Goal: Task Accomplishment & Management: Complete application form

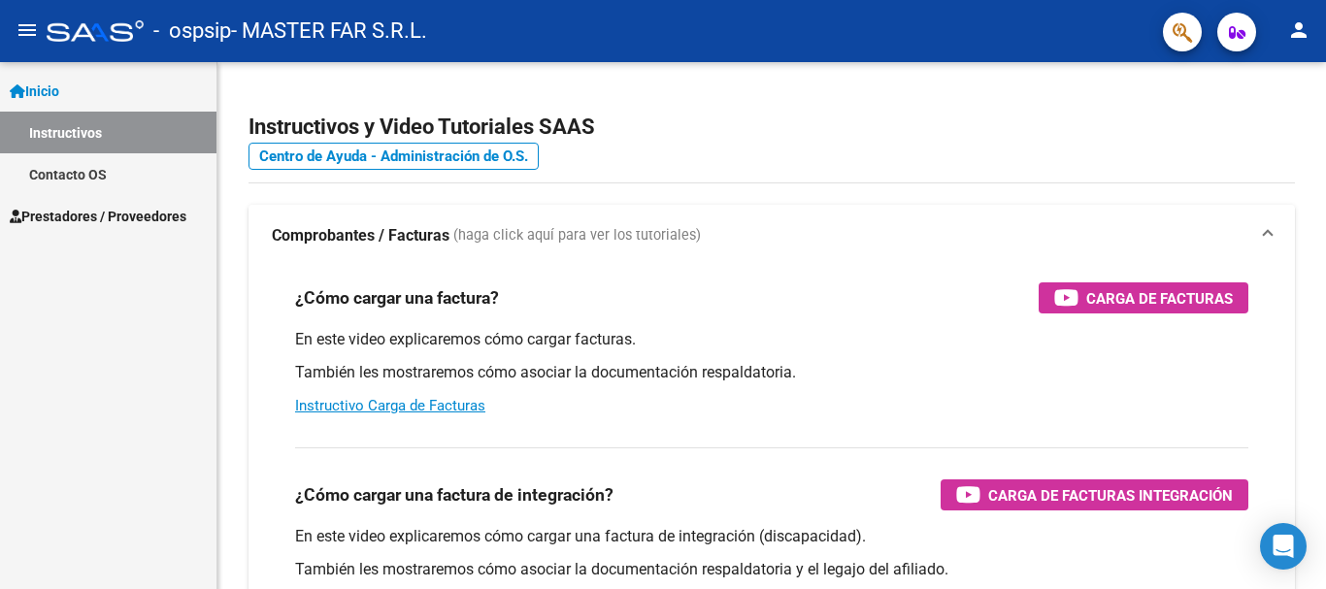
click at [148, 215] on span "Prestadores / Proveedores" at bounding box center [98, 216] width 177 height 21
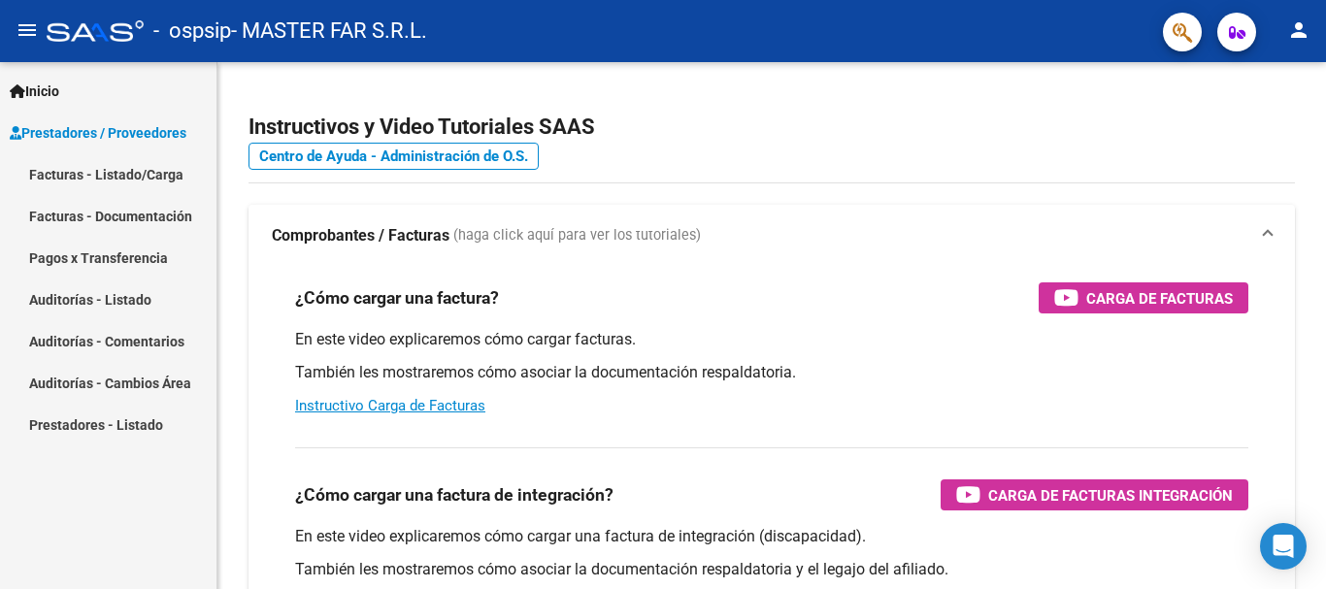
click at [170, 172] on link "Facturas - Listado/Carga" at bounding box center [108, 174] width 216 height 42
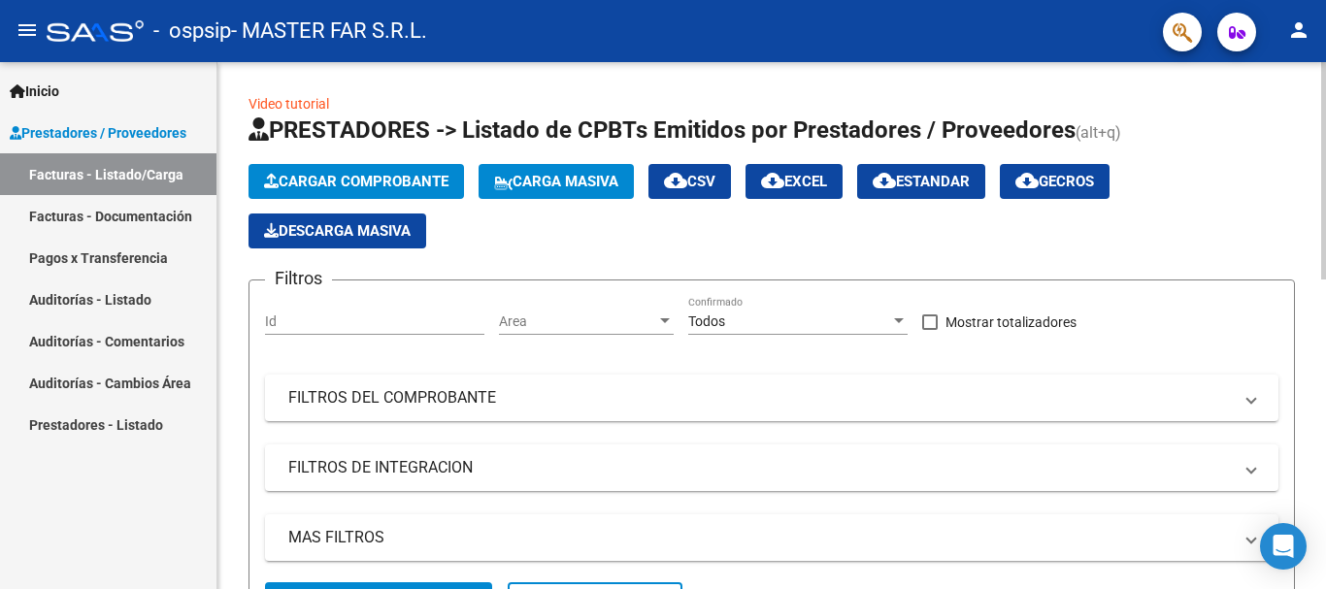
click at [373, 176] on span "Cargar Comprobante" at bounding box center [356, 181] width 184 height 17
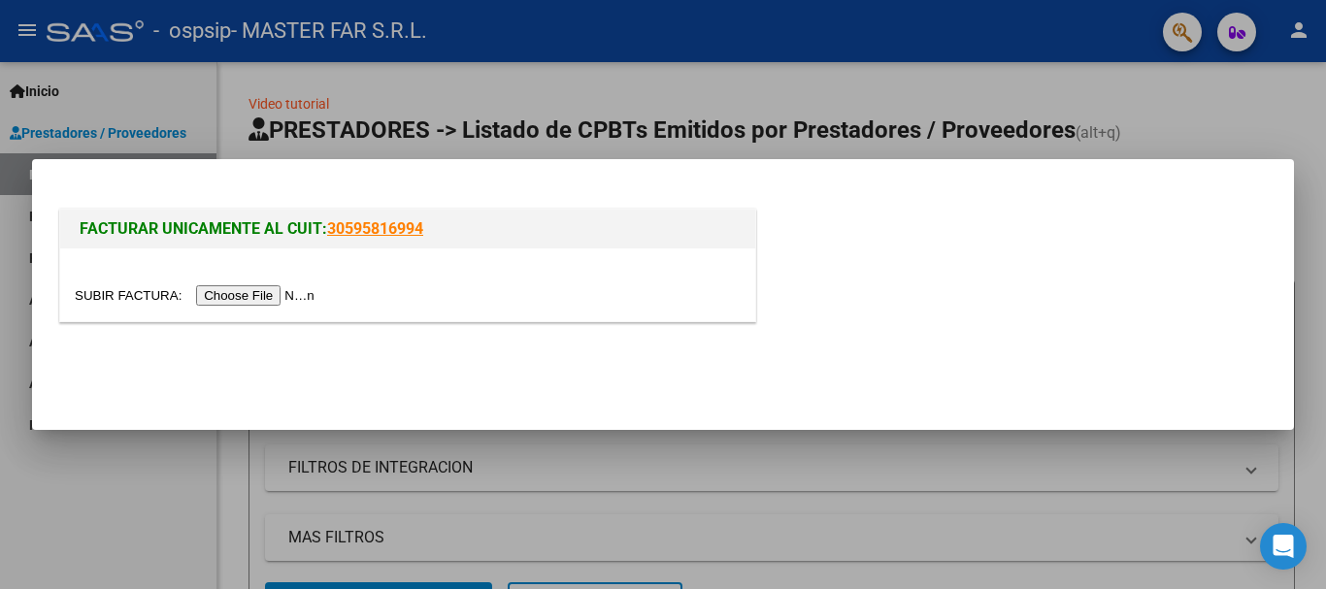
click at [268, 298] on input "file" at bounding box center [198, 295] width 246 height 20
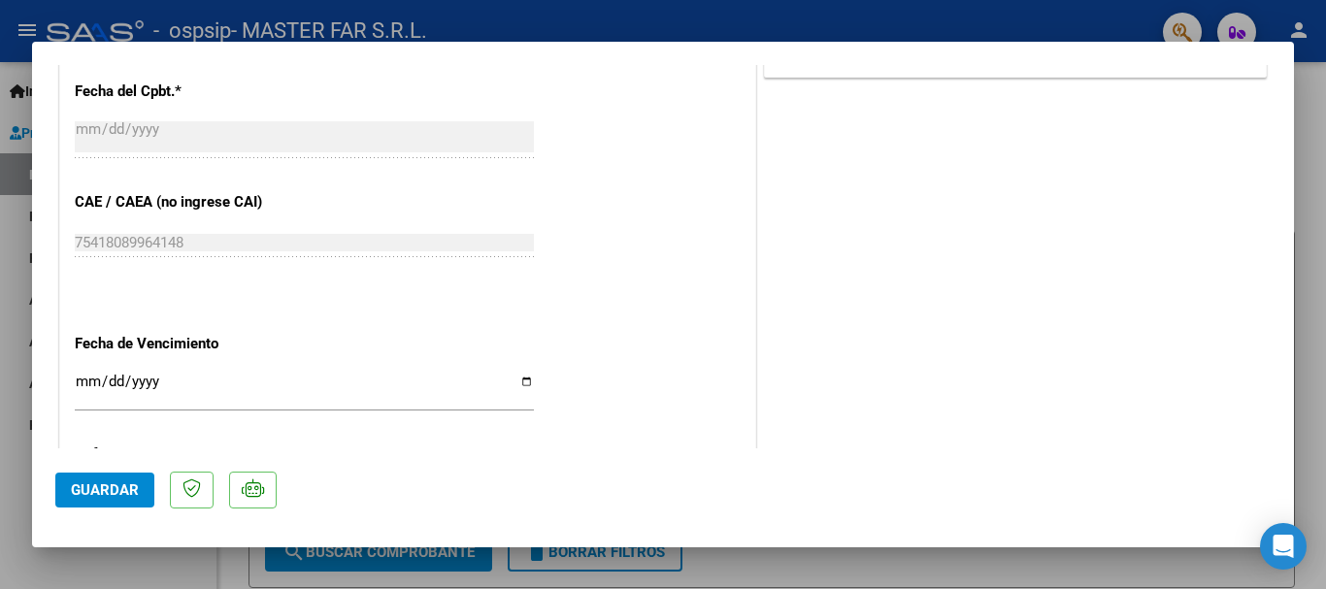
scroll to position [1068, 0]
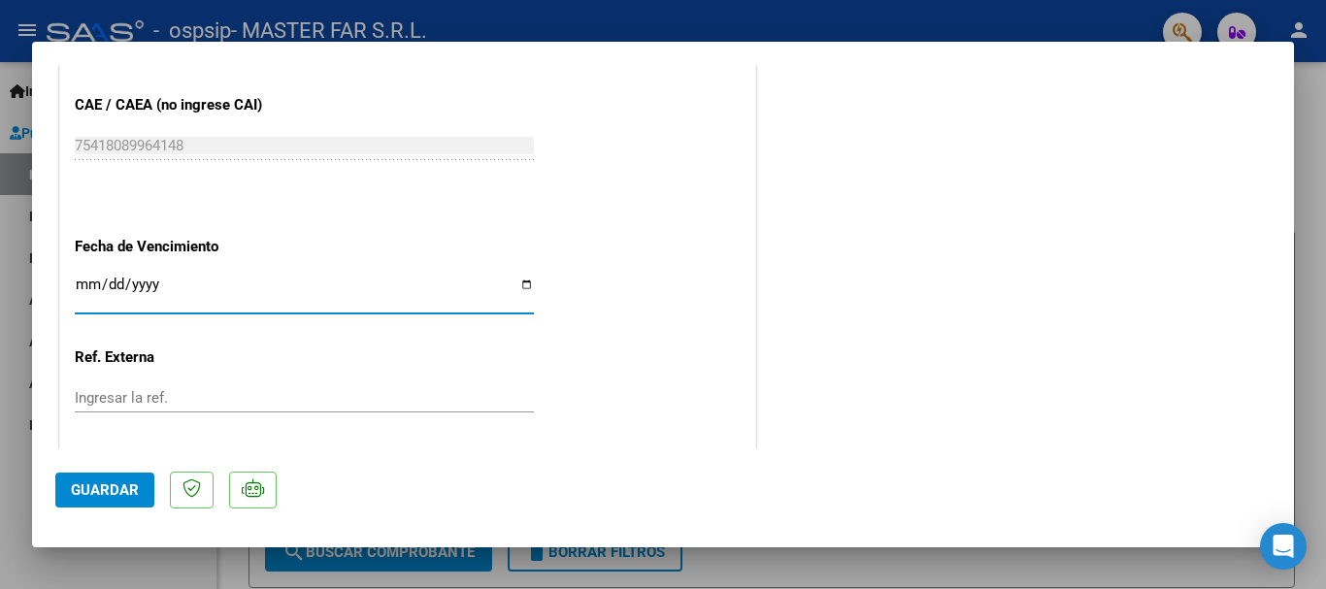
click at [304, 296] on input "Ingresar la fecha" at bounding box center [304, 292] width 459 height 31
type input "[DATE]"
click at [125, 491] on span "Guardar" at bounding box center [105, 489] width 68 height 17
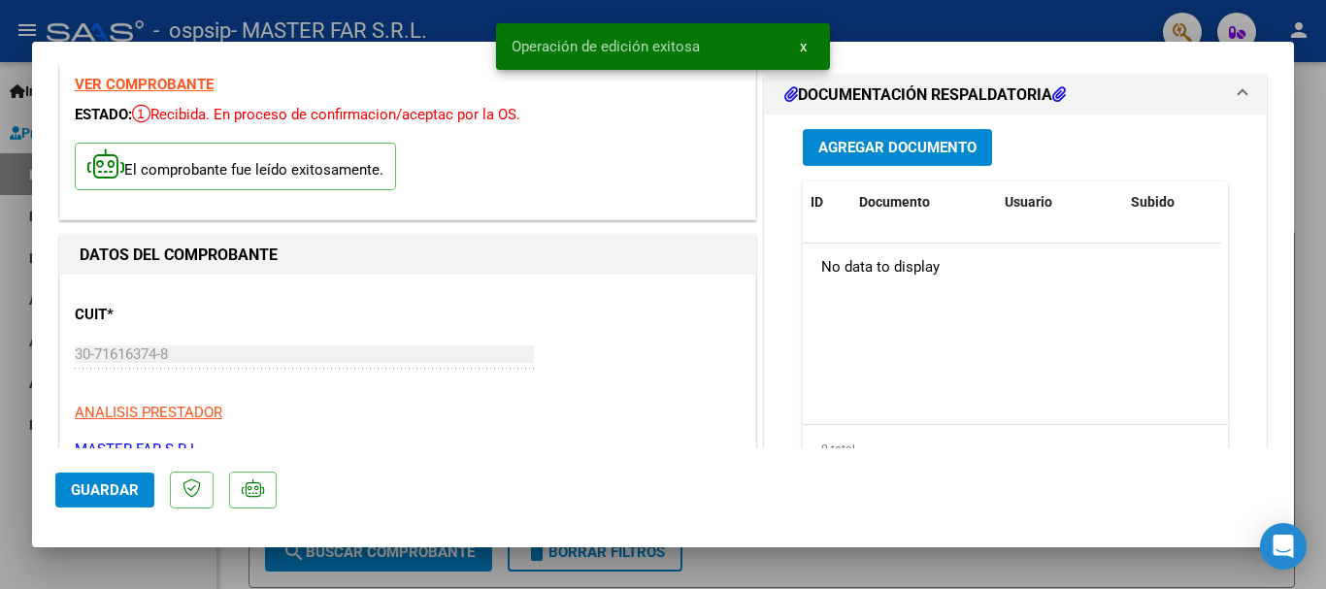
scroll to position [0, 0]
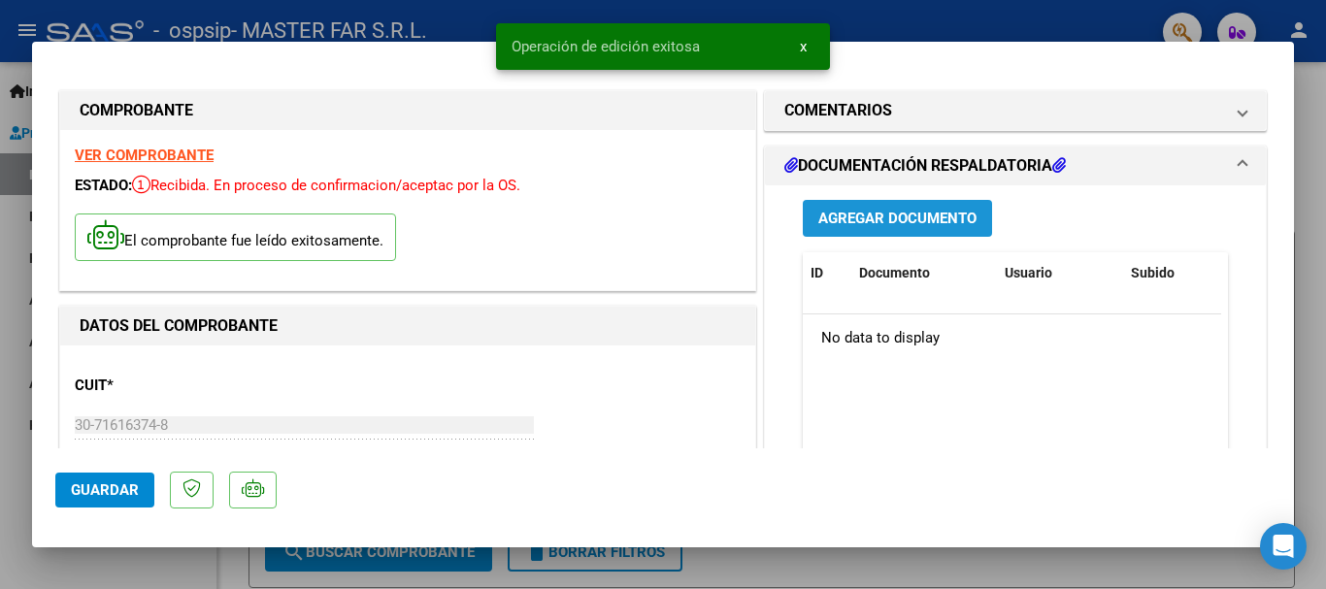
click at [892, 233] on button "Agregar Documento" at bounding box center [897, 218] width 189 height 36
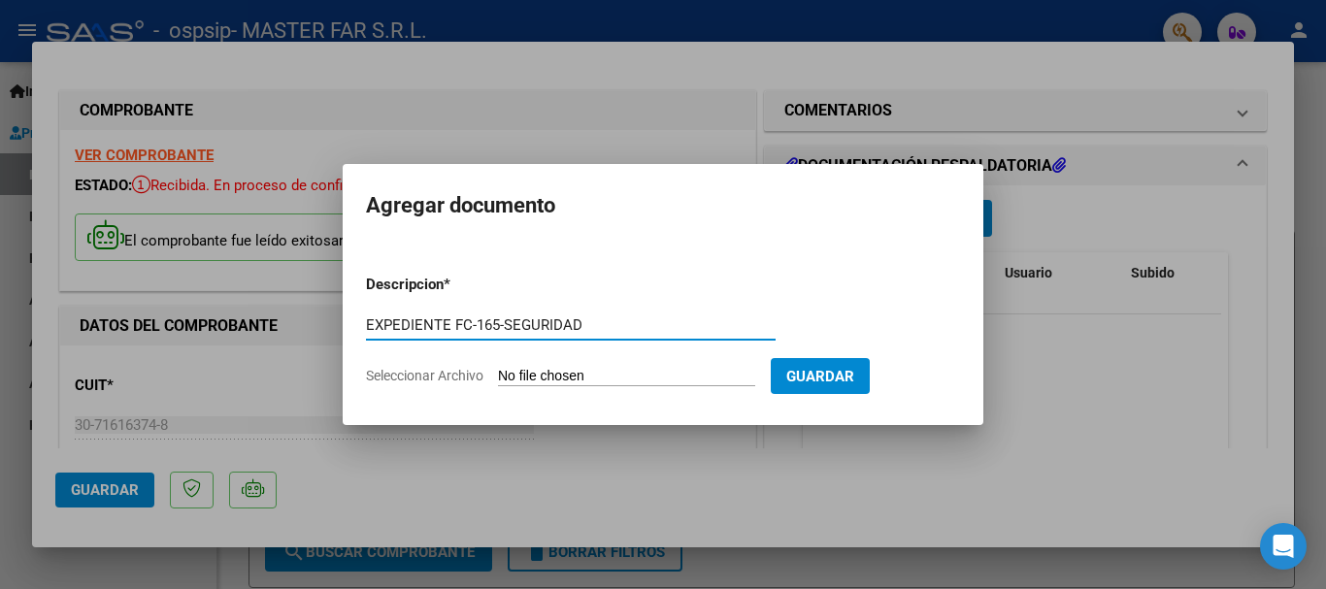
type input "EXPEDIENTE FC-165-SEGURIDAD"
click at [653, 378] on input "Seleccionar Archivo" at bounding box center [626, 377] width 257 height 18
type input "C:\fakepath\EXPEDIENTE FC-165-SEGURIDAD.pdf"
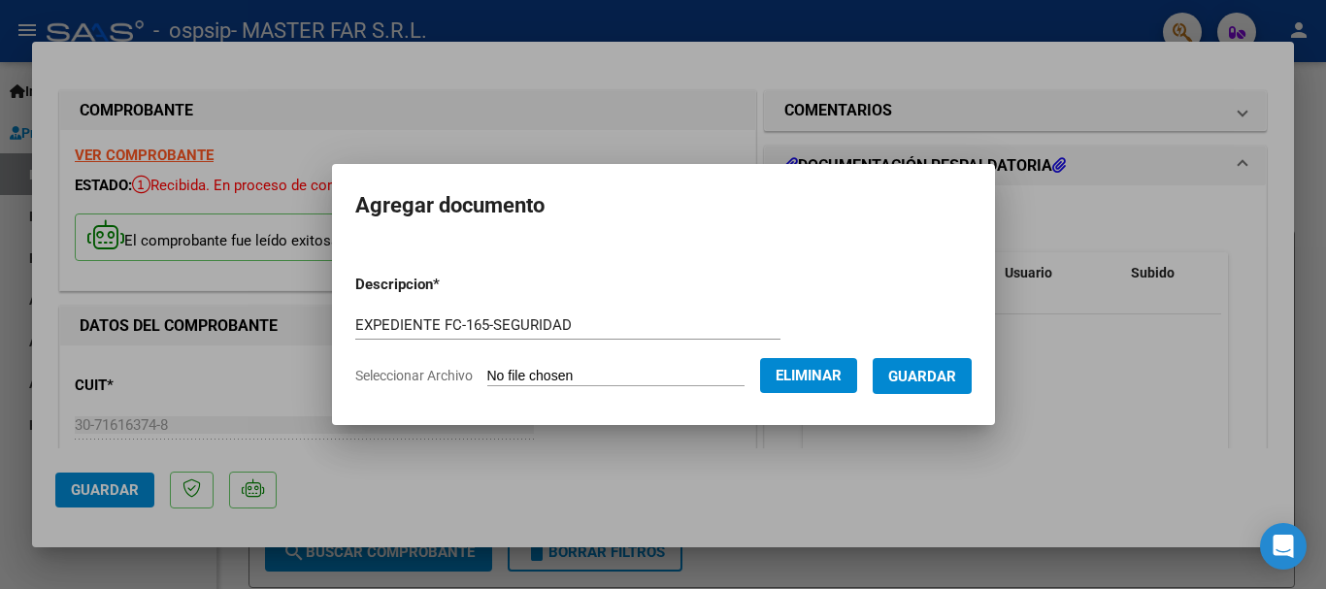
click at [929, 388] on button "Guardar" at bounding box center [922, 376] width 99 height 36
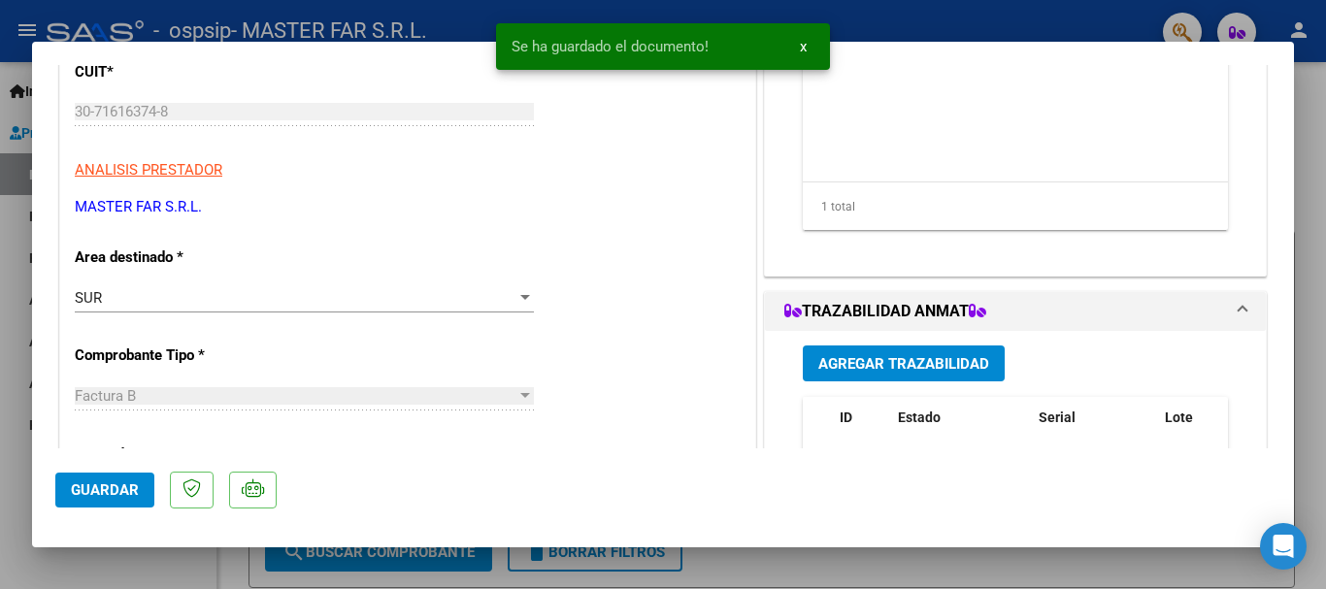
scroll to position [388, 0]
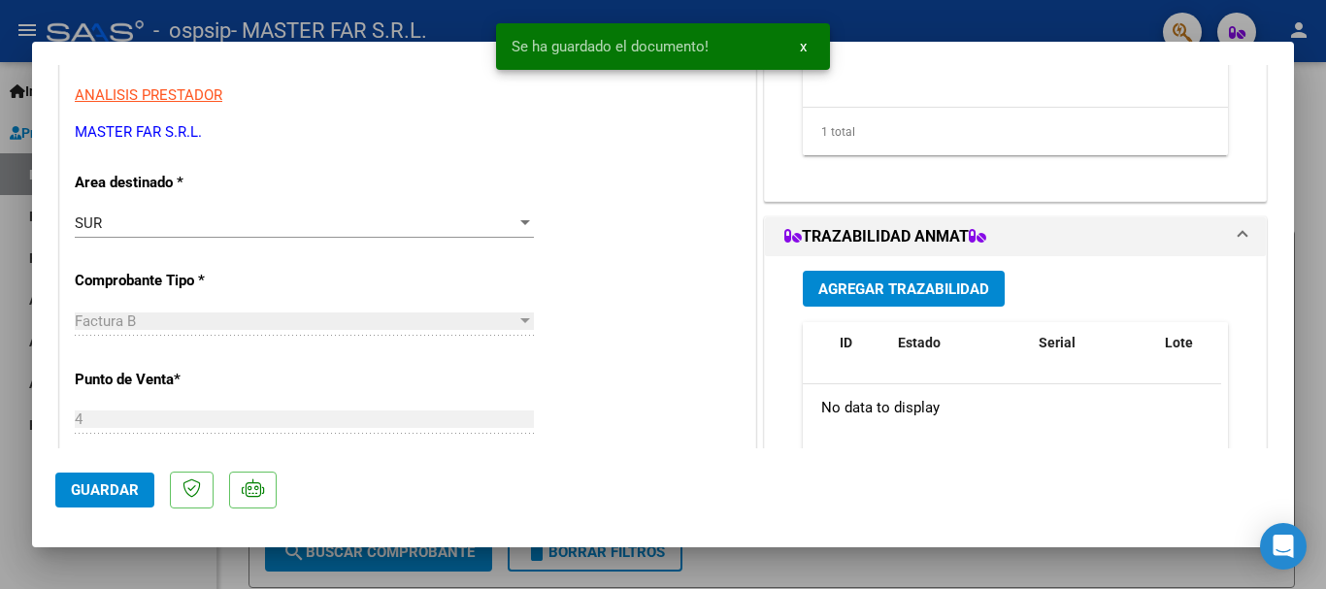
click at [917, 287] on span "Agregar Trazabilidad" at bounding box center [903, 288] width 171 height 17
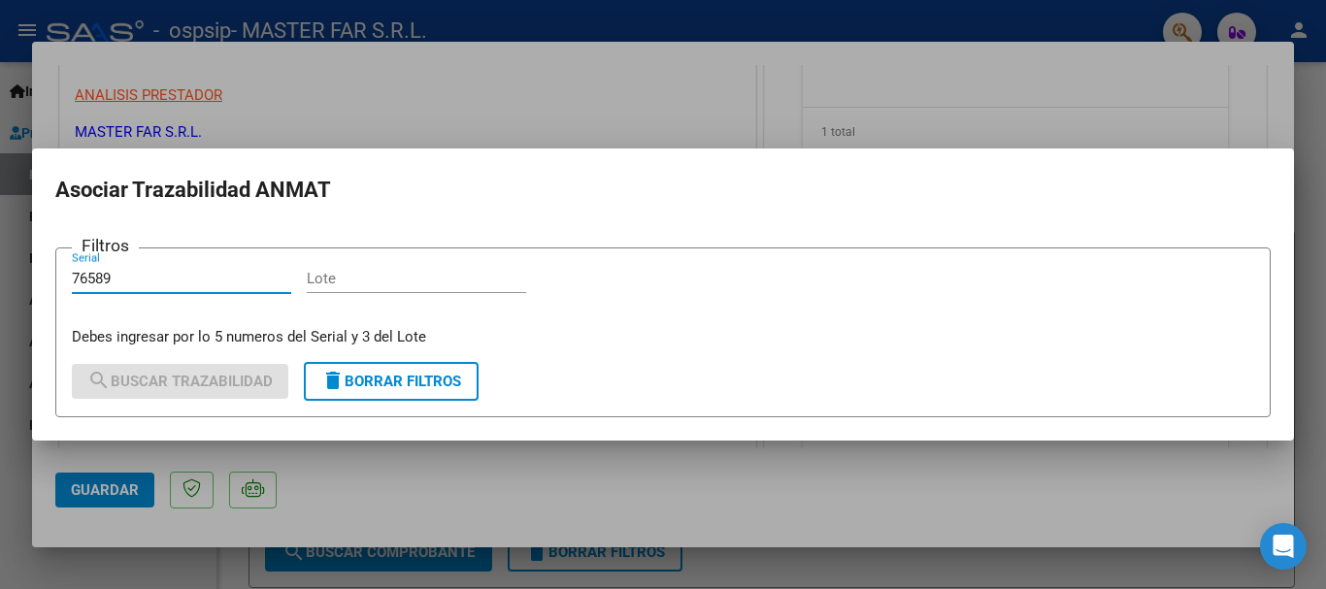
type input "76589"
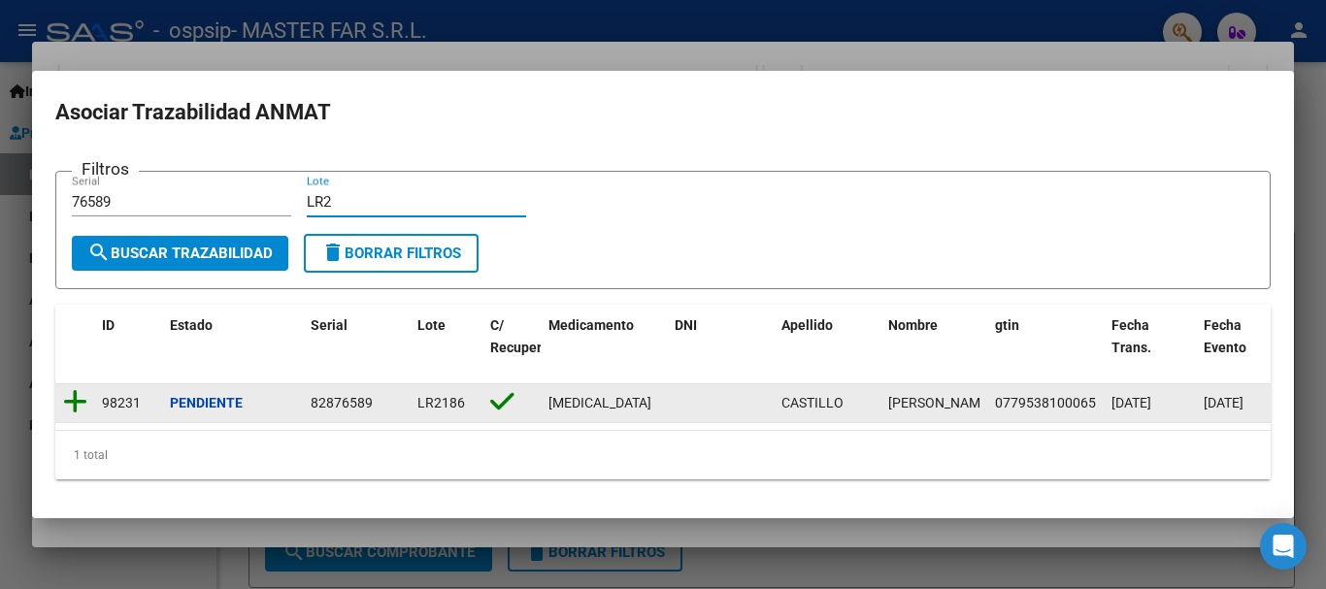
type input "LR2"
click at [74, 396] on icon at bounding box center [75, 401] width 24 height 27
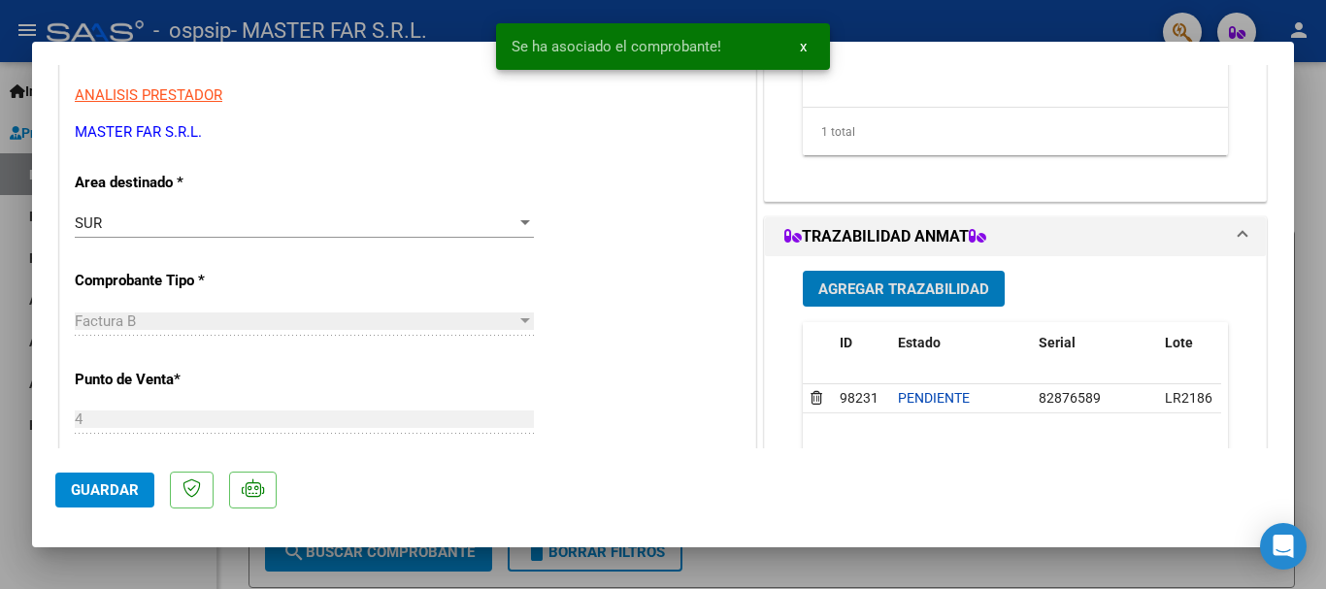
click at [142, 483] on button "Guardar" at bounding box center [104, 490] width 99 height 35
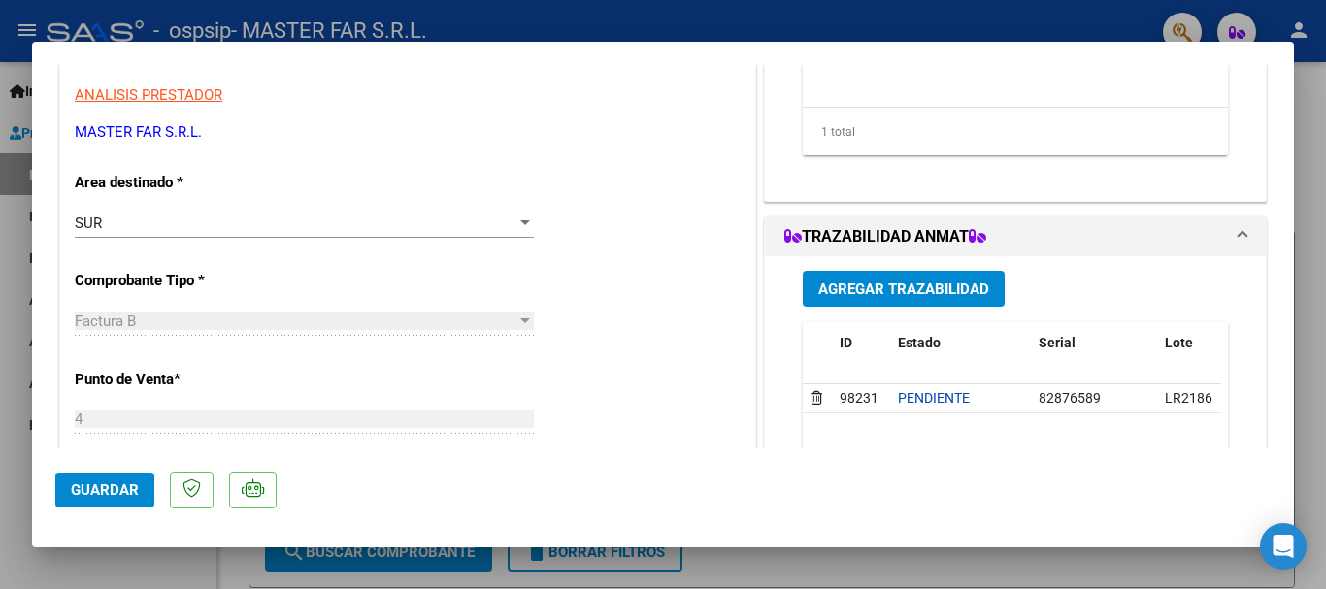
click at [1305, 111] on div at bounding box center [663, 294] width 1326 height 589
type input "$ 0,00"
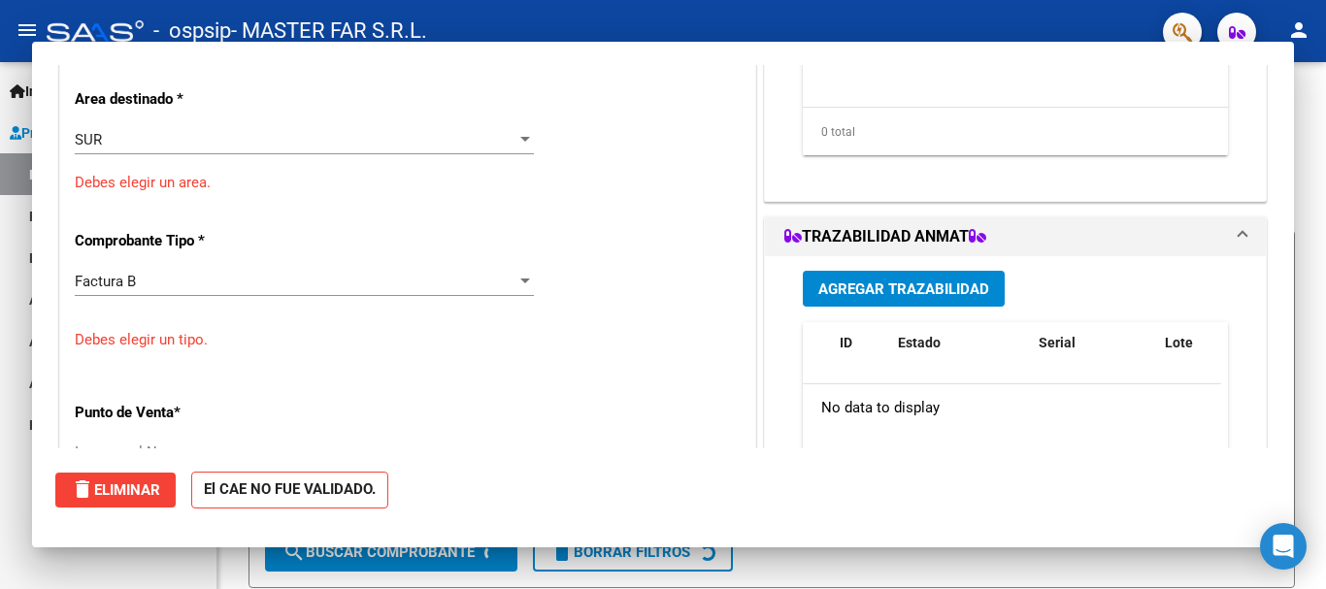
scroll to position [329, 0]
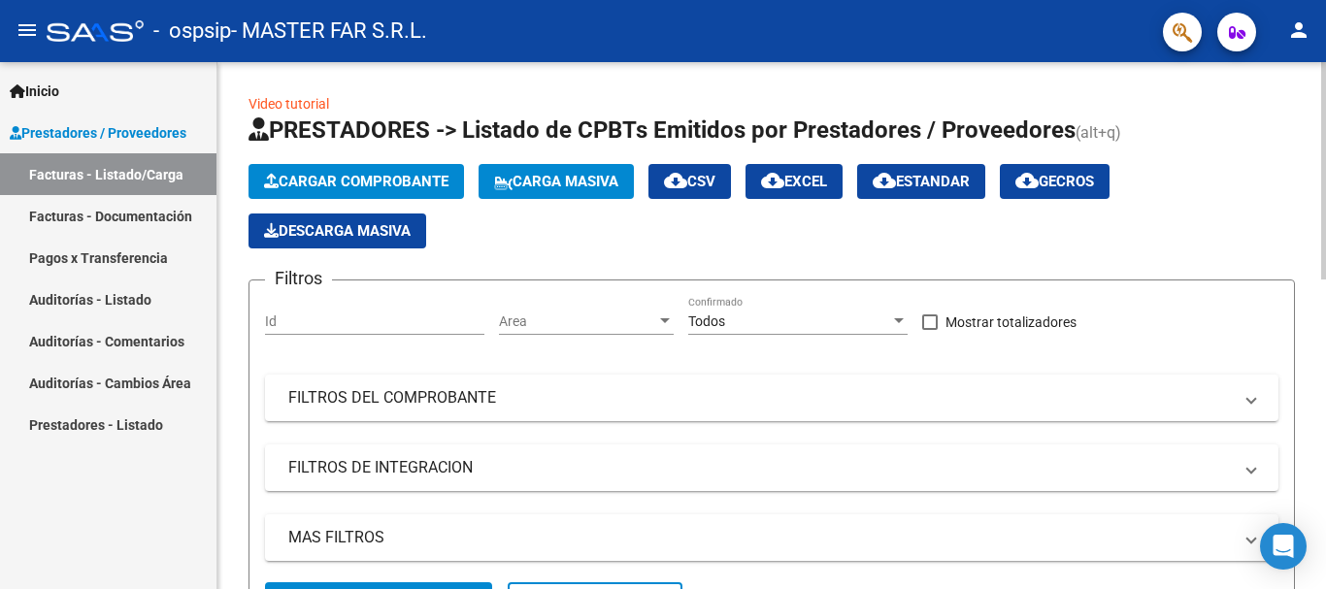
click at [351, 183] on span "Cargar Comprobante" at bounding box center [356, 181] width 184 height 17
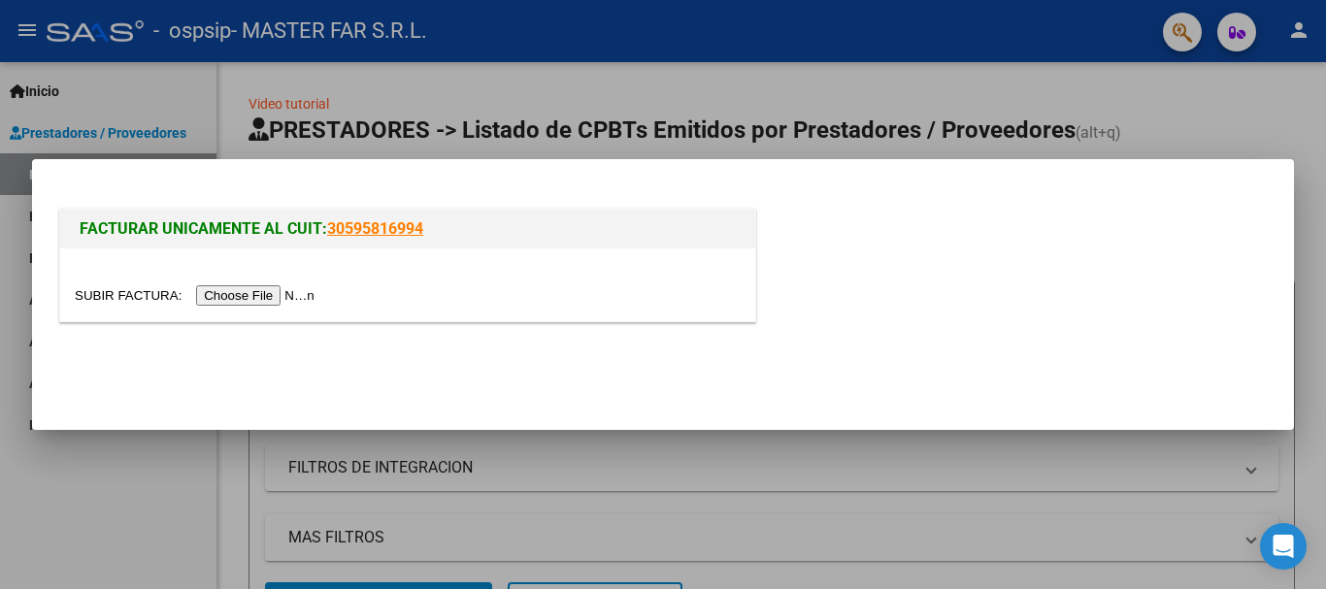
click at [283, 293] on input "file" at bounding box center [198, 295] width 246 height 20
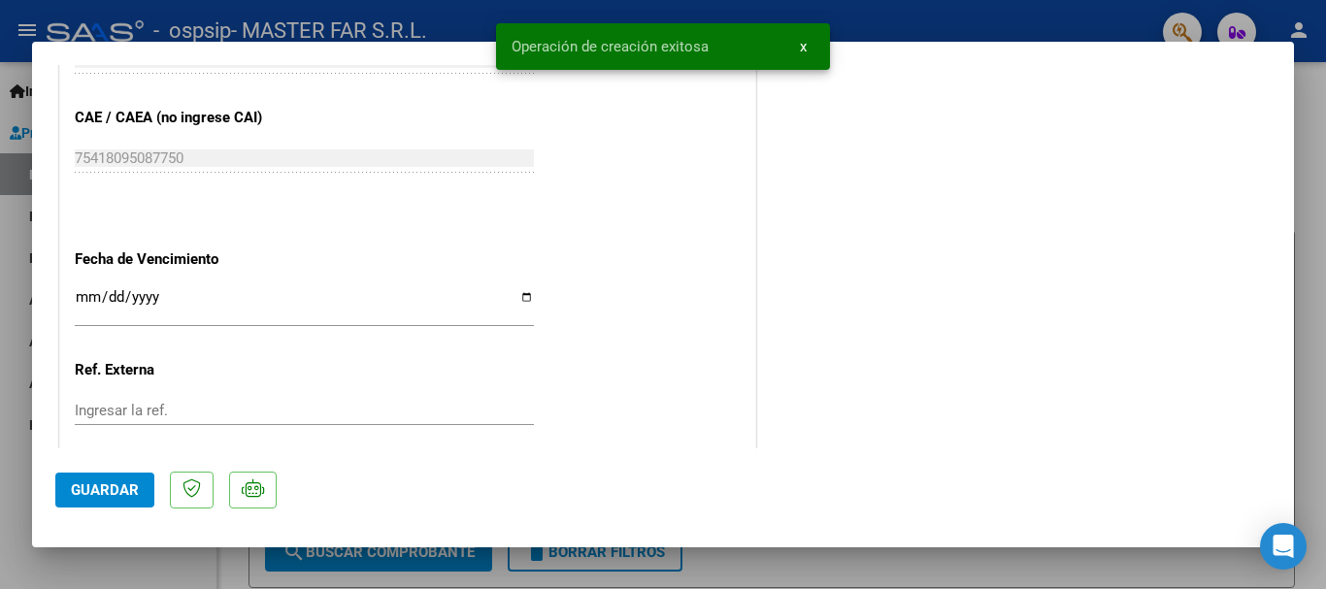
scroll to position [1068, 0]
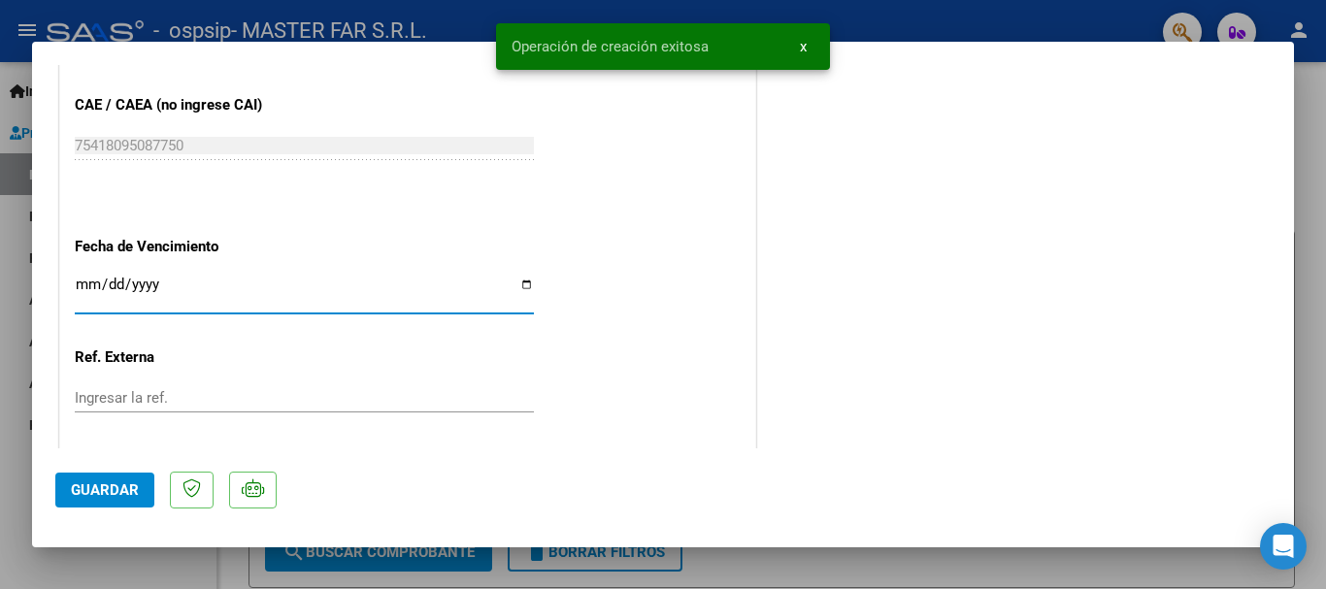
click at [345, 282] on input "Ingresar la fecha" at bounding box center [304, 292] width 459 height 31
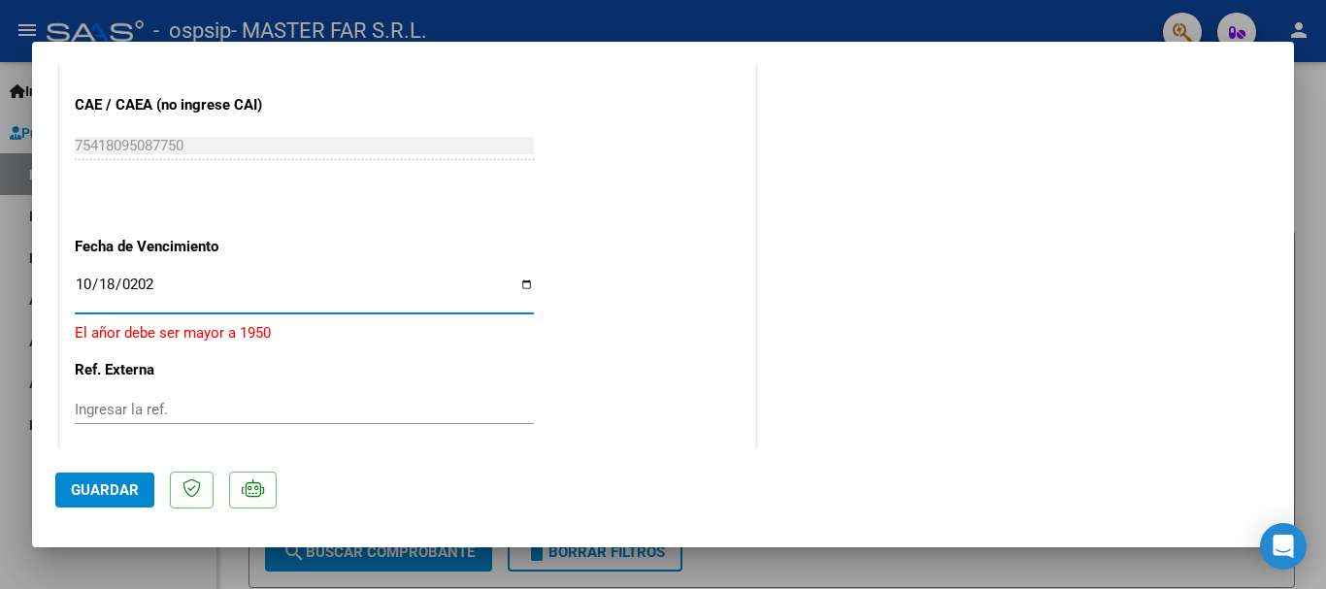
type input "[DATE]"
click at [96, 478] on button "Guardar" at bounding box center [104, 490] width 99 height 35
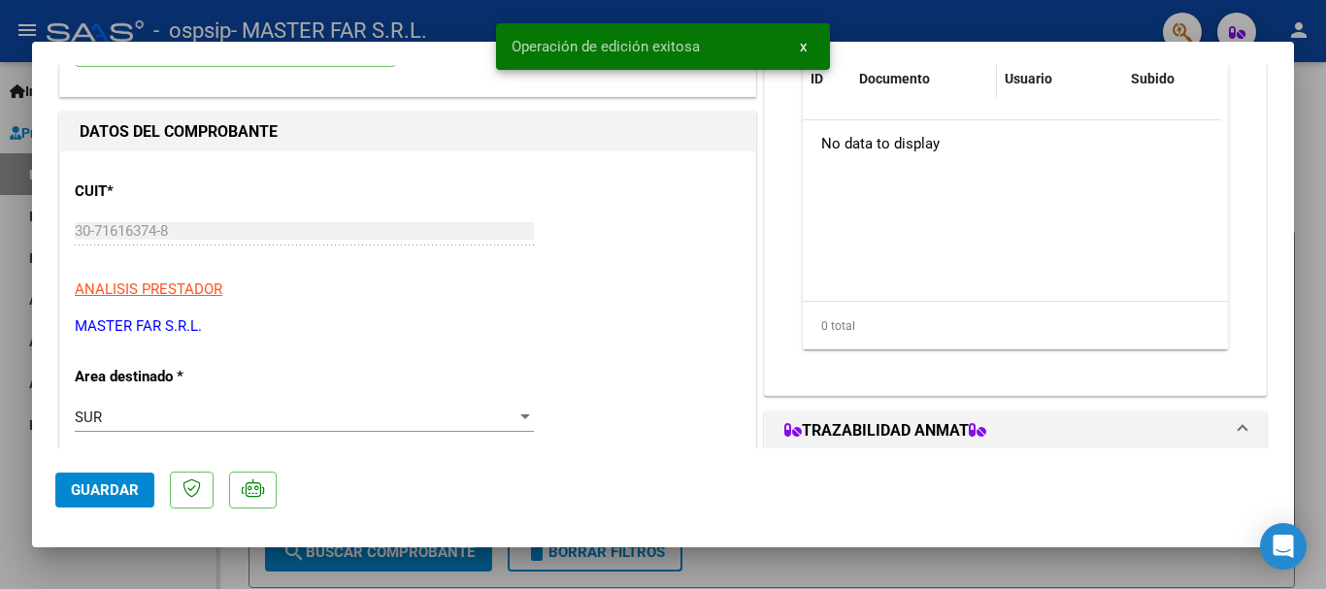
scroll to position [0, 0]
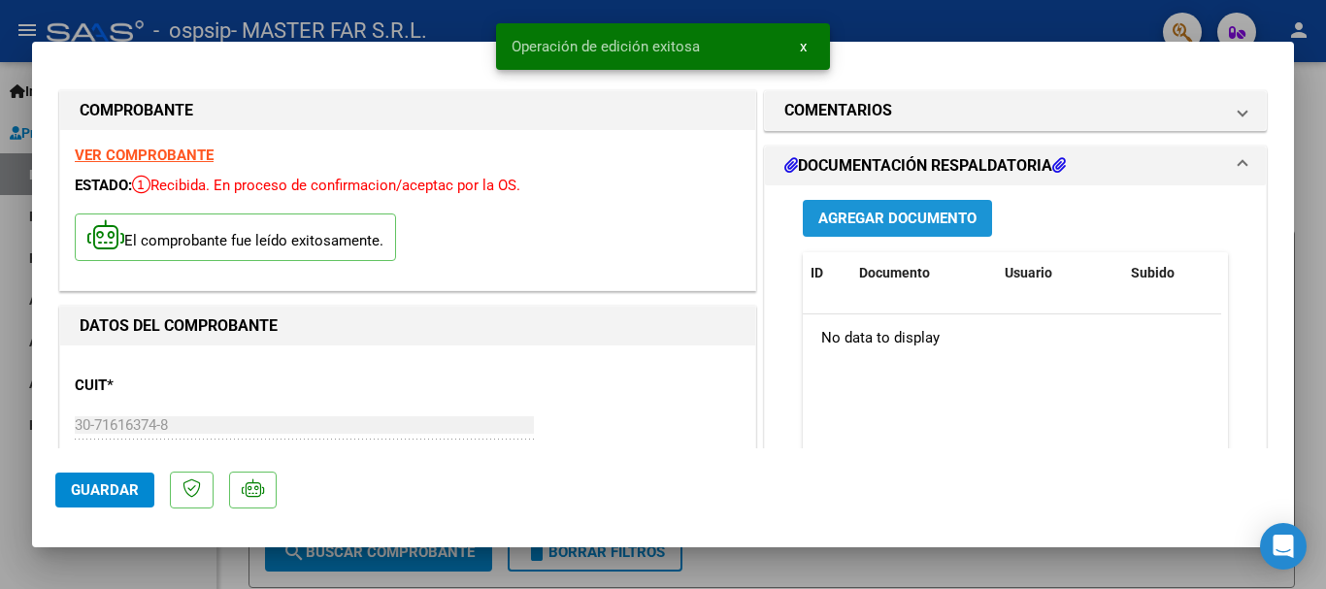
click at [881, 220] on span "Agregar Documento" at bounding box center [897, 219] width 158 height 17
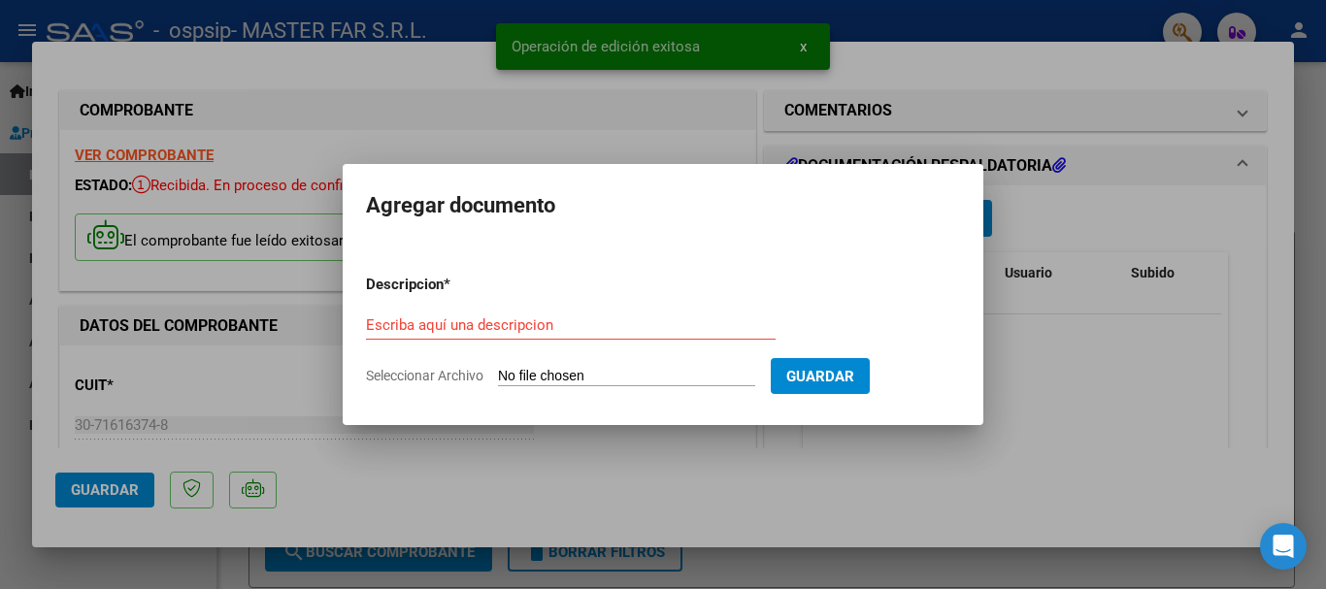
click at [615, 335] on div "Escriba aquí una descripcion" at bounding box center [571, 325] width 410 height 29
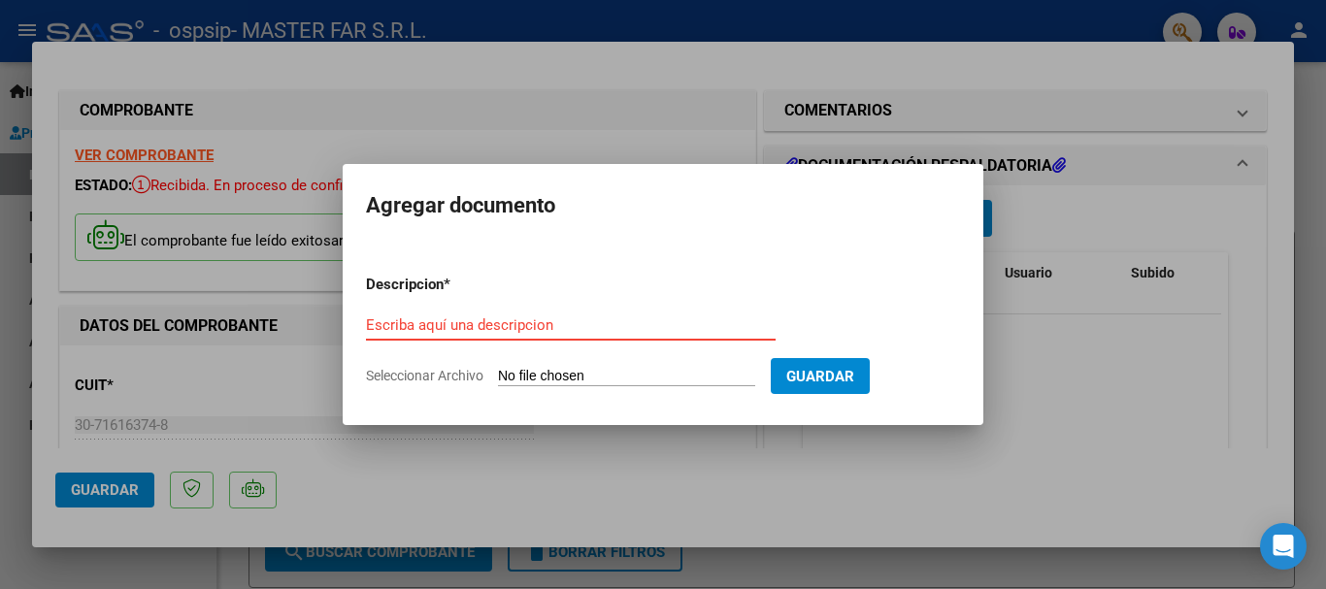
paste input "EXPEDIENTE FC-165-SEGURIDAD"
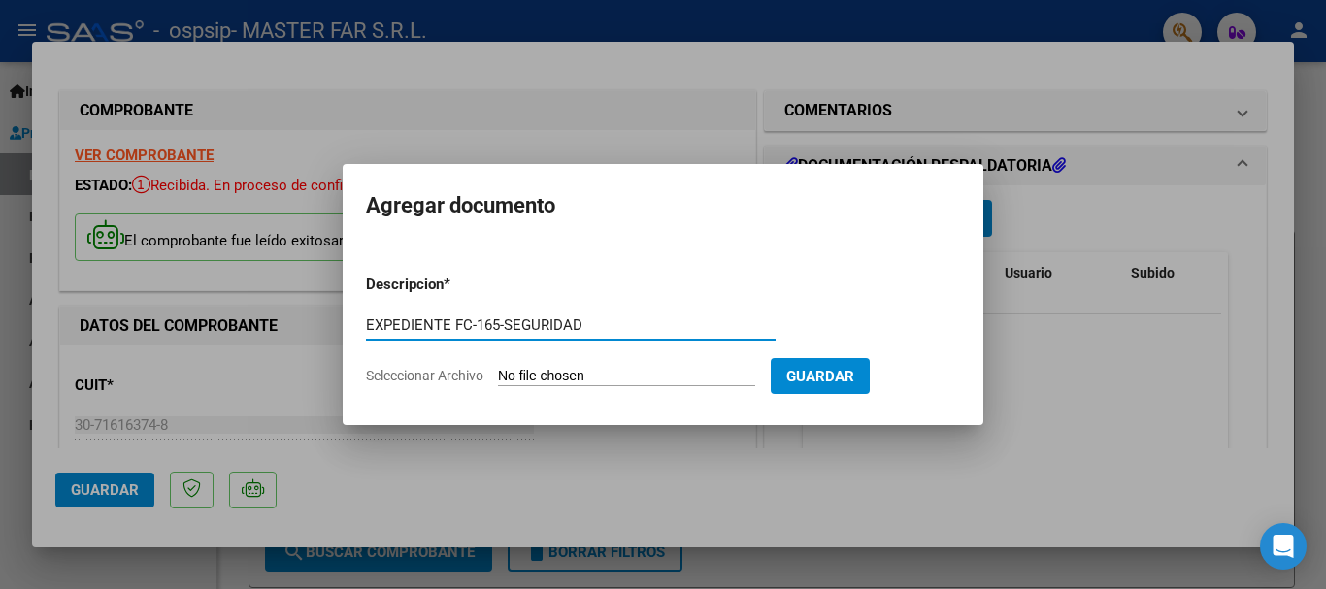
click at [501, 323] on input "EXPEDIENTE FC-165-SEGURIDAD" at bounding box center [571, 324] width 410 height 17
type input "EXPEDIENTE FC-167-SEGURIDAD"
click at [590, 370] on input "Seleccionar Archivo" at bounding box center [626, 377] width 257 height 18
type input "C:\fakepath\EXPEDIENTE FC-167-SEGURIDAD.pdf"
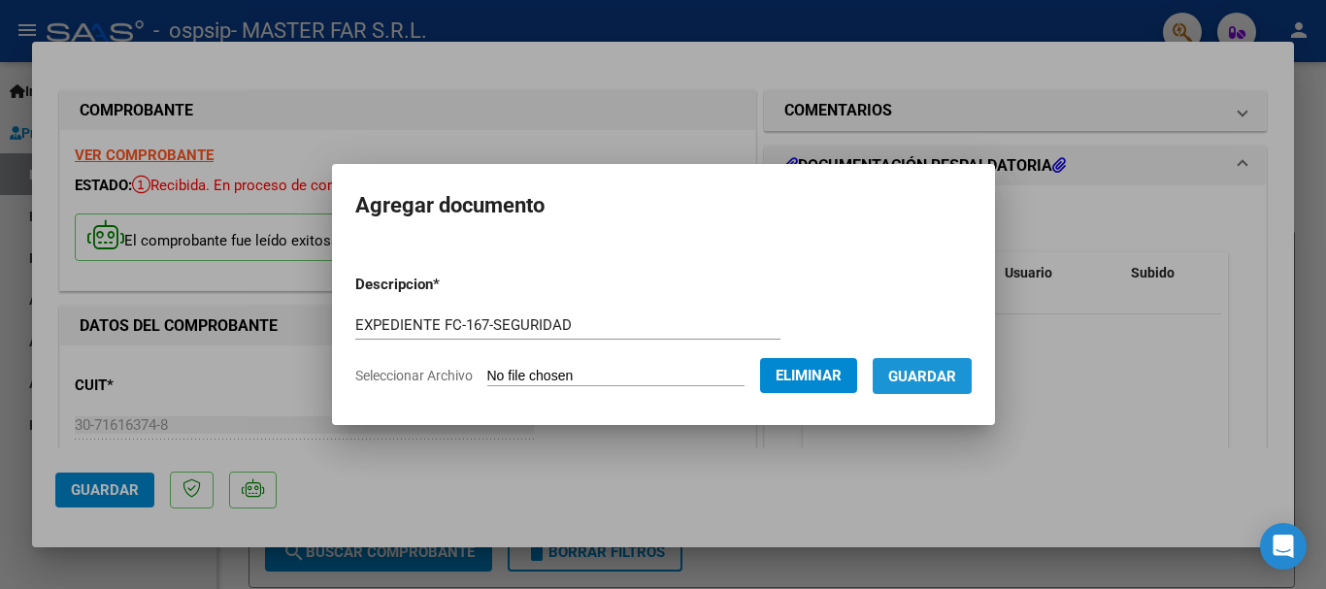
click at [929, 383] on span "Guardar" at bounding box center [922, 376] width 68 height 17
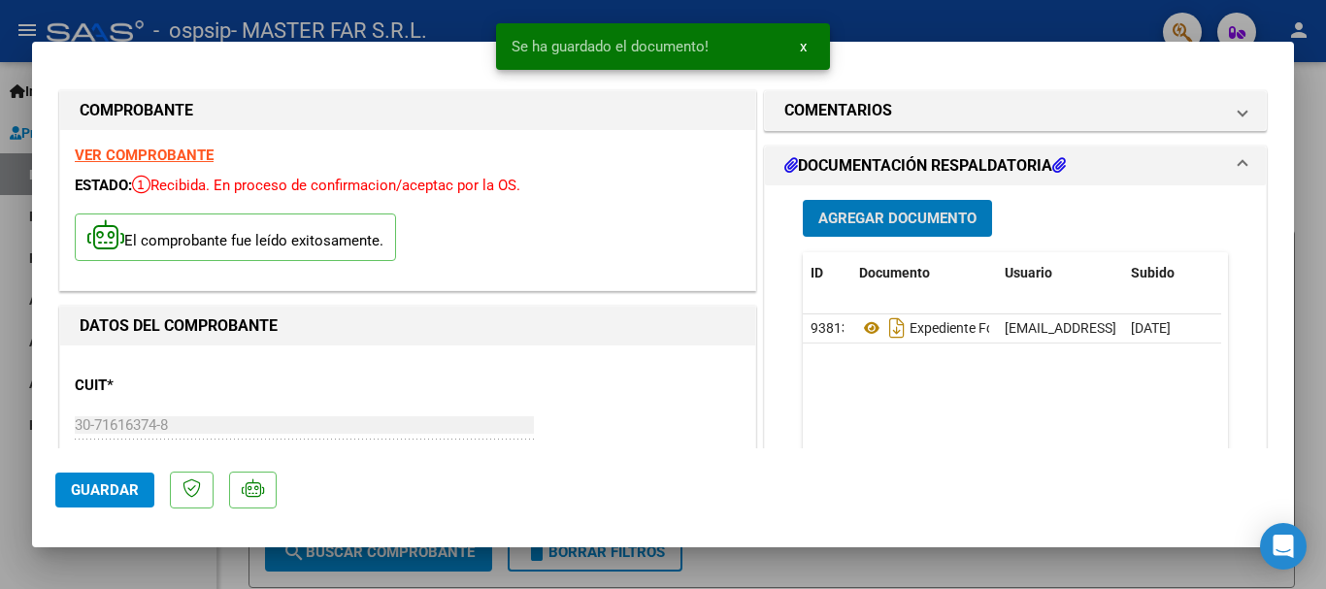
scroll to position [485, 0]
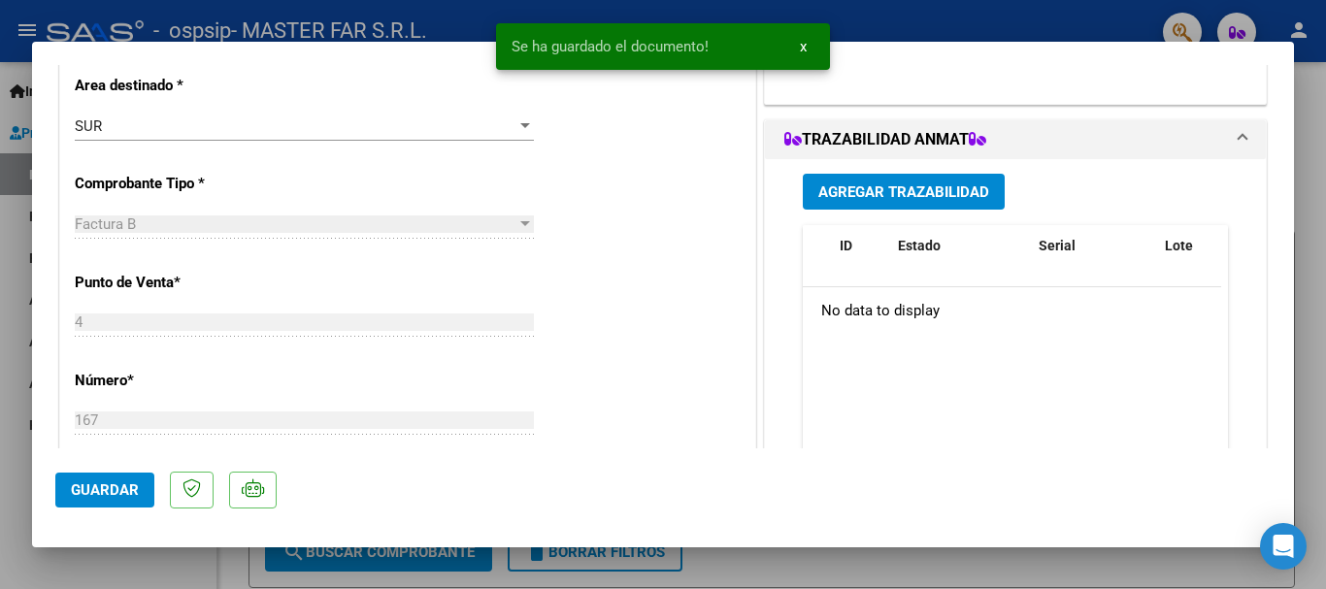
click at [847, 196] on span "Agregar Trazabilidad" at bounding box center [903, 191] width 171 height 17
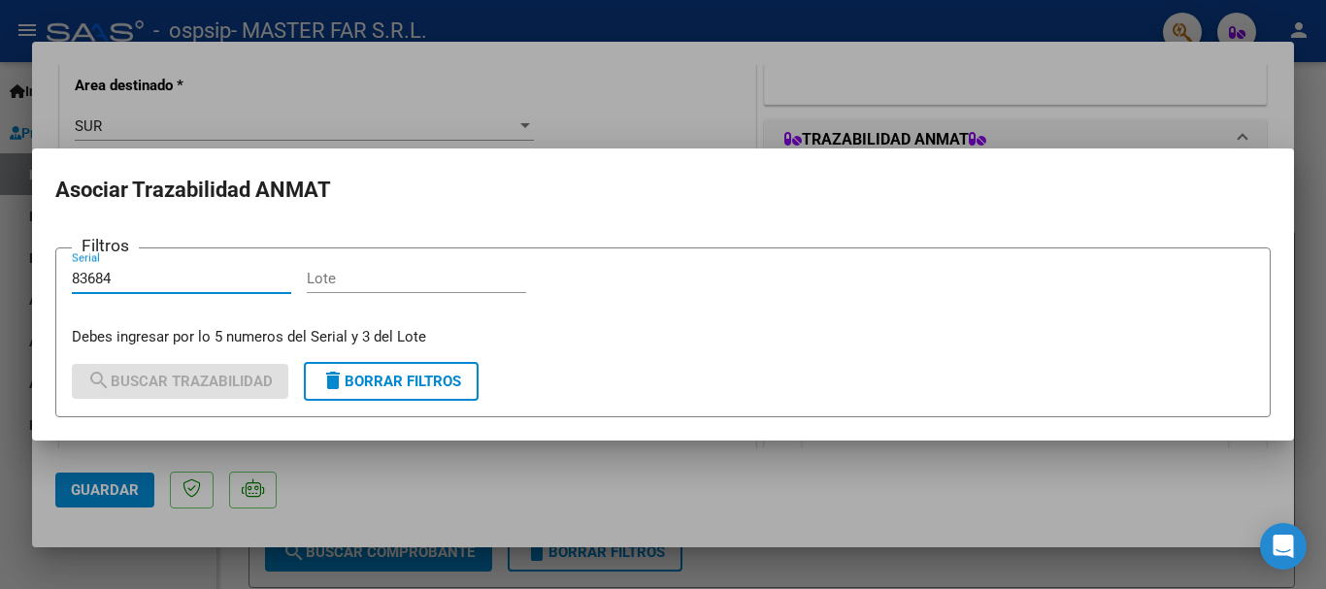
type input "83684"
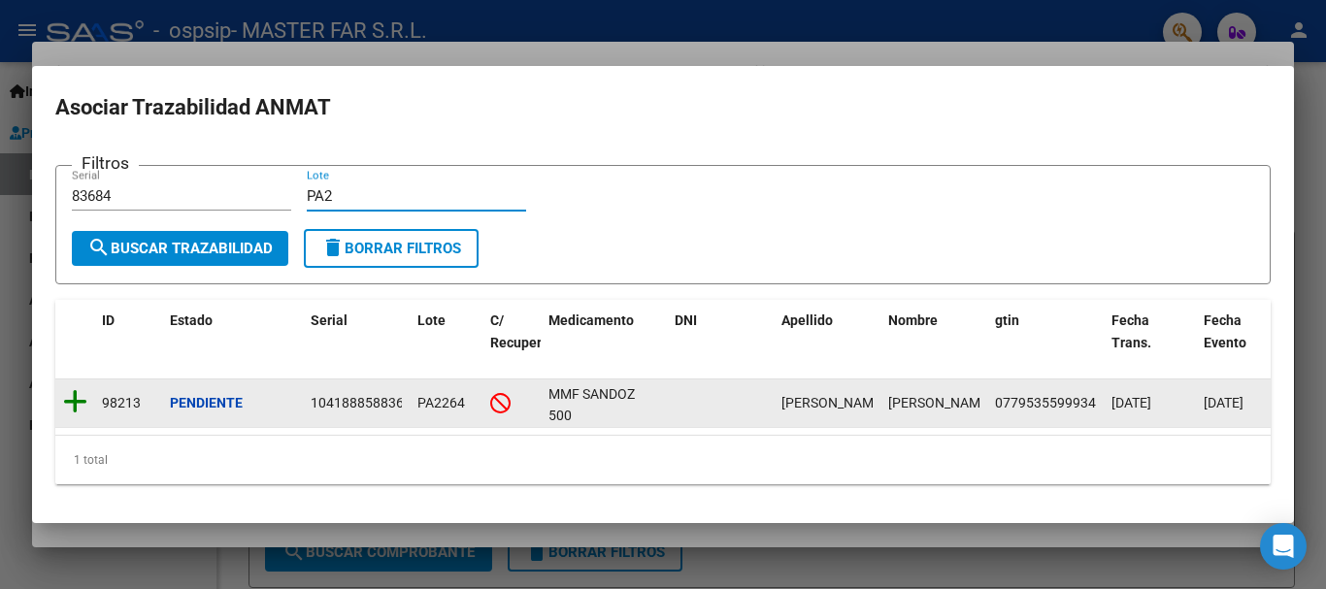
type input "PA2"
click at [77, 401] on icon at bounding box center [75, 401] width 24 height 27
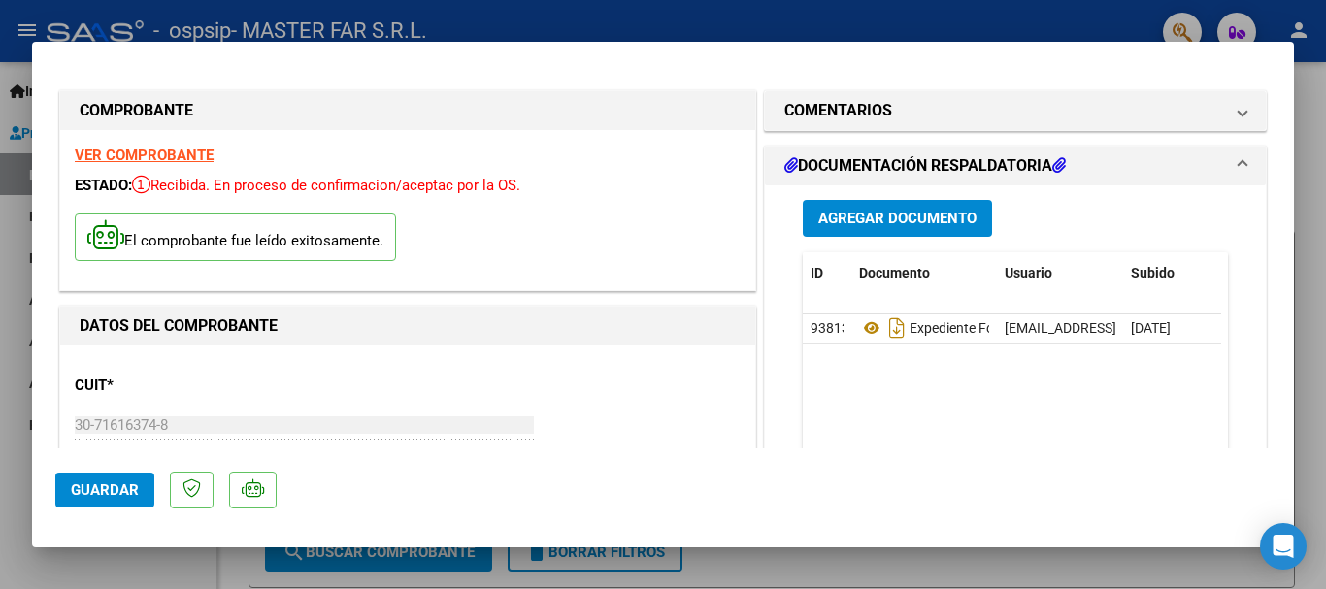
scroll to position [679, 0]
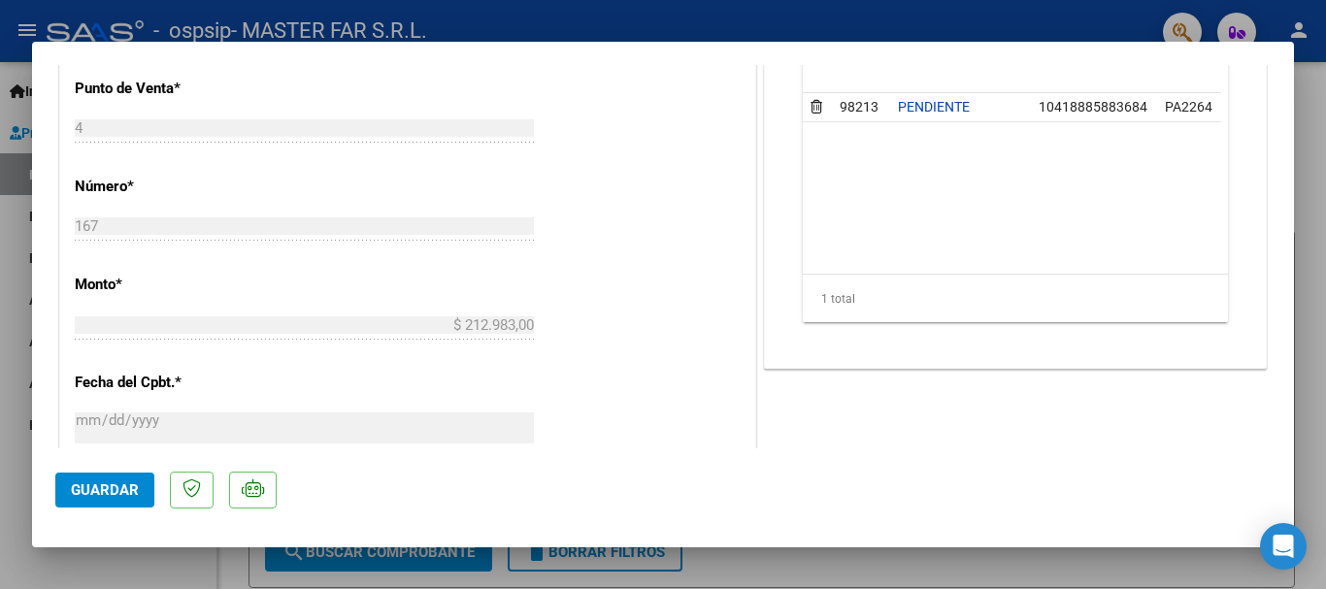
click at [1305, 112] on div at bounding box center [663, 294] width 1326 height 589
type input "$ 0,00"
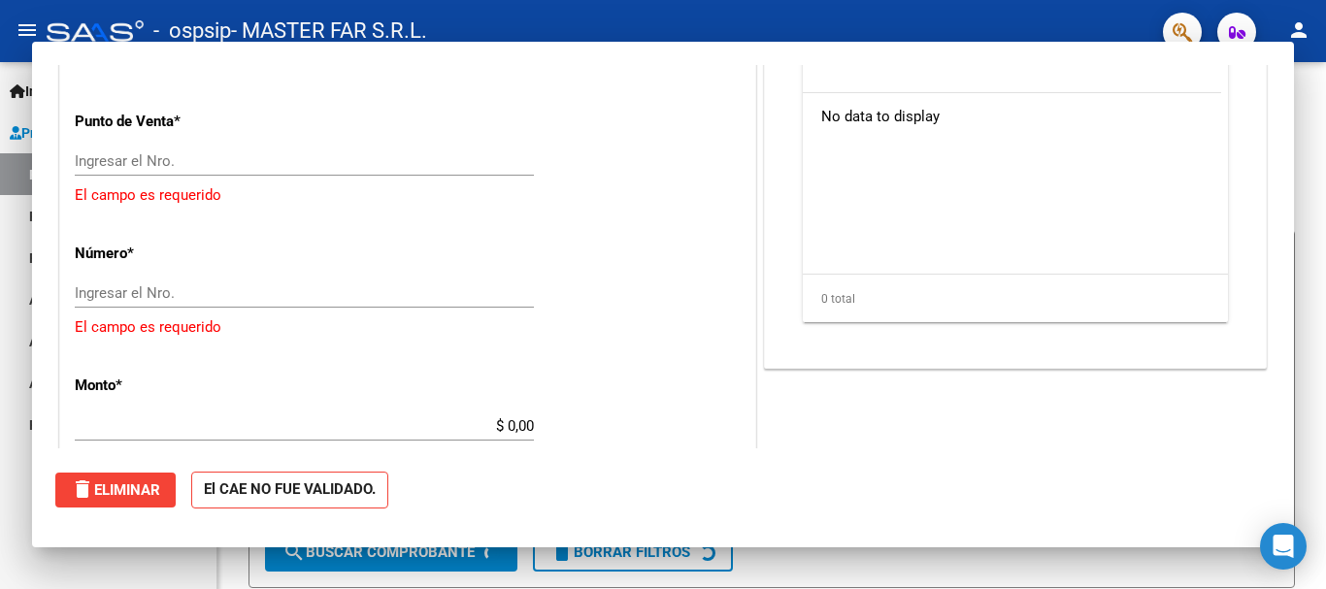
scroll to position [620, 0]
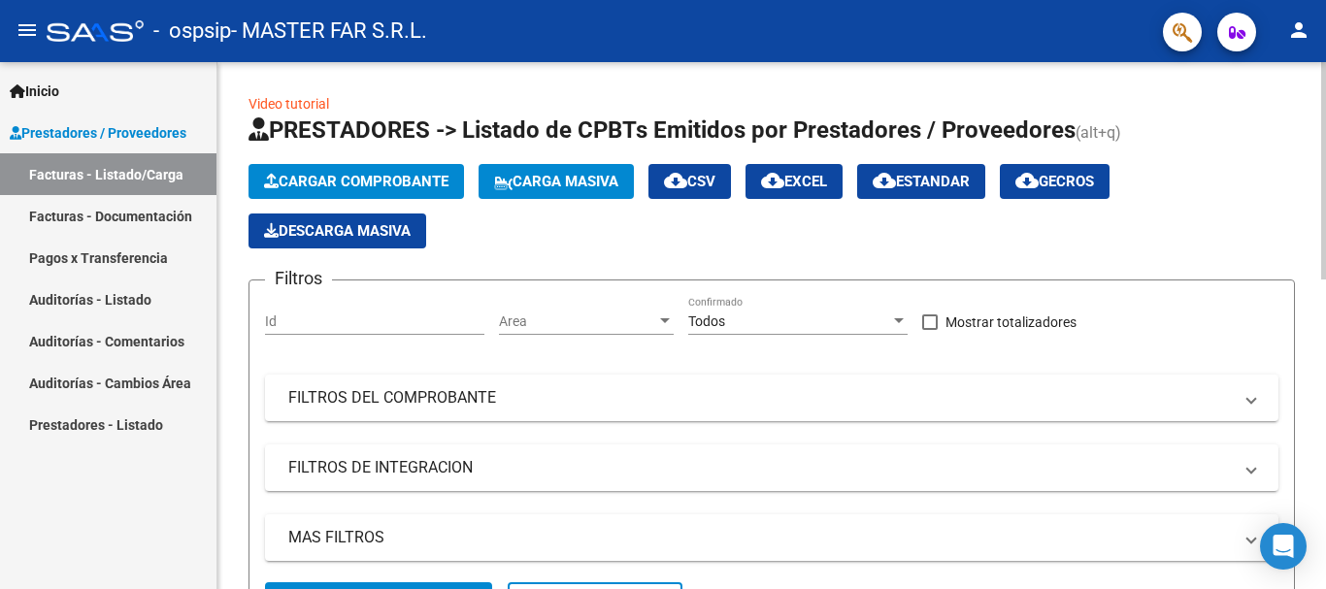
click at [369, 182] on span "Cargar Comprobante" at bounding box center [356, 181] width 184 height 17
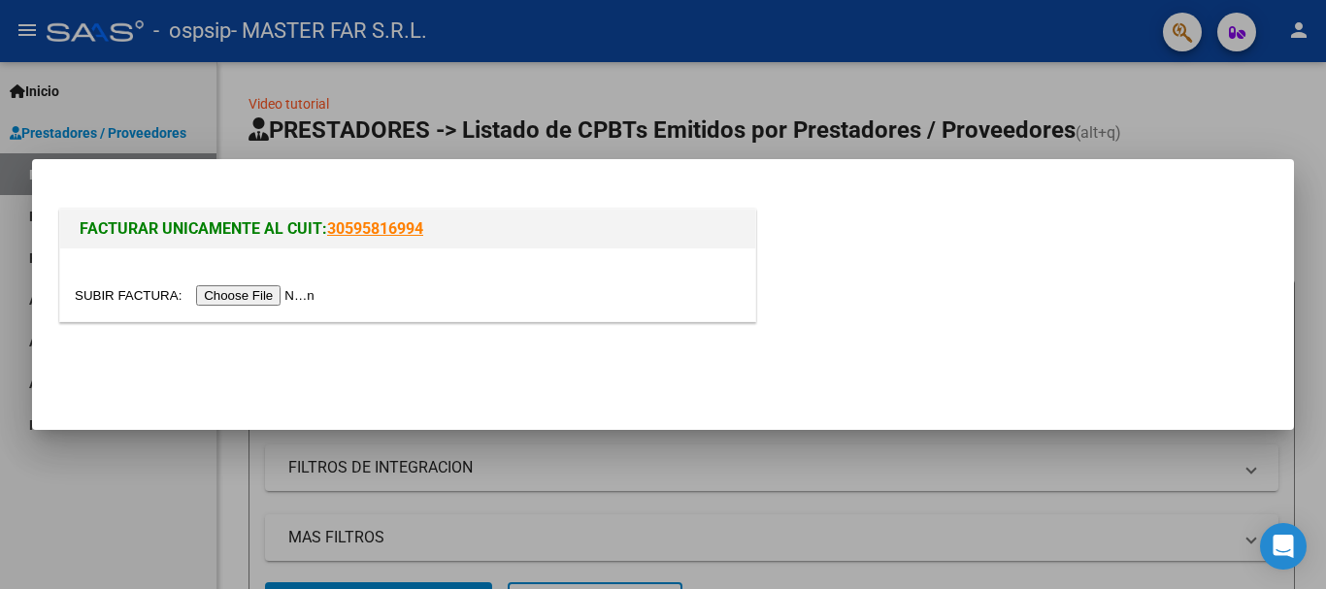
click at [275, 305] on input "file" at bounding box center [198, 295] width 246 height 20
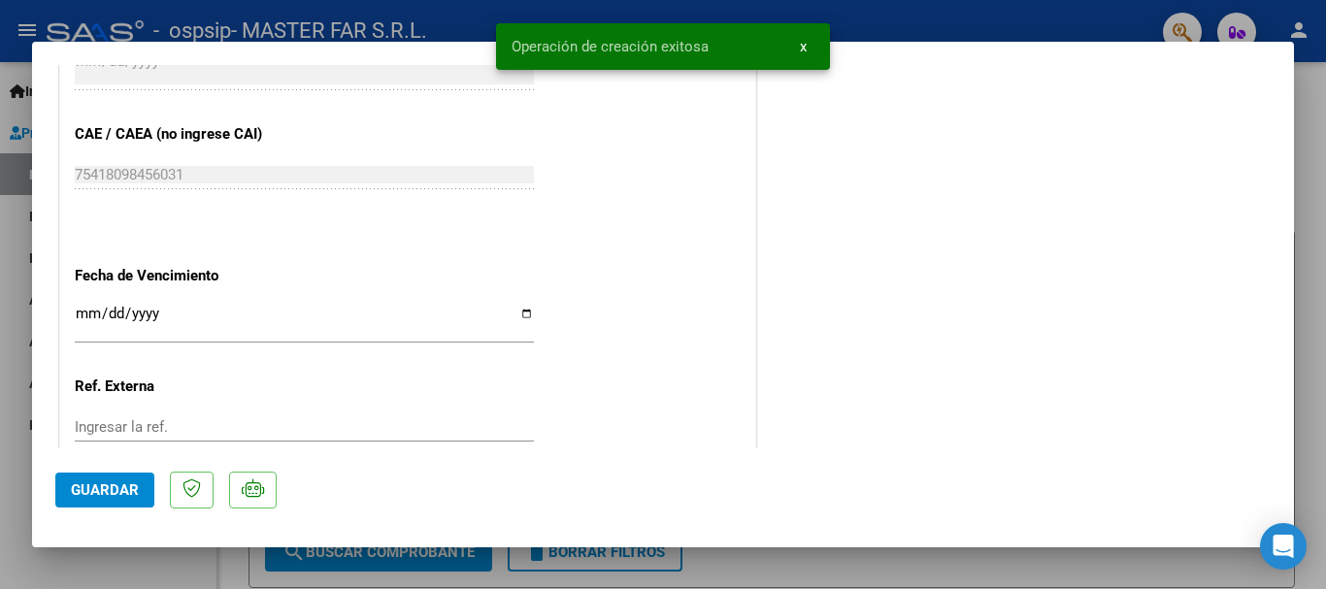
scroll to position [1068, 0]
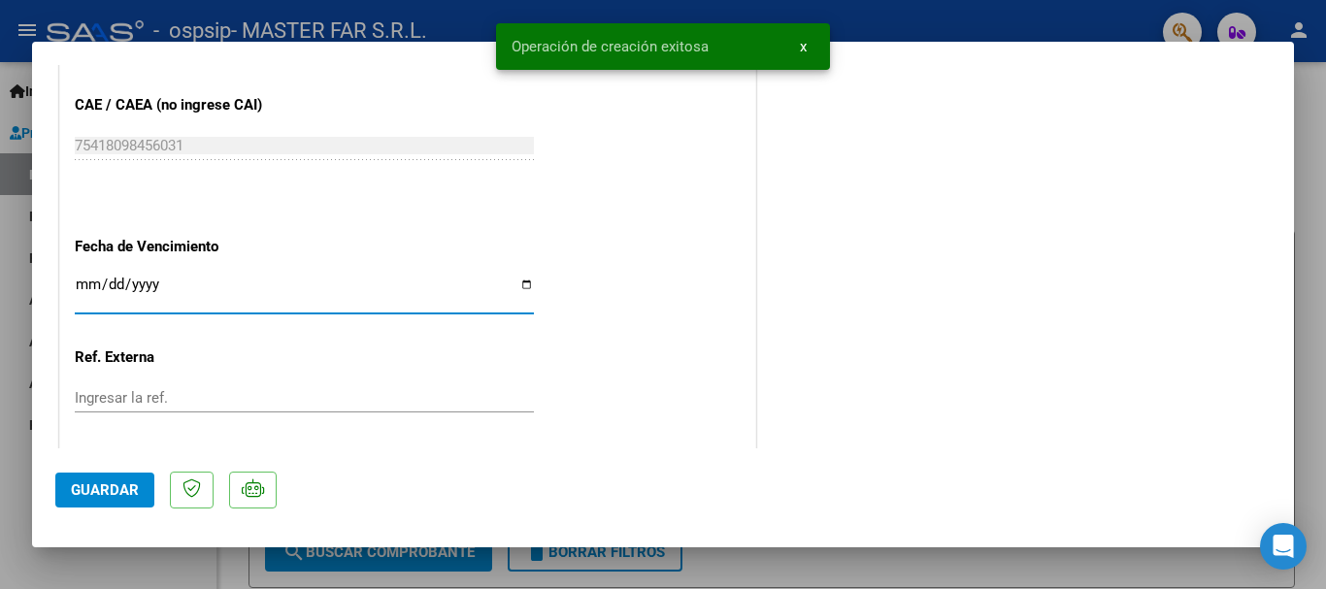
click at [357, 287] on input "Ingresar la fecha" at bounding box center [304, 292] width 459 height 31
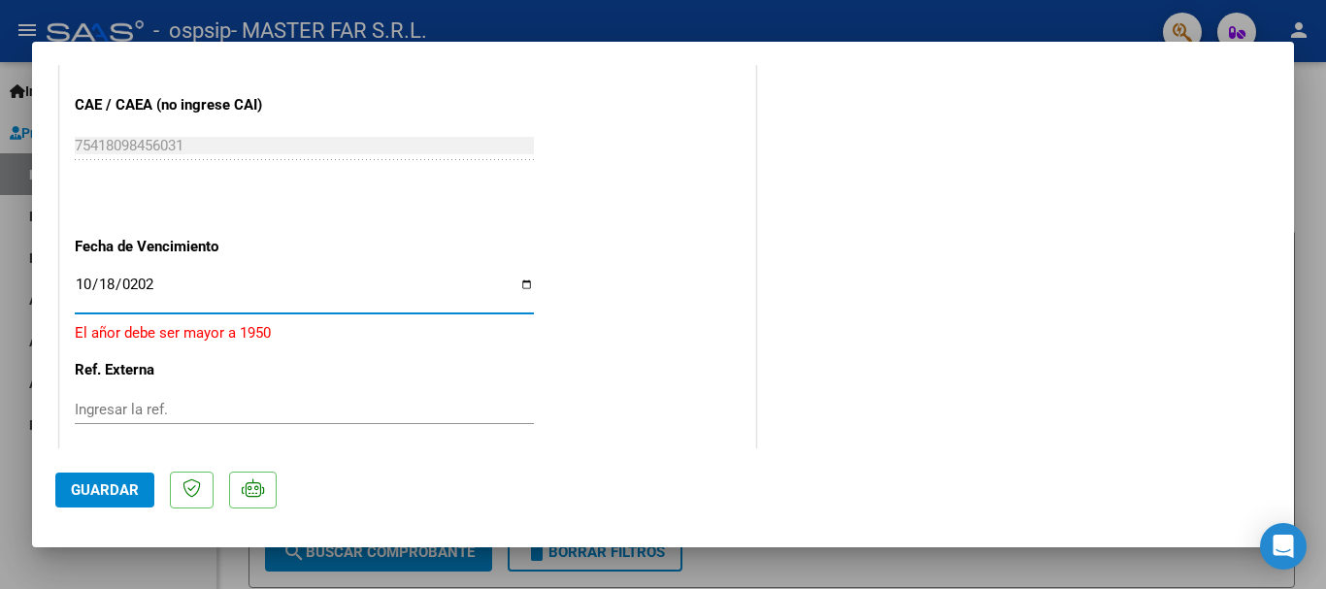
type input "[DATE]"
click at [126, 492] on span "Guardar" at bounding box center [105, 489] width 68 height 17
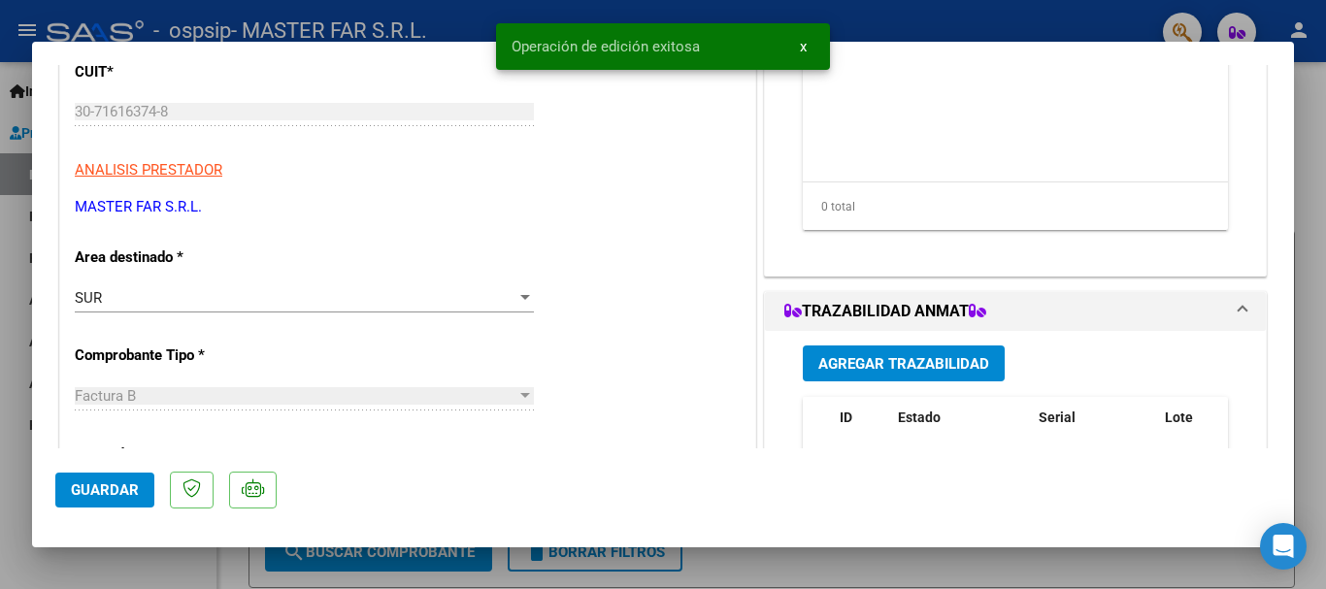
scroll to position [0, 0]
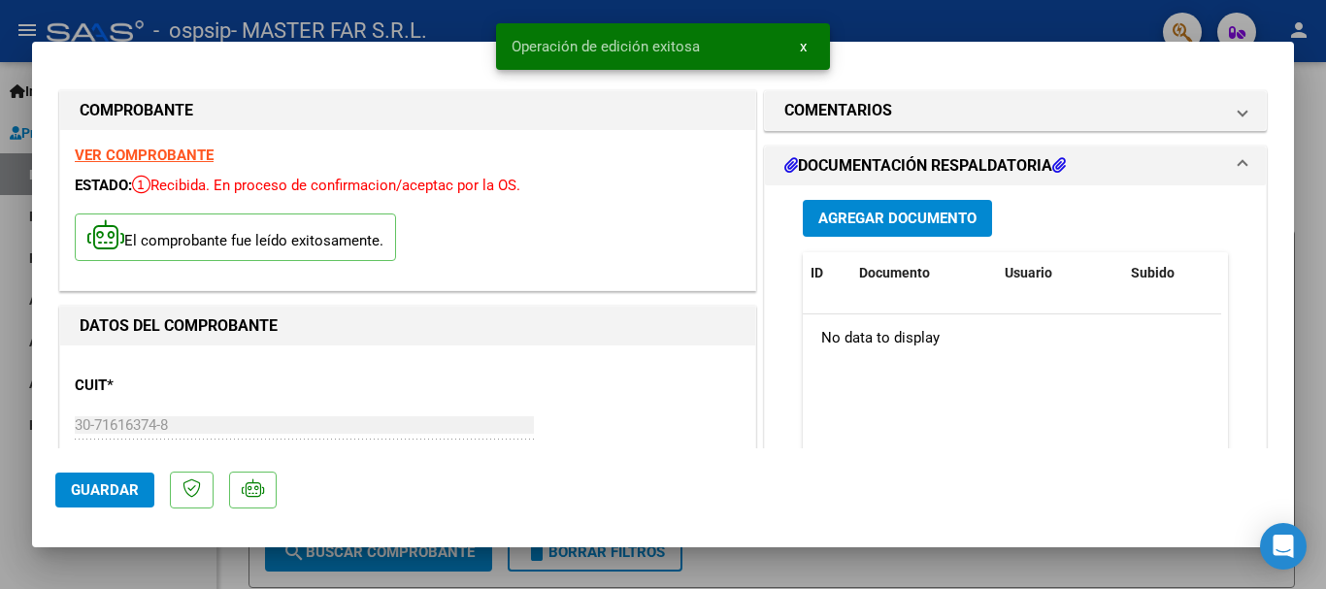
click at [888, 221] on span "Agregar Documento" at bounding box center [897, 219] width 158 height 17
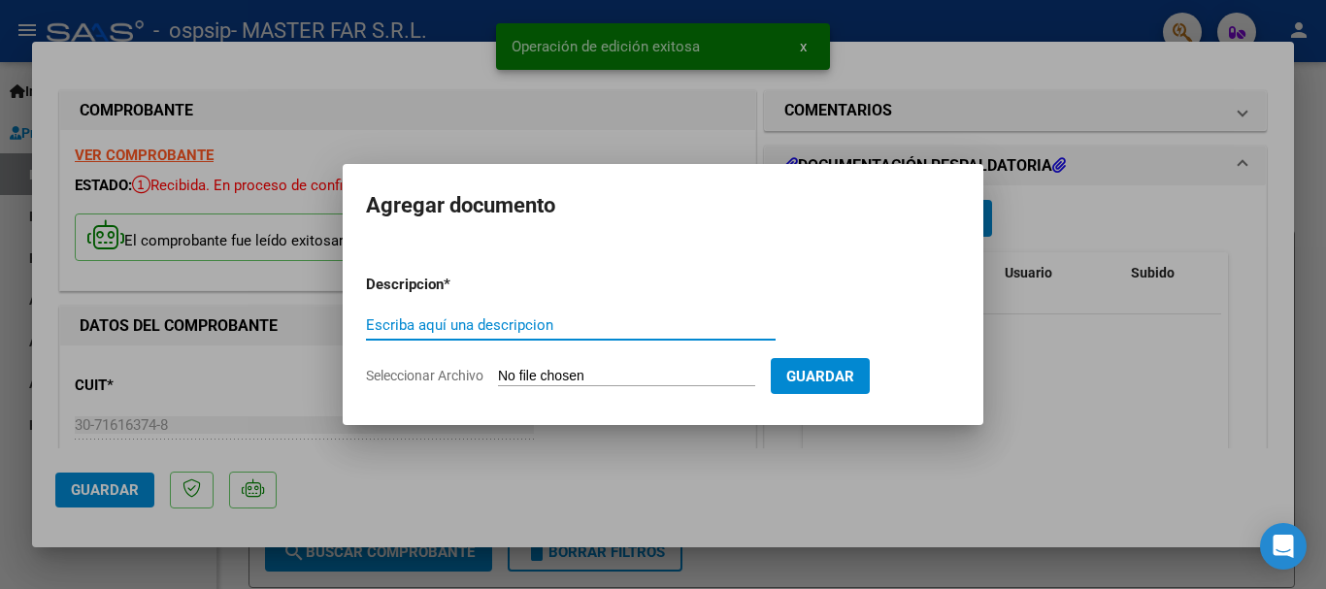
click at [573, 324] on input "Escriba aquí una descripcion" at bounding box center [571, 324] width 410 height 17
paste input "EXPEDIENTE FC-168-SEGURIDAD"
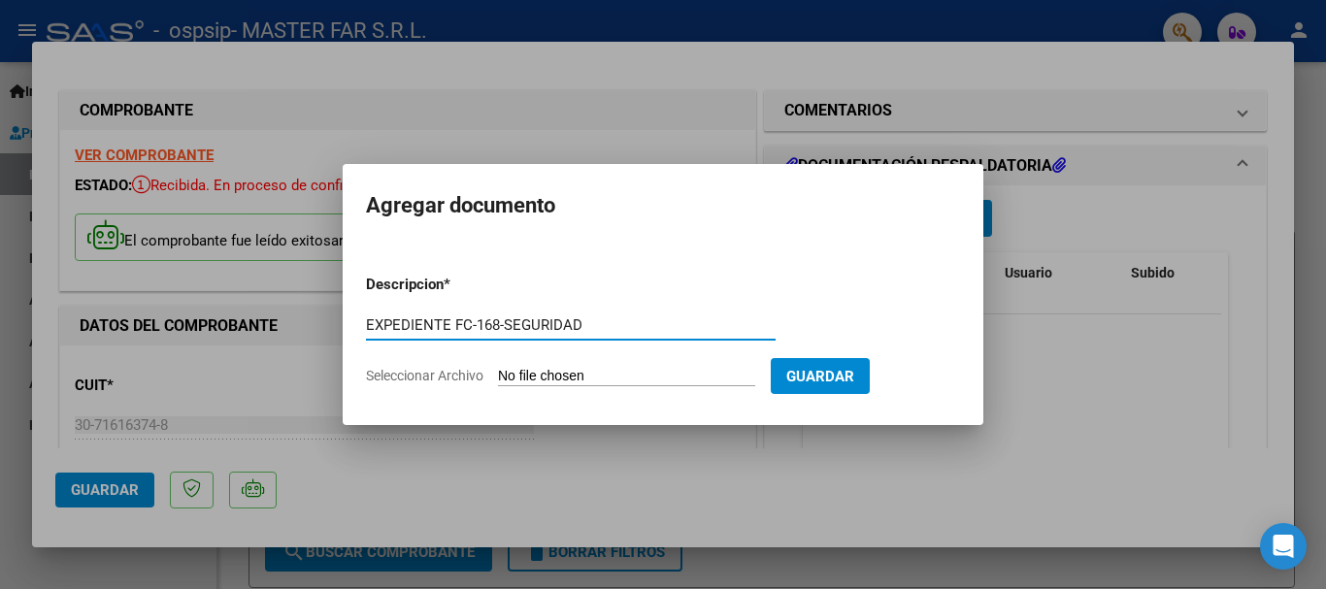
type input "EXPEDIENTE FC-168-SEGURIDAD"
click at [635, 373] on input "Seleccionar Archivo" at bounding box center [626, 377] width 257 height 18
type input "C:\fakepath\EXPEDIENTE FC-168-SEGURIDAD.pdf"
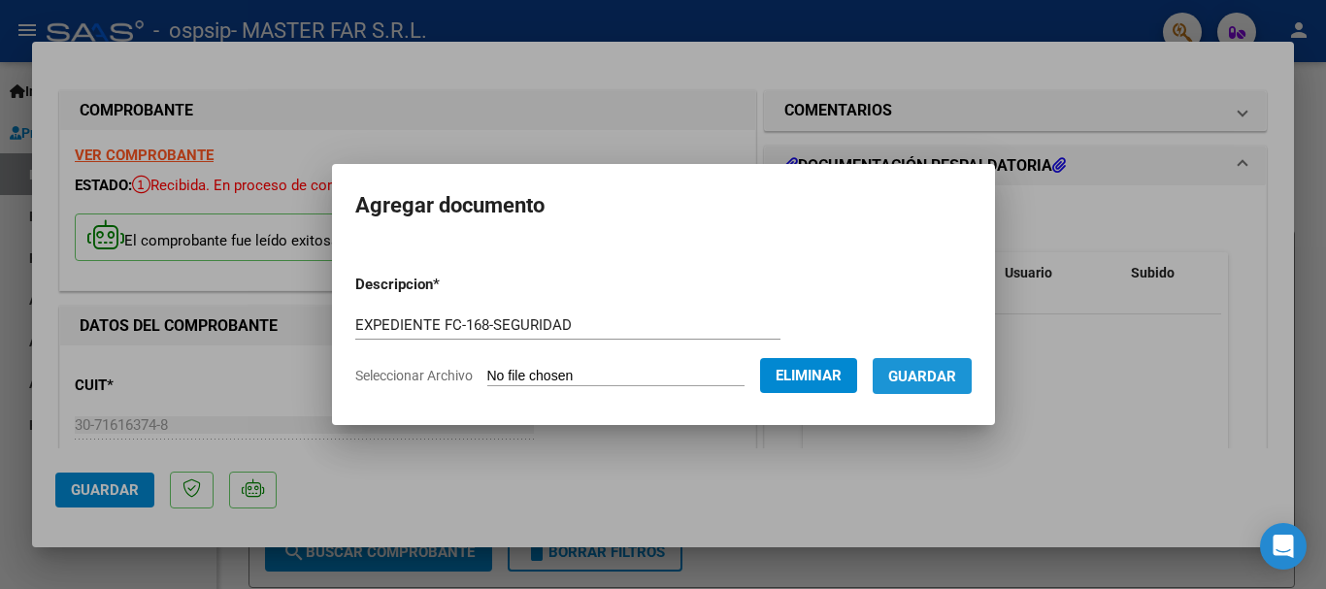
click at [956, 383] on span "Guardar" at bounding box center [922, 376] width 68 height 17
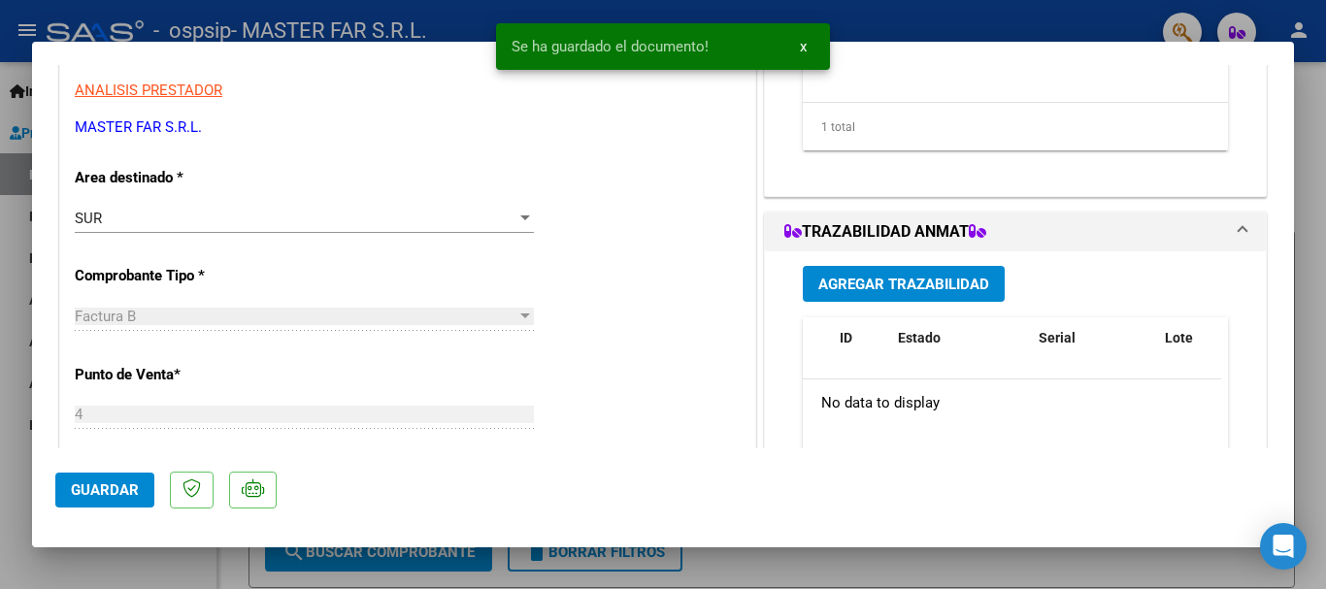
scroll to position [582, 0]
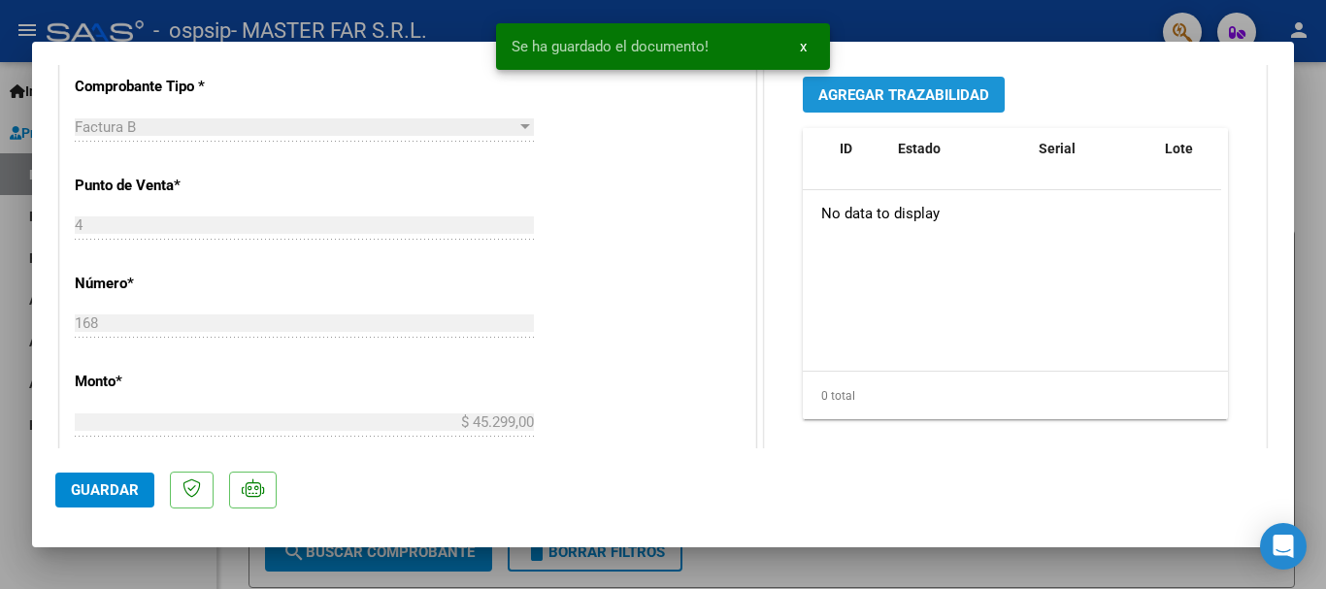
click at [851, 94] on span "Agregar Trazabilidad" at bounding box center [903, 94] width 171 height 17
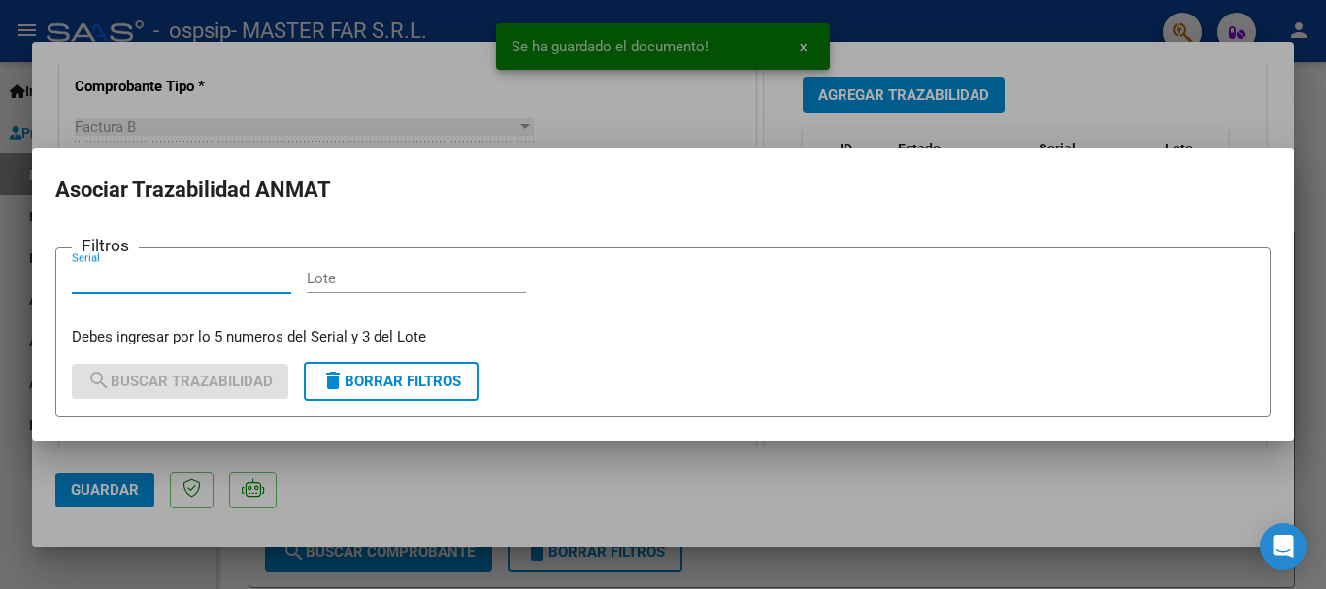
click at [202, 272] on input "Serial" at bounding box center [181, 278] width 219 height 17
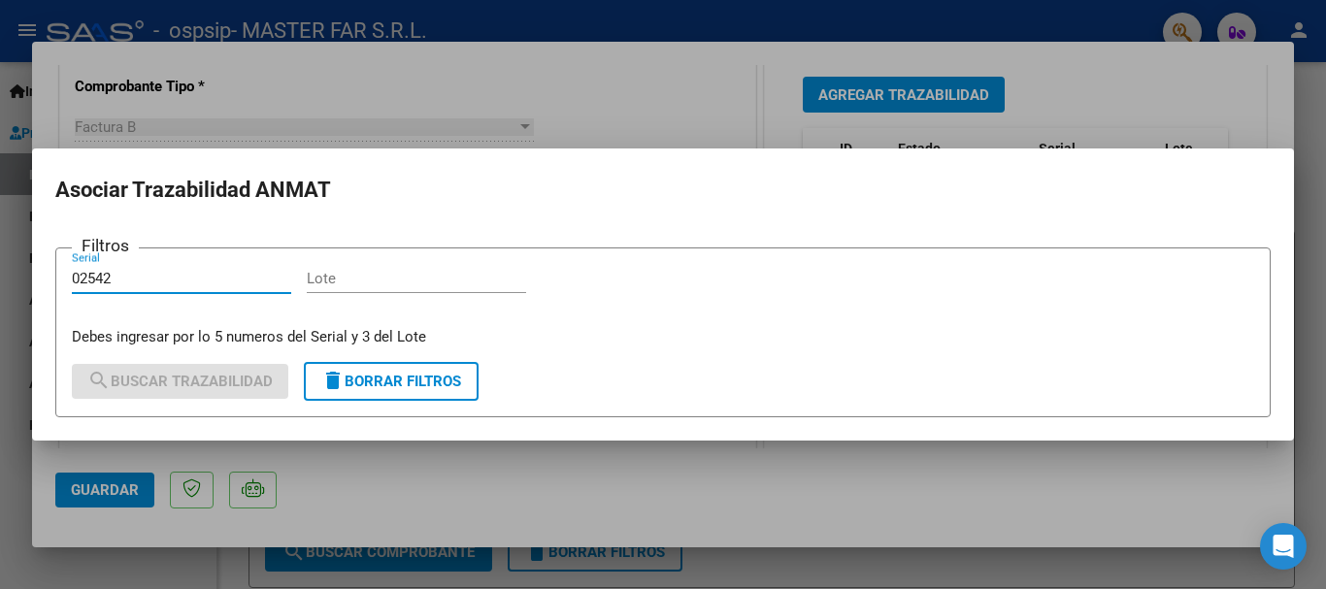
type input "02542"
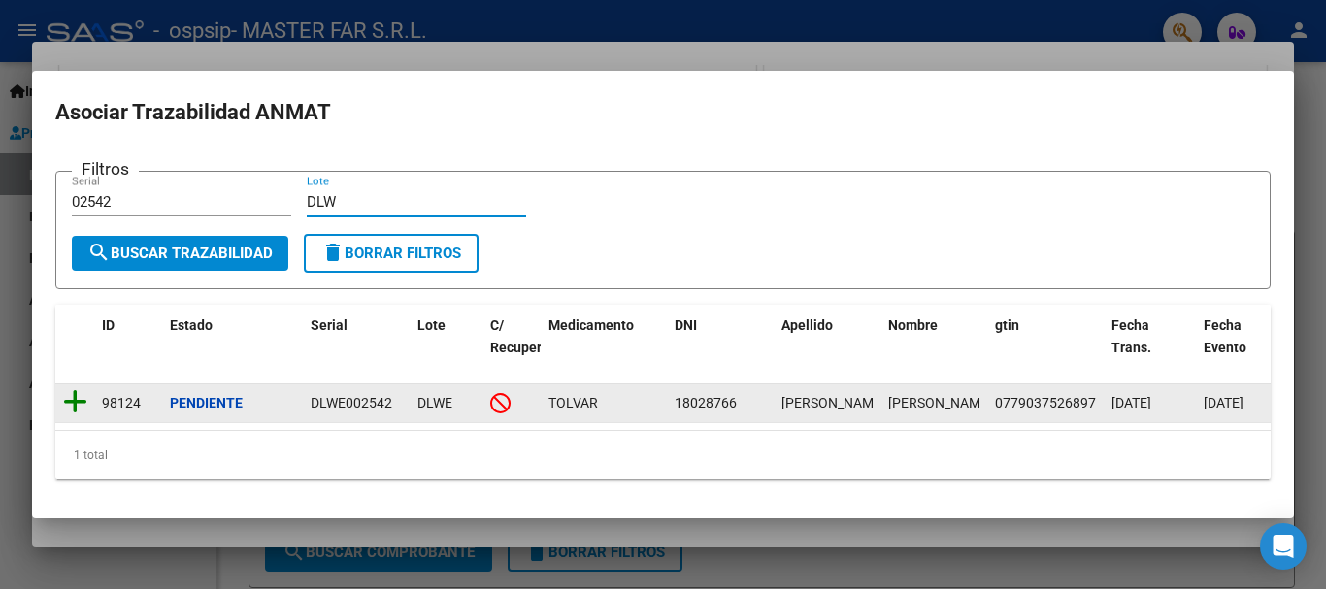
type input "DLW"
click at [65, 391] on icon at bounding box center [75, 401] width 24 height 27
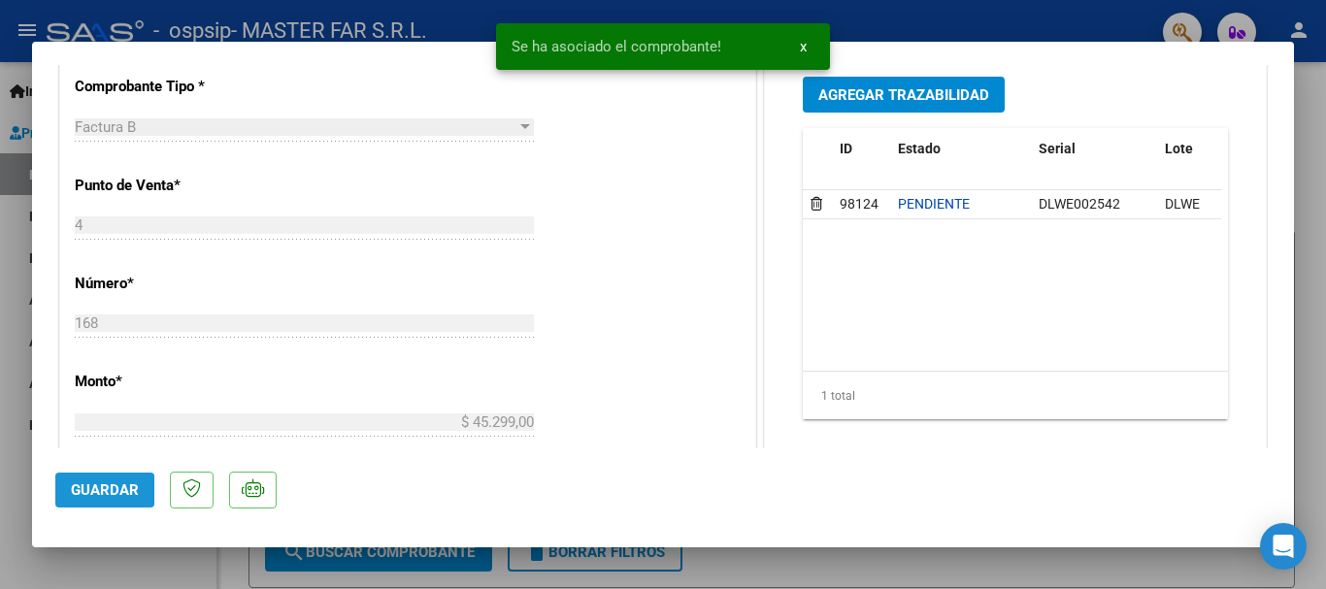
click at [109, 492] on span "Guardar" at bounding box center [105, 489] width 68 height 17
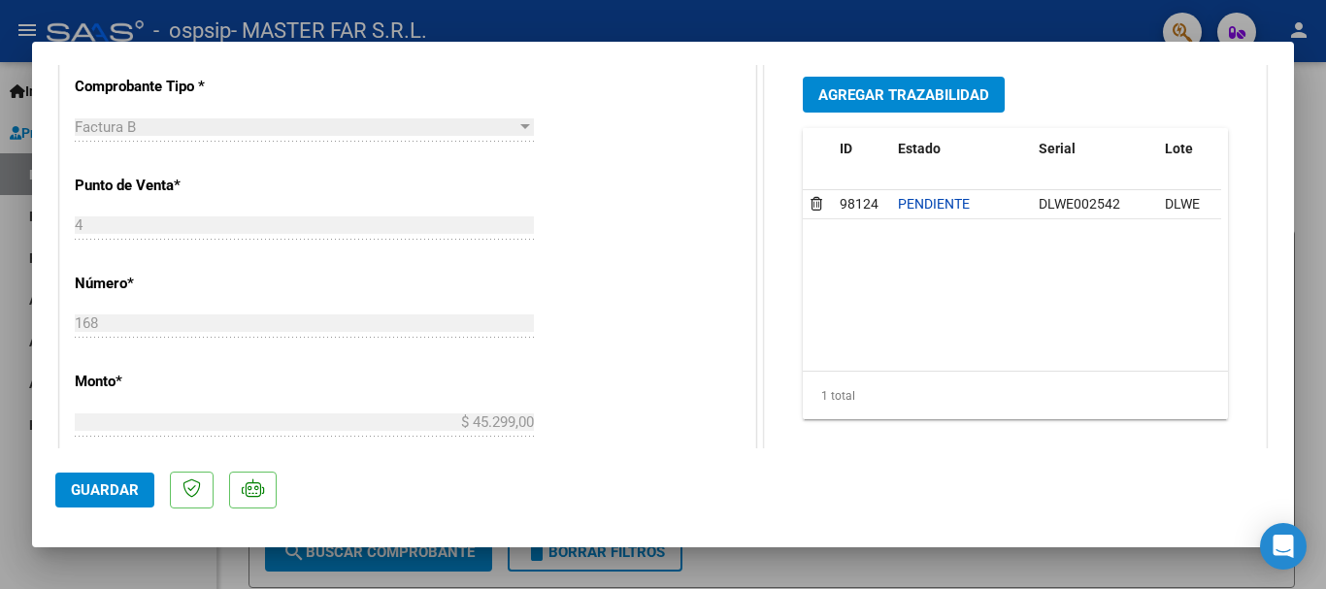
click at [1325, 144] on div at bounding box center [663, 294] width 1326 height 589
type input "$ 0,00"
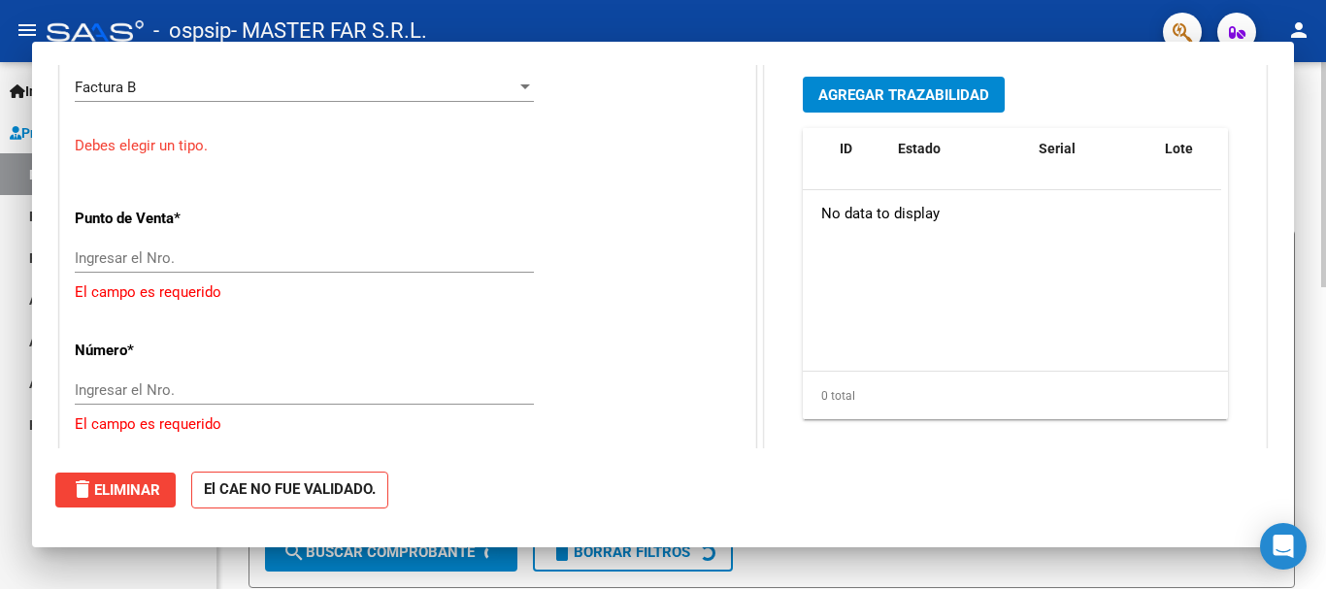
scroll to position [0, 0]
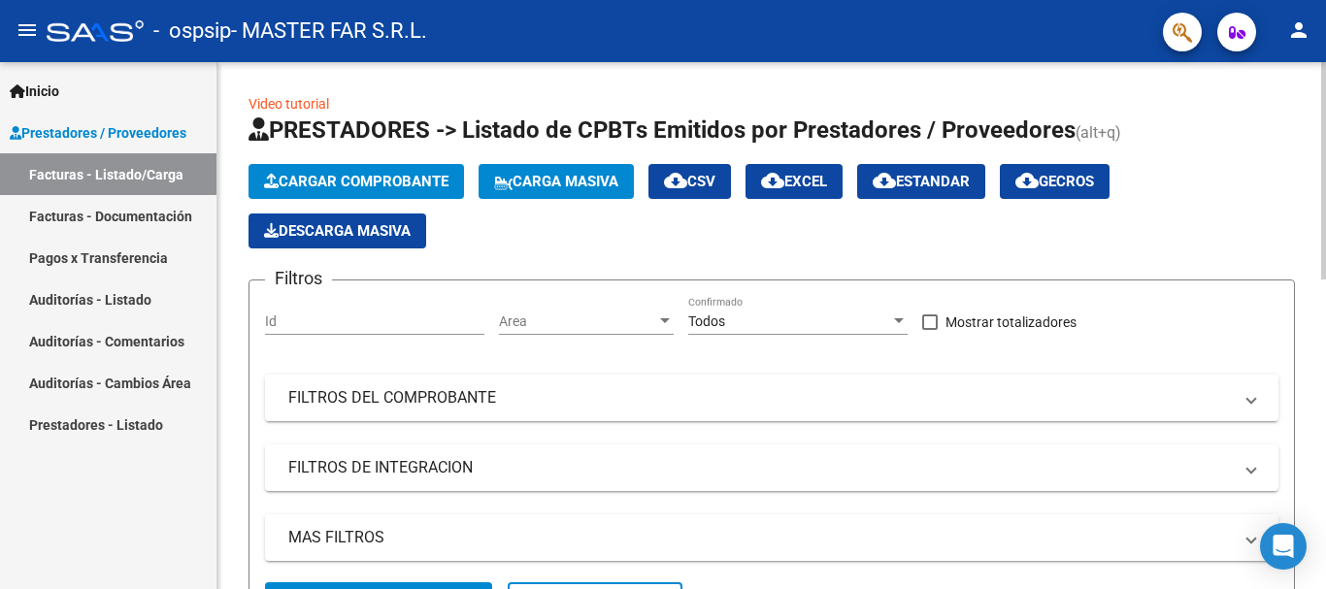
click at [391, 189] on span "Cargar Comprobante" at bounding box center [356, 181] width 184 height 17
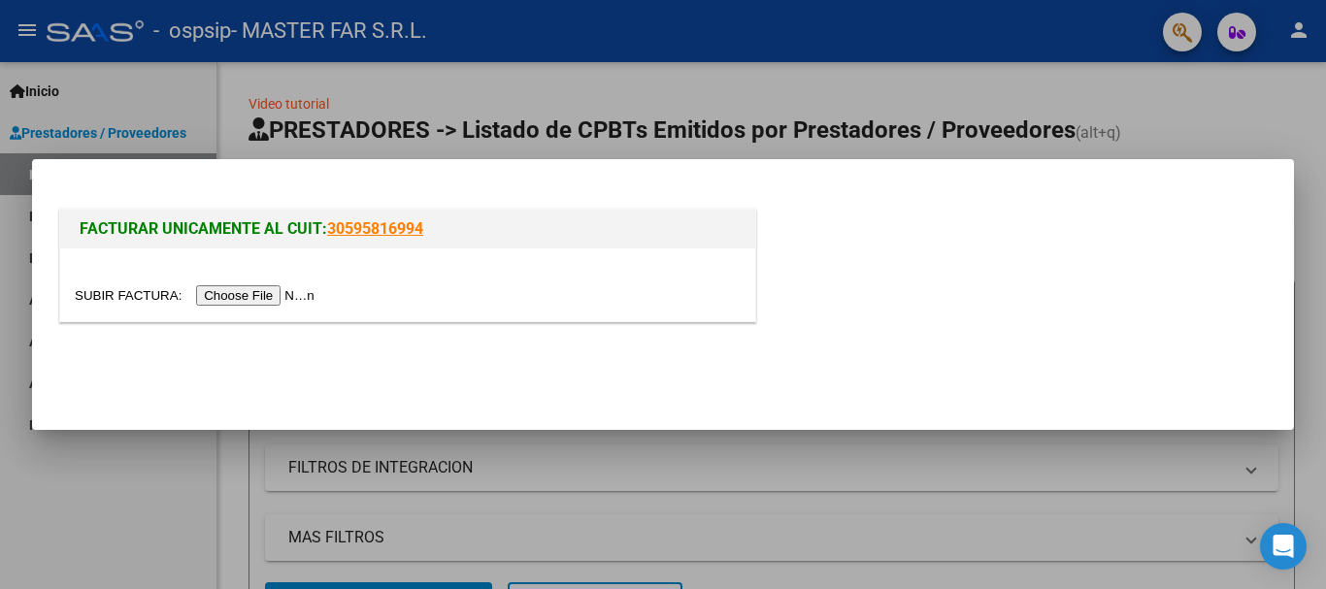
click at [256, 293] on input "file" at bounding box center [198, 295] width 246 height 20
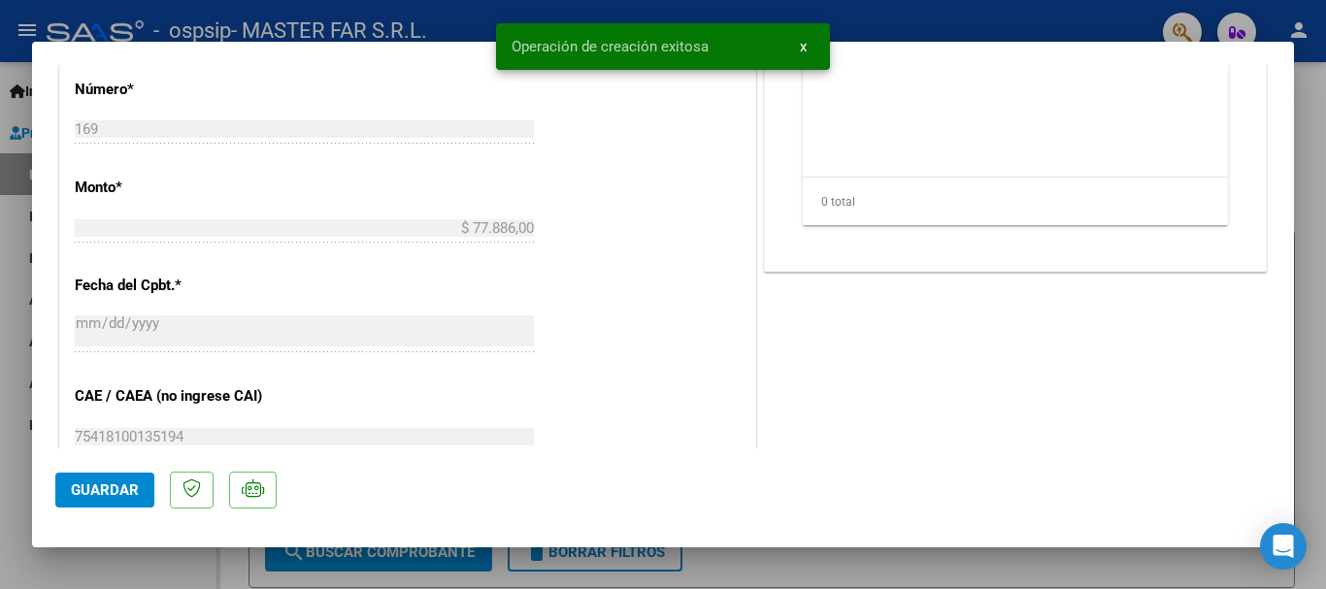
scroll to position [1068, 0]
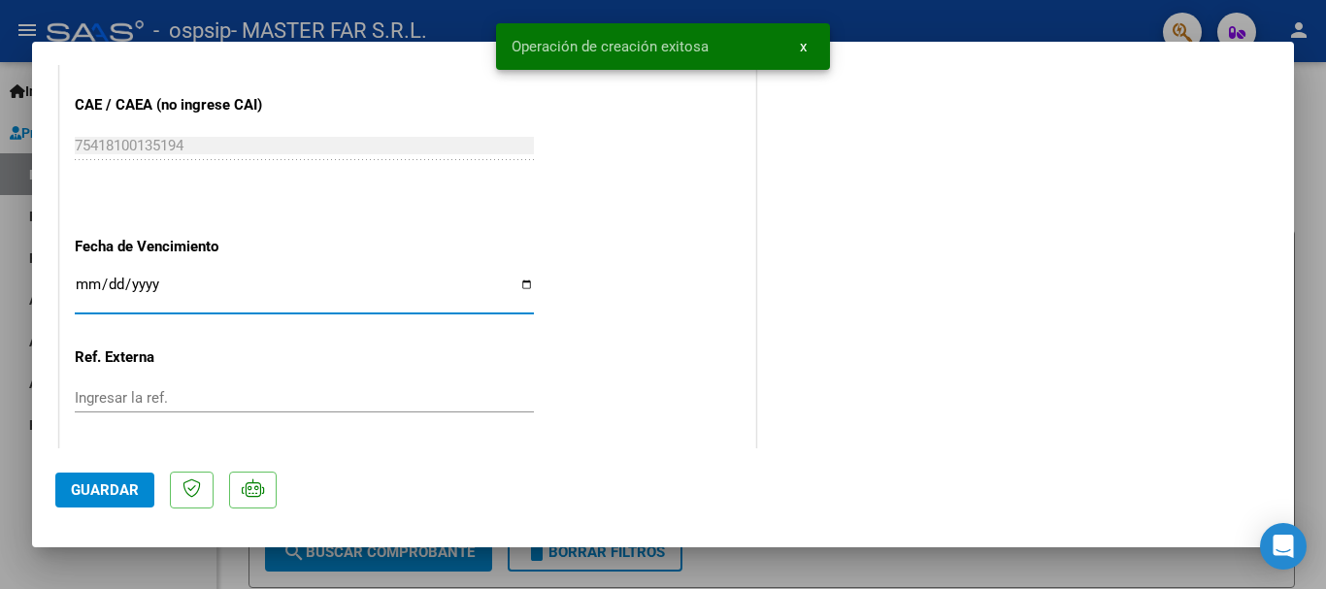
click at [452, 284] on input "Ingresar la fecha" at bounding box center [304, 292] width 459 height 31
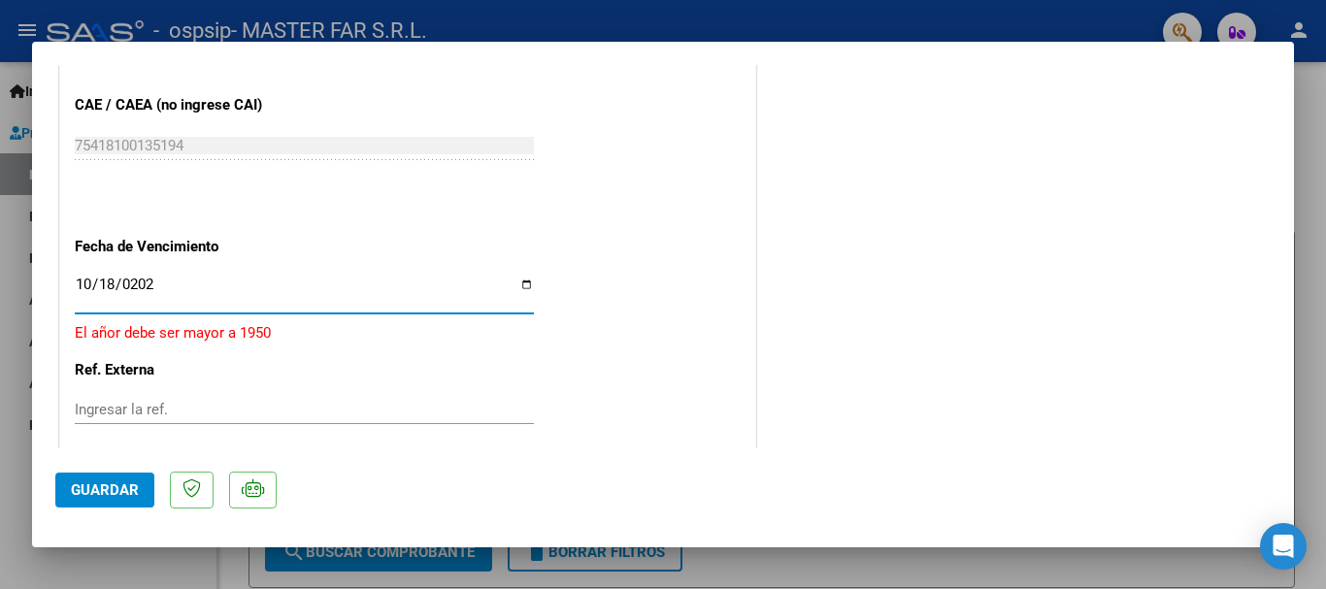
type input "[DATE]"
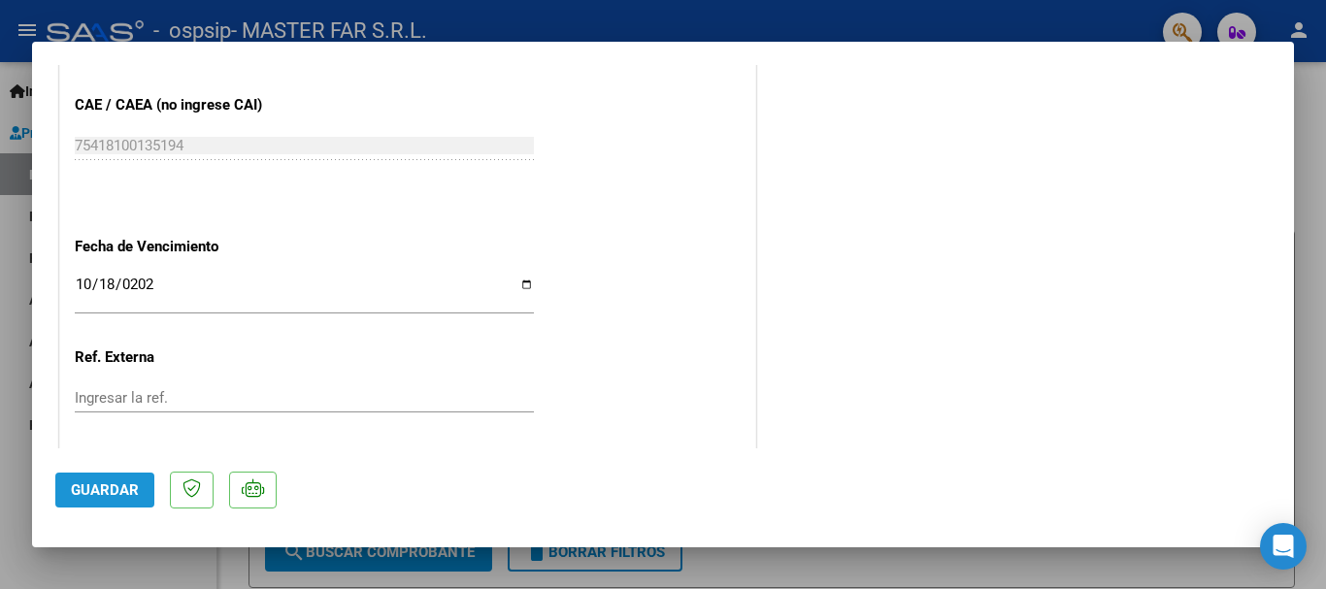
click at [108, 489] on span "Guardar" at bounding box center [105, 489] width 68 height 17
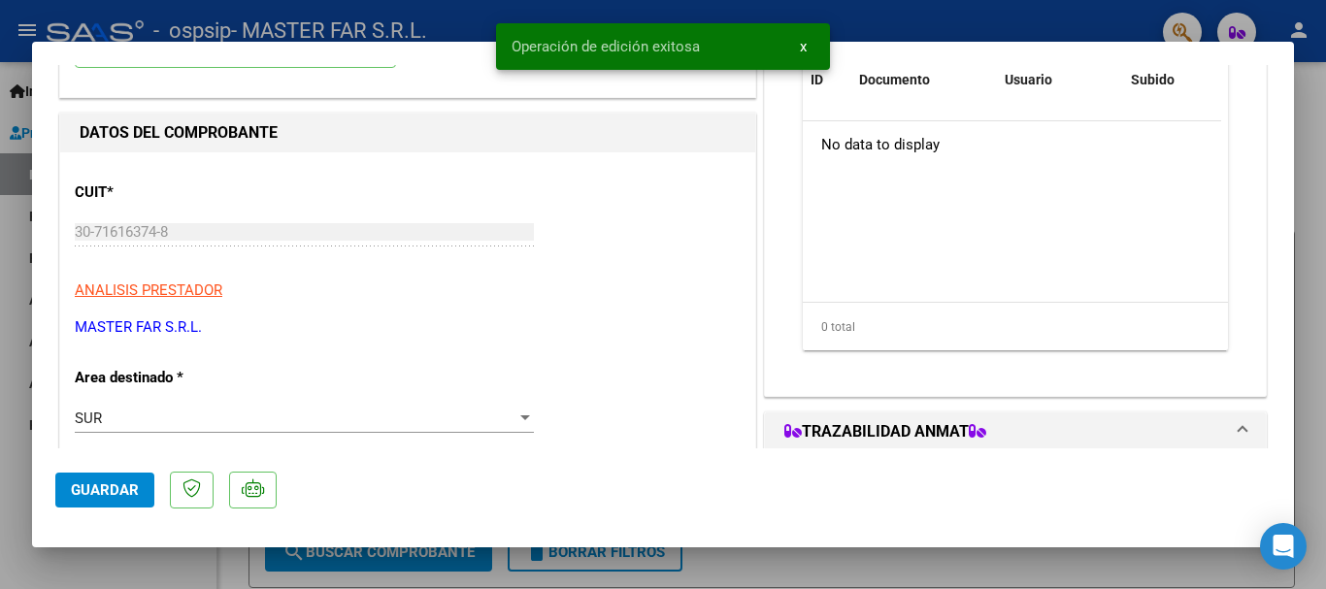
scroll to position [0, 0]
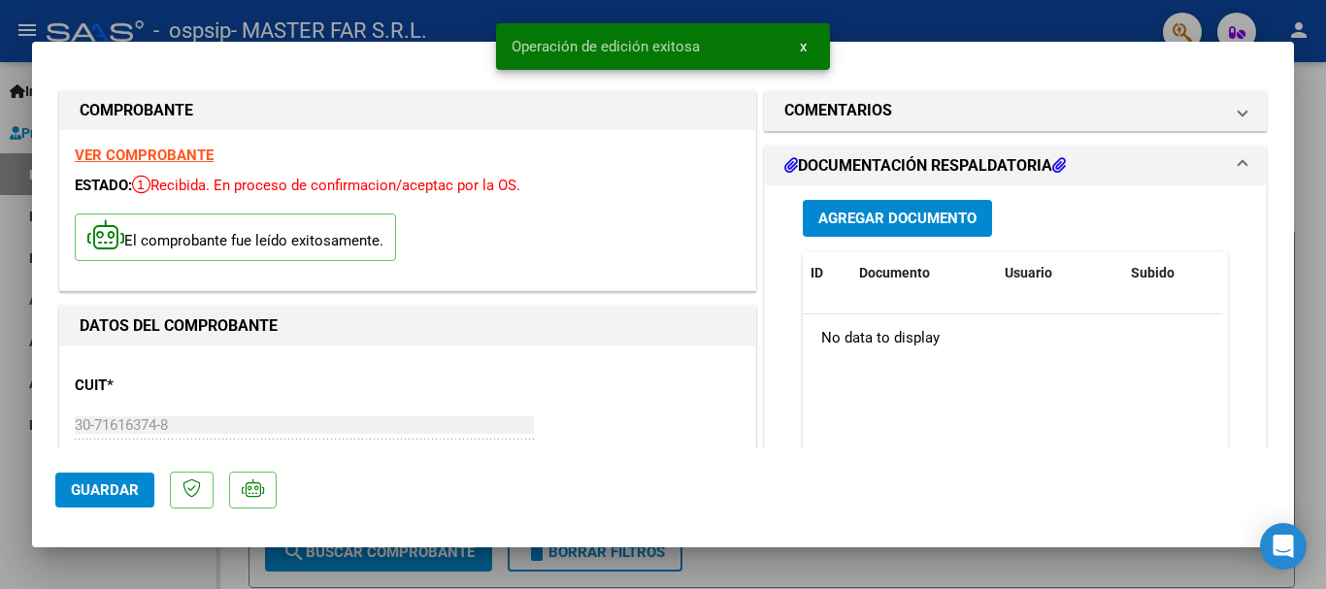
click at [920, 217] on span "Agregar Documento" at bounding box center [897, 219] width 158 height 17
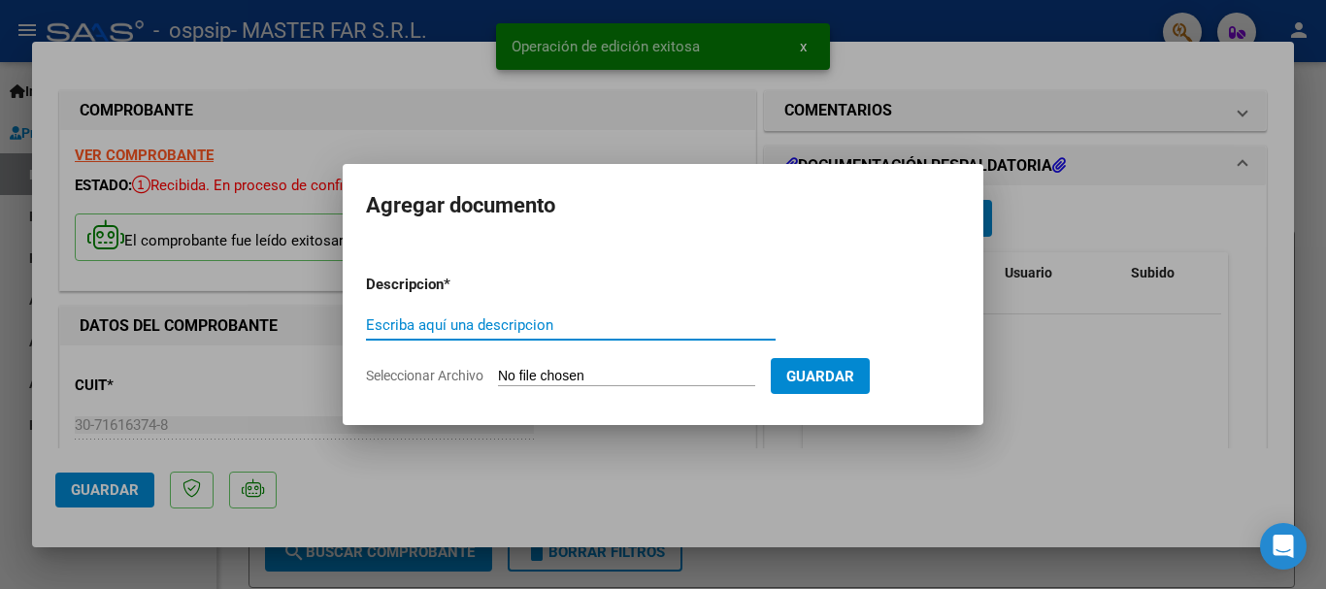
click at [563, 321] on input "Escriba aquí una descripcion" at bounding box center [571, 324] width 410 height 17
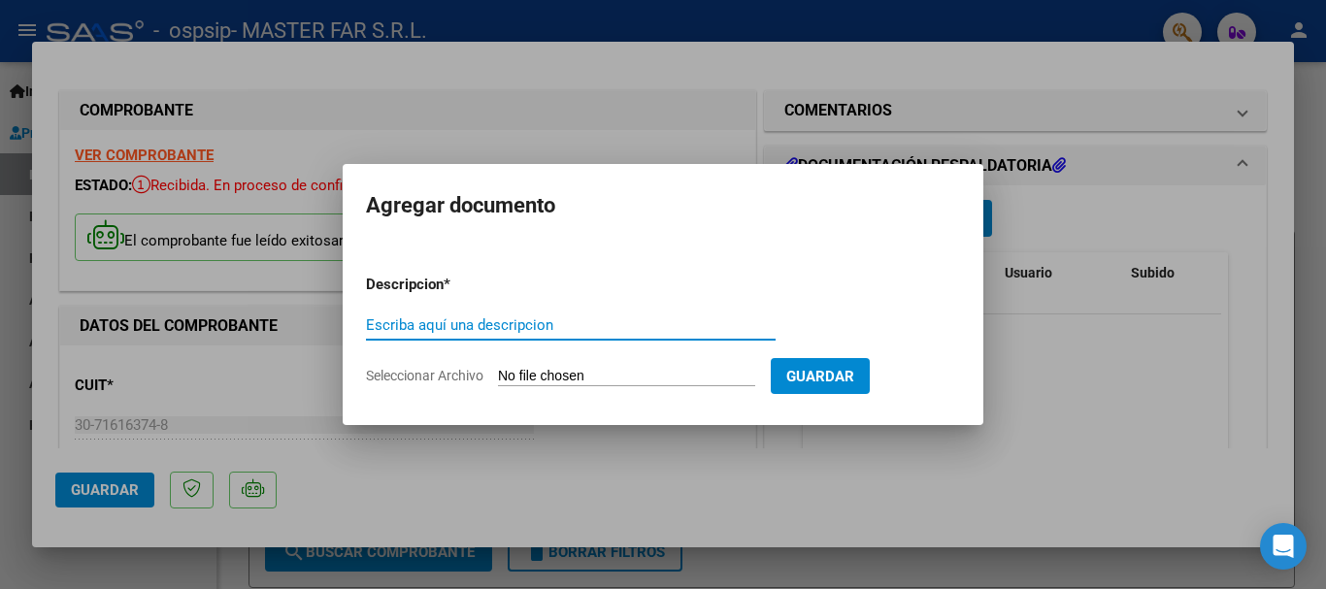
paste input "EXPEDIENTE FC-168-SEGURIDAD"
click at [500, 325] on input "EXPEDIENTE FC-168-SEGURIDAD" at bounding box center [571, 324] width 410 height 17
type input "EXPEDIENTE FC-169-SEGURIDAD"
click at [636, 376] on input "Seleccionar Archivo" at bounding box center [626, 377] width 257 height 18
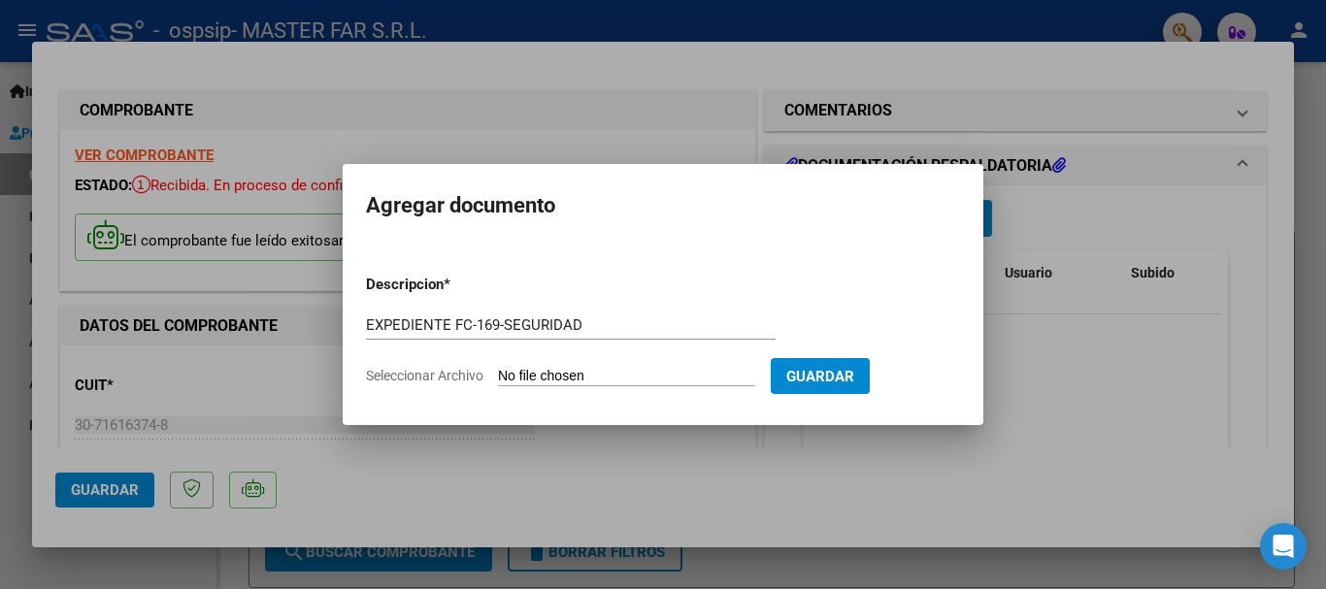
type input "C:\fakepath\EXPEDIENTE FC-169-SEGURIDAD(1).pdf"
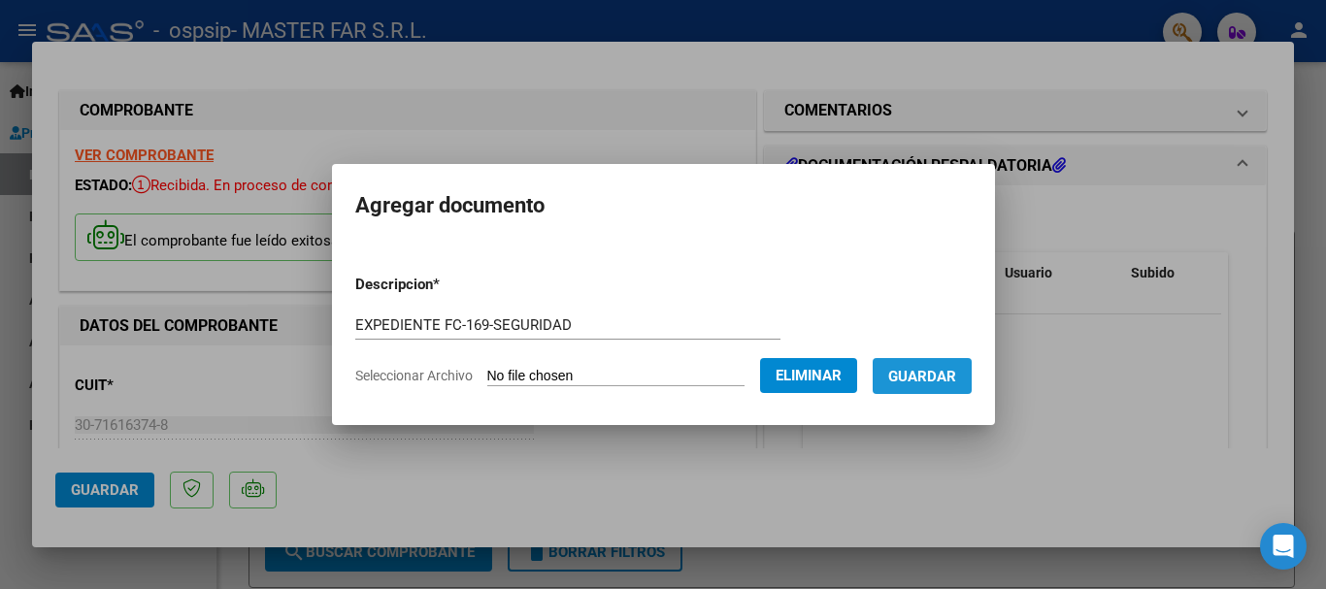
click at [956, 381] on span "Guardar" at bounding box center [922, 376] width 68 height 17
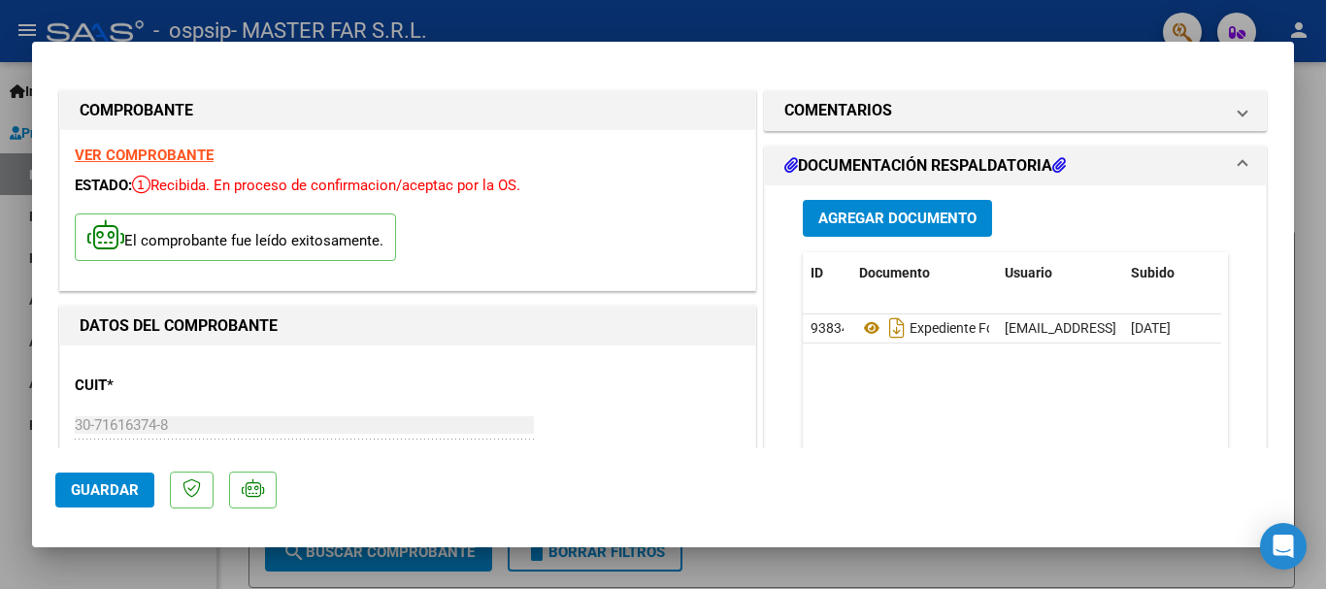
drag, startPoint x: 1300, startPoint y: 217, endPoint x: 1318, endPoint y: 263, distance: 49.2
click at [1318, 263] on div at bounding box center [663, 294] width 1326 height 589
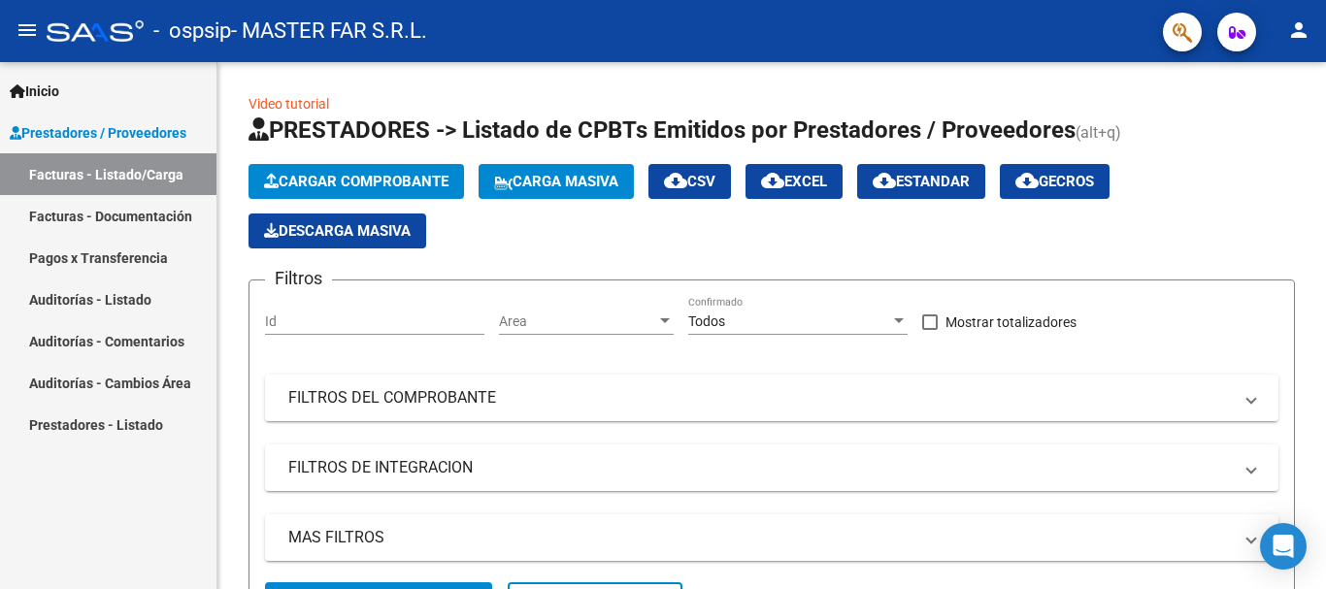
click at [151, 181] on link "Facturas - Listado/Carga" at bounding box center [108, 174] width 216 height 42
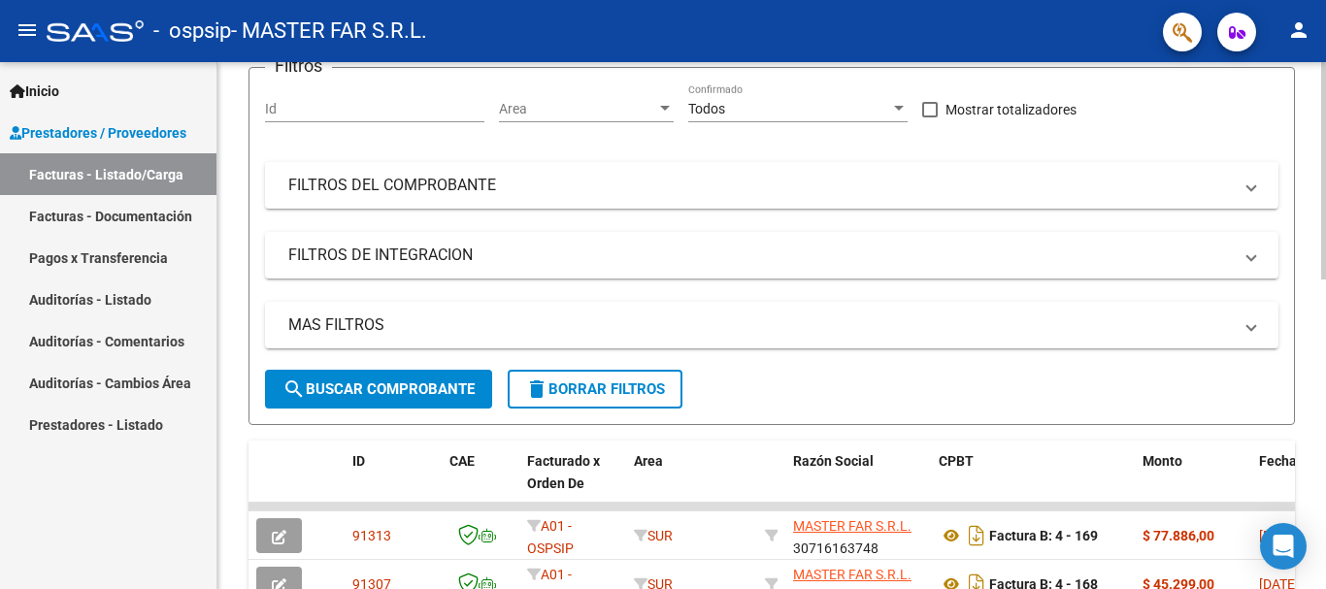
scroll to position [388, 0]
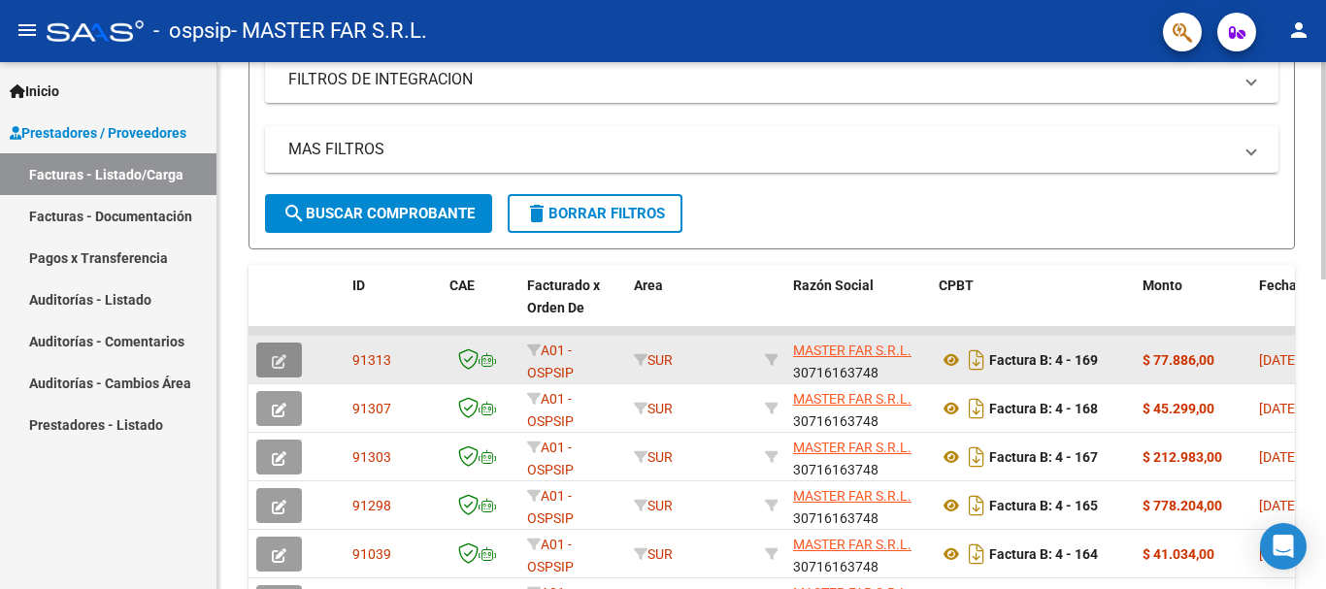
click at [281, 361] on icon "button" at bounding box center [279, 361] width 15 height 15
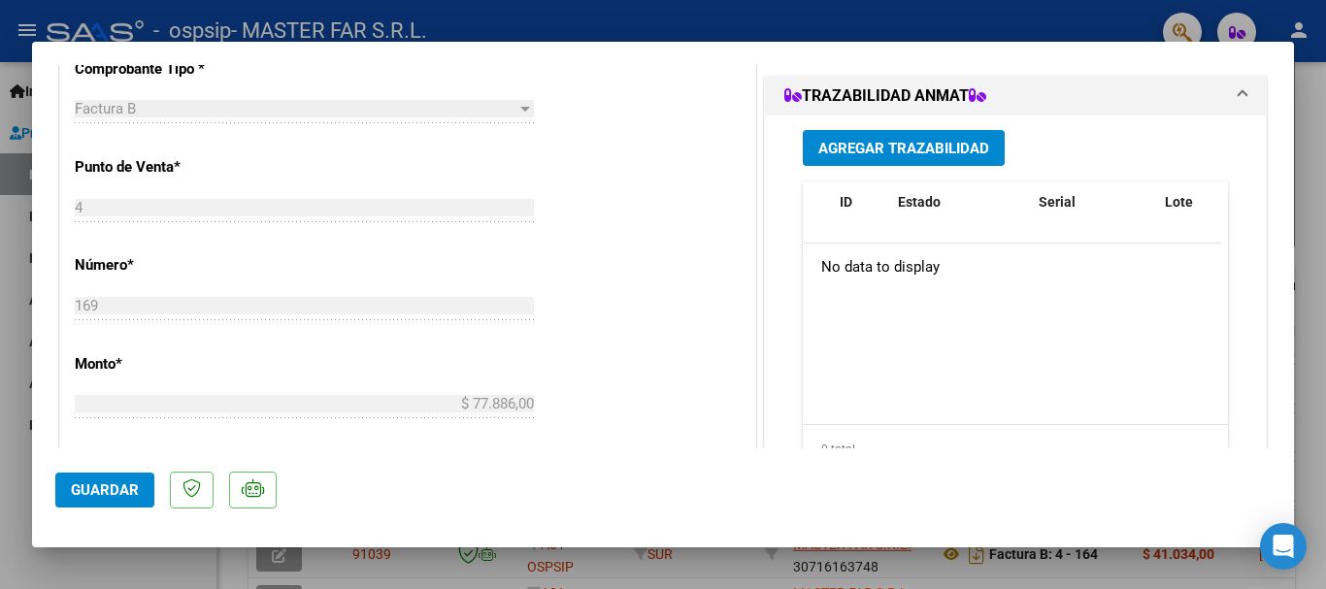
scroll to position [582, 0]
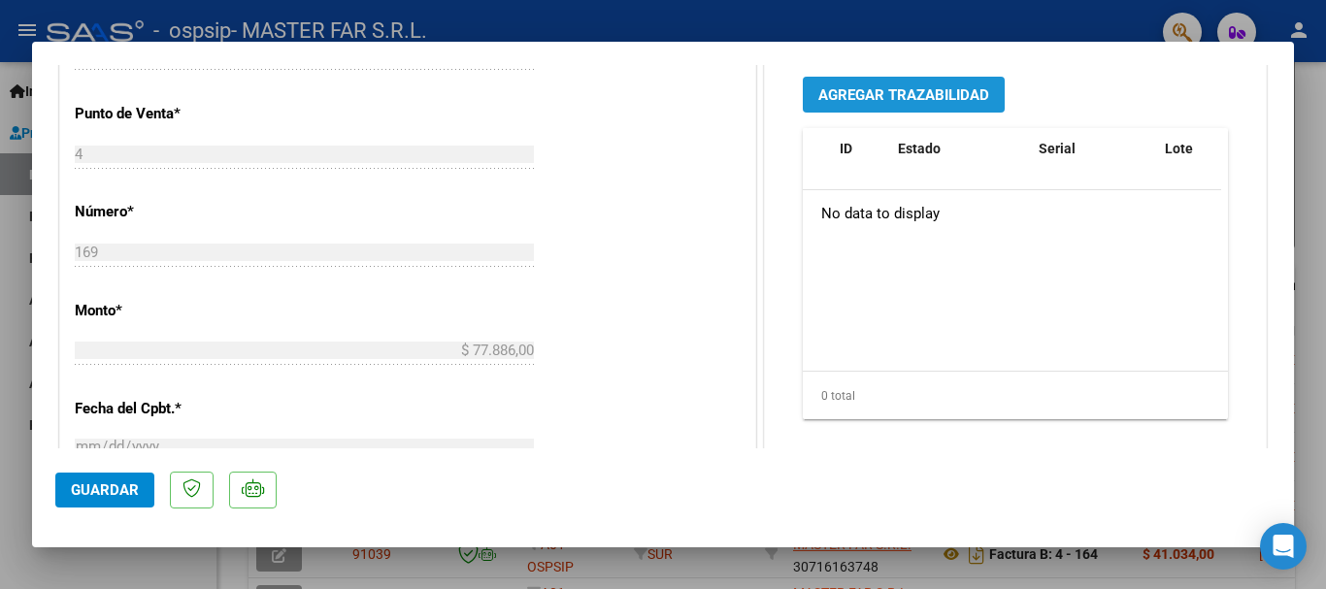
click at [900, 88] on span "Agregar Trazabilidad" at bounding box center [903, 94] width 171 height 17
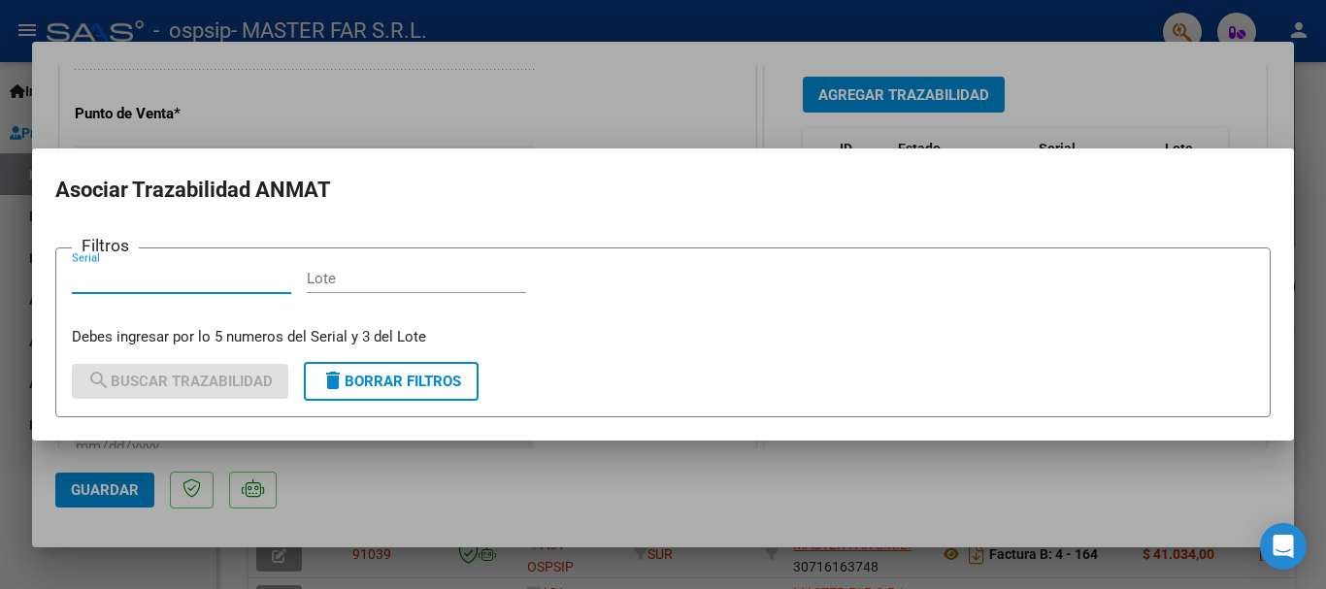
click at [213, 267] on div "Serial" at bounding box center [181, 278] width 219 height 29
type input "6"
type input "96272"
click at [415, 279] on input "Lote" at bounding box center [416, 278] width 219 height 17
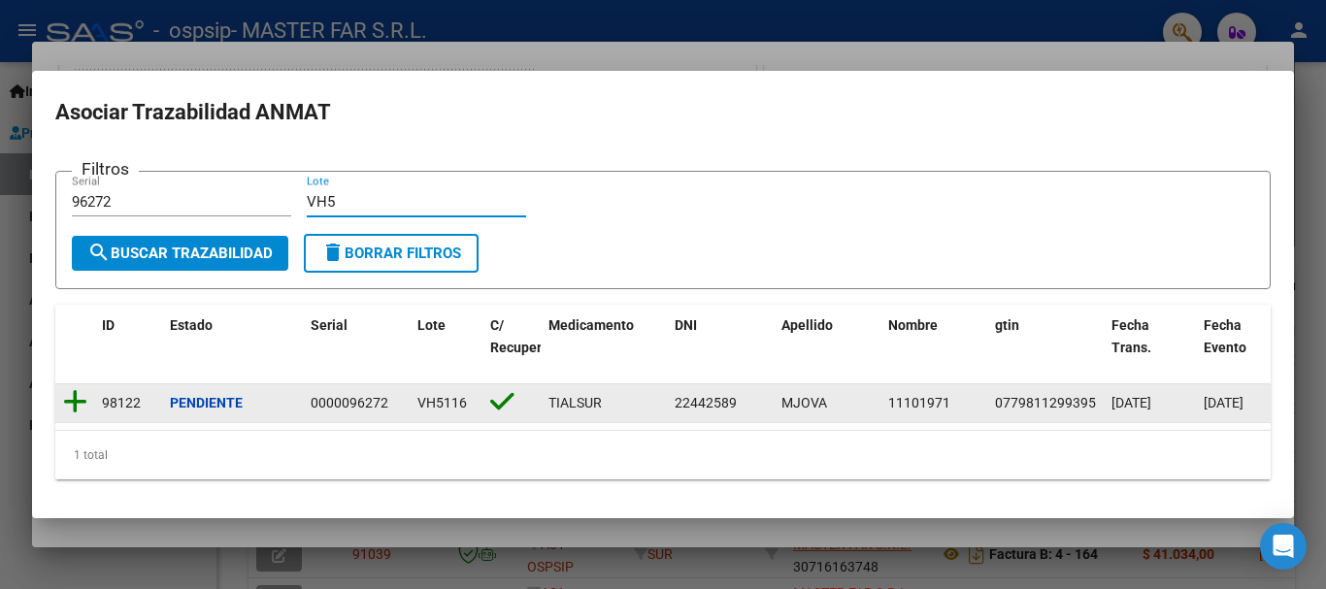
type input "VH5"
click at [72, 396] on icon at bounding box center [75, 401] width 24 height 27
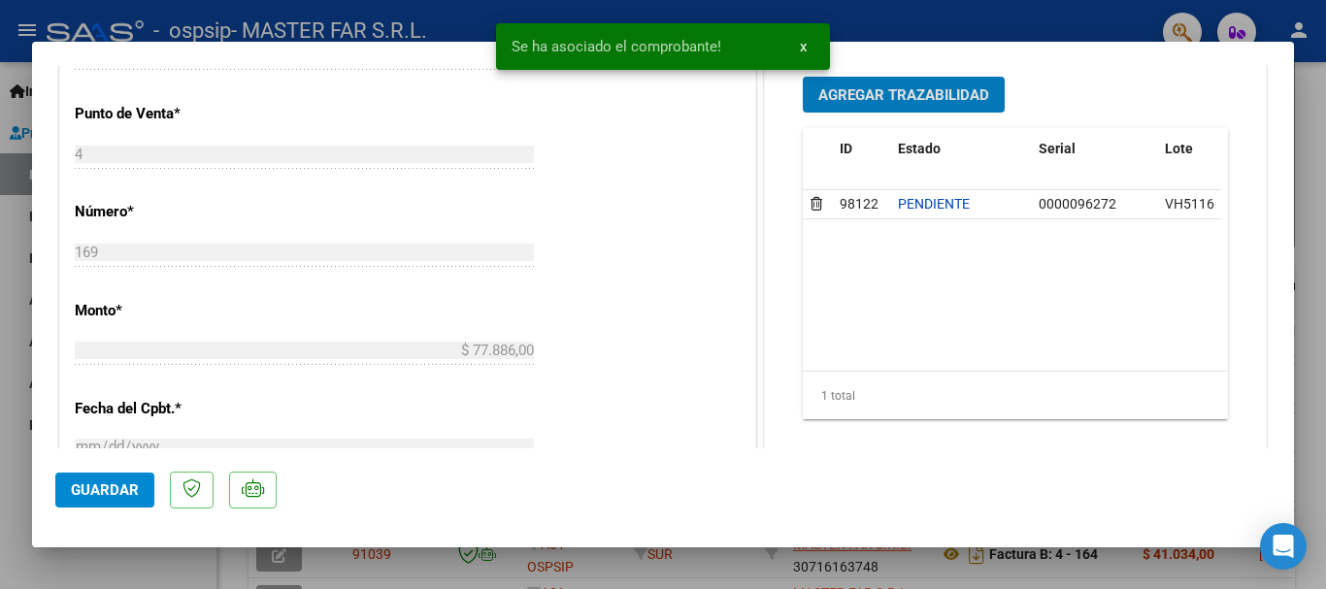
click at [940, 103] on span "Agregar Trazabilidad" at bounding box center [903, 94] width 171 height 17
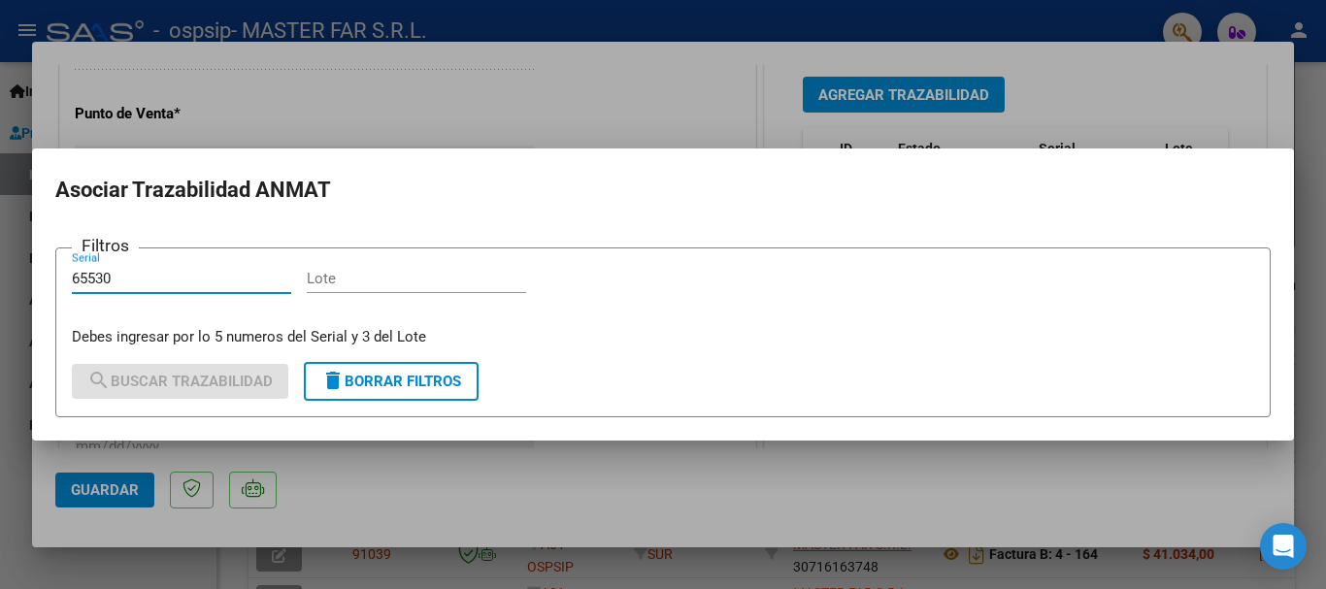
type input "65530"
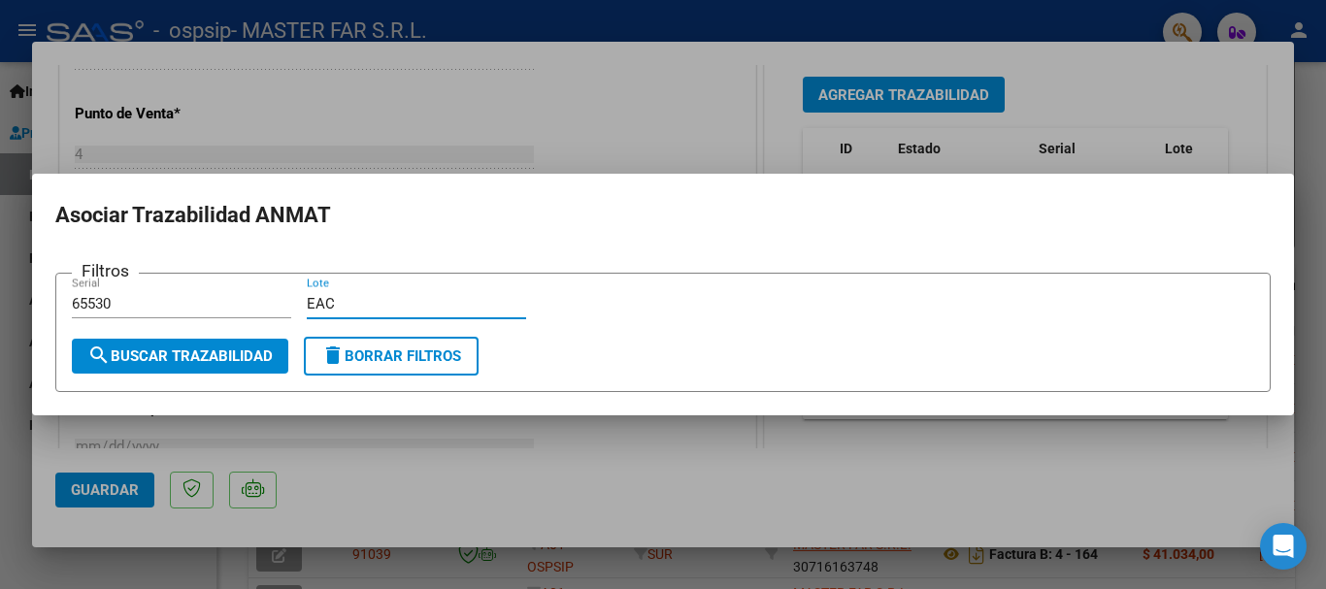
type input "EAC"
click at [214, 330] on div "65530 Serial" at bounding box center [181, 313] width 219 height 48
click at [221, 342] on button "search Buscar Trazabilidad" at bounding box center [180, 356] width 216 height 35
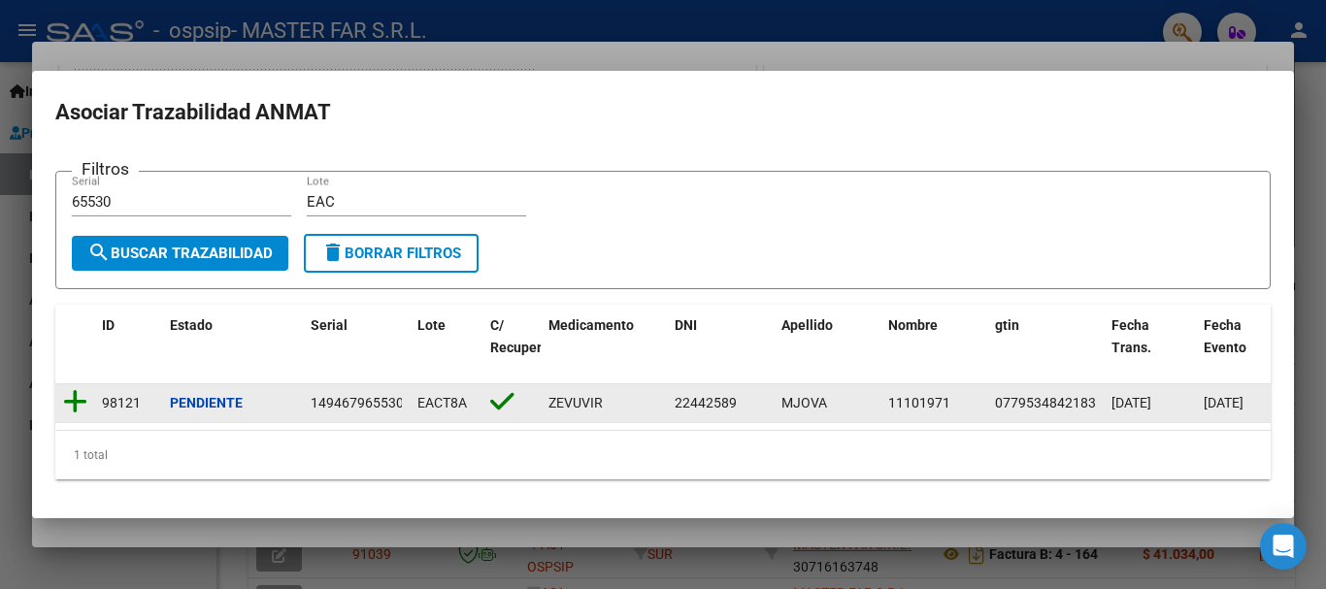
click at [64, 397] on icon at bounding box center [75, 401] width 24 height 27
click at [64, 397] on datatable-body-cell at bounding box center [74, 403] width 39 height 38
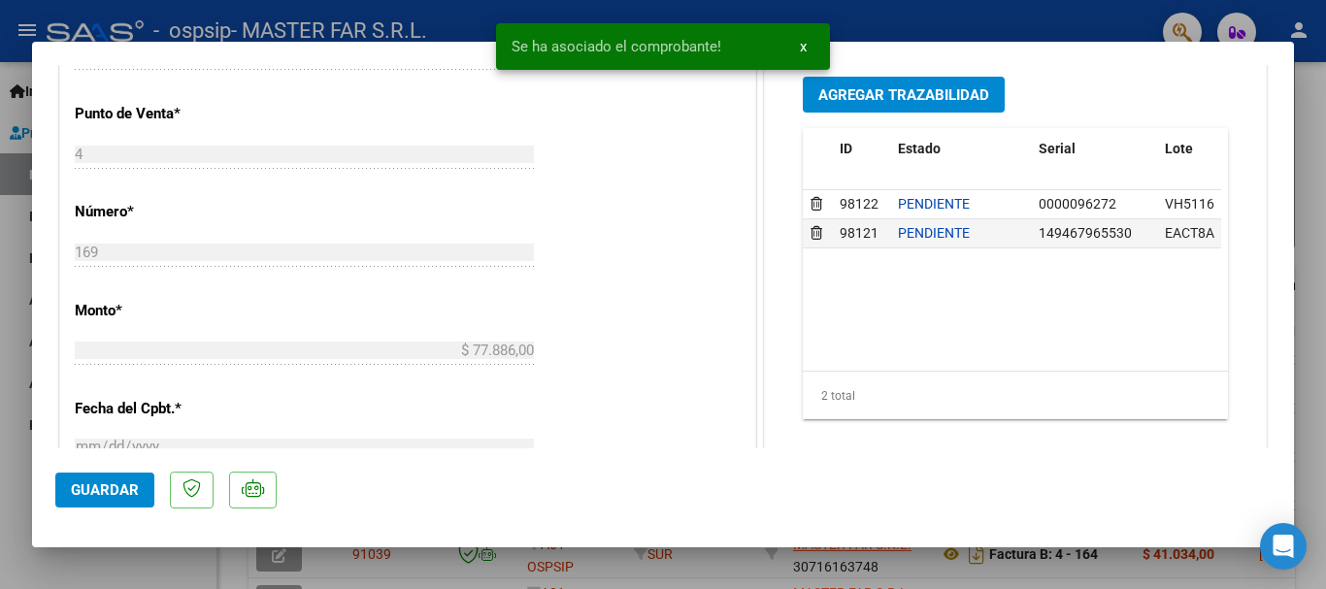
click at [102, 511] on mat-dialog-actions "Guardar" at bounding box center [662, 486] width 1215 height 77
click at [124, 490] on span "Guardar" at bounding box center [105, 489] width 68 height 17
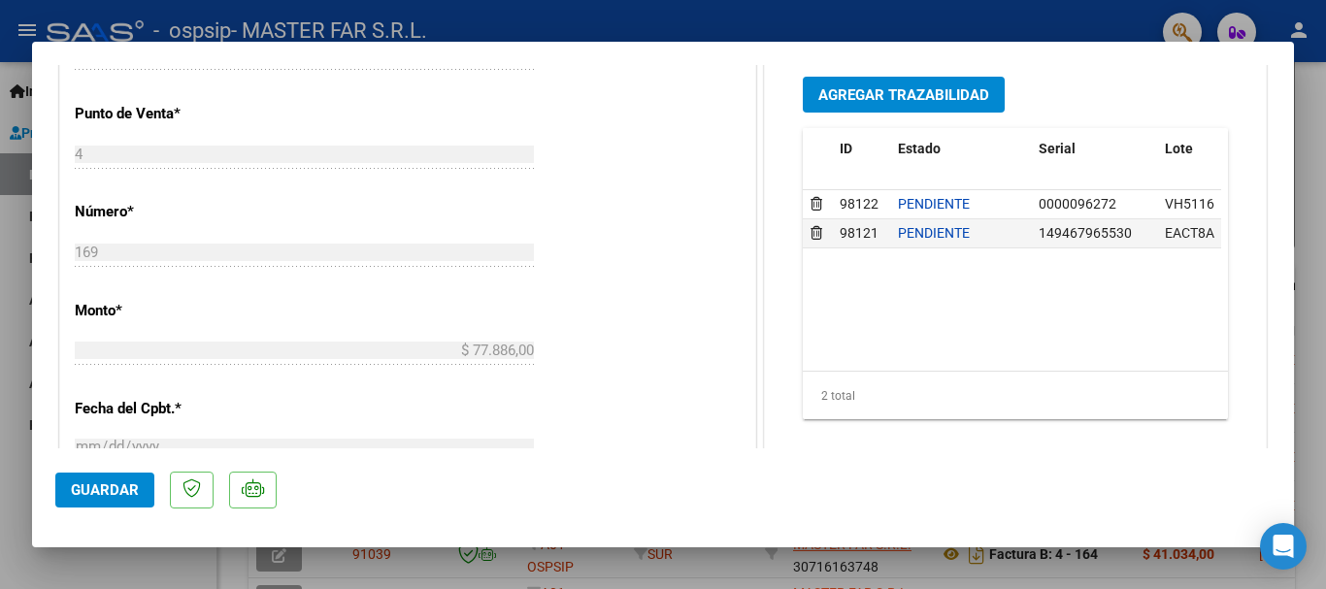
click at [1314, 91] on div at bounding box center [663, 294] width 1326 height 589
type input "$ 0,00"
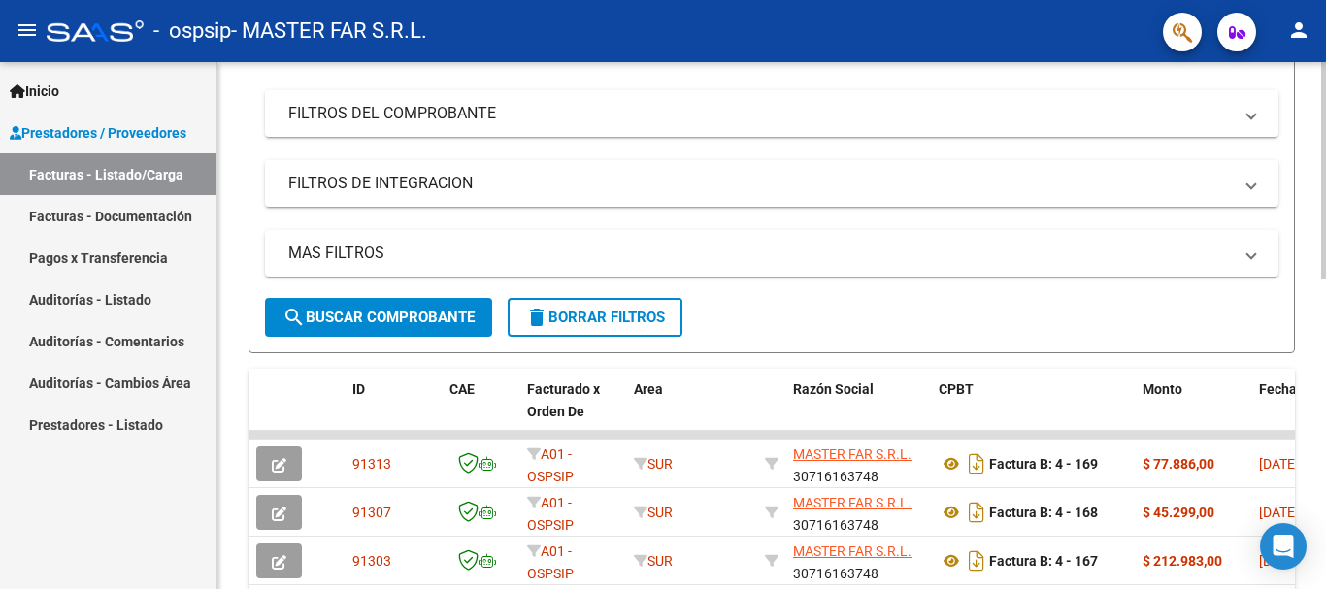
scroll to position [97, 0]
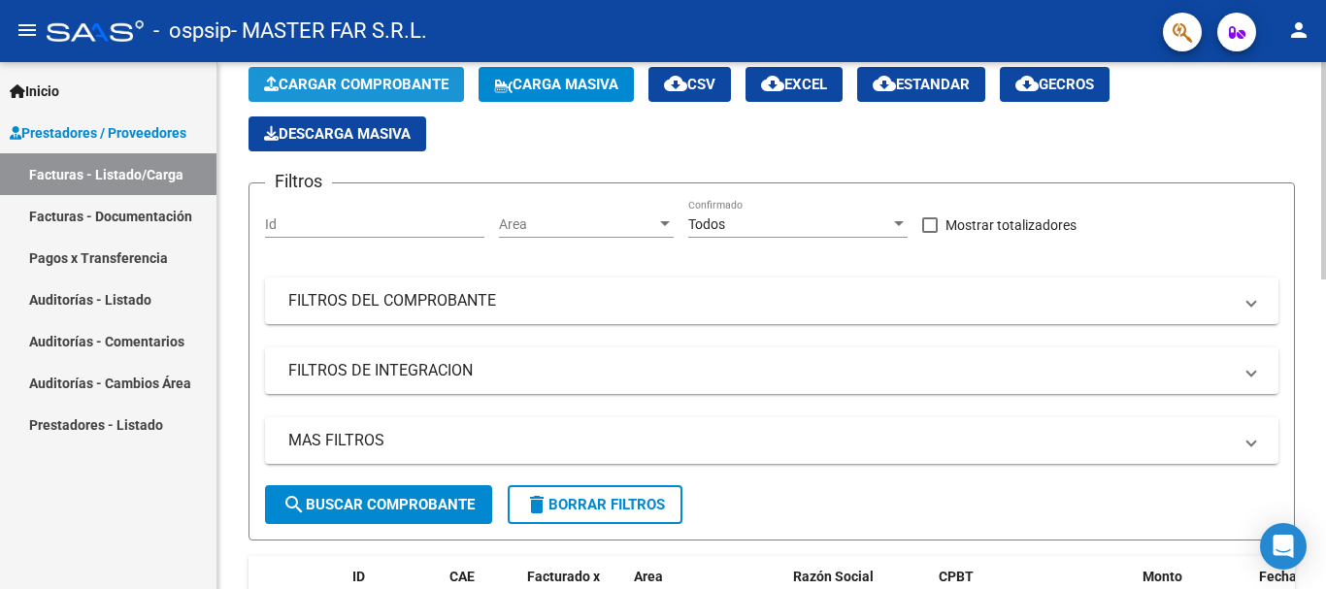
click at [382, 91] on span "Cargar Comprobante" at bounding box center [356, 84] width 184 height 17
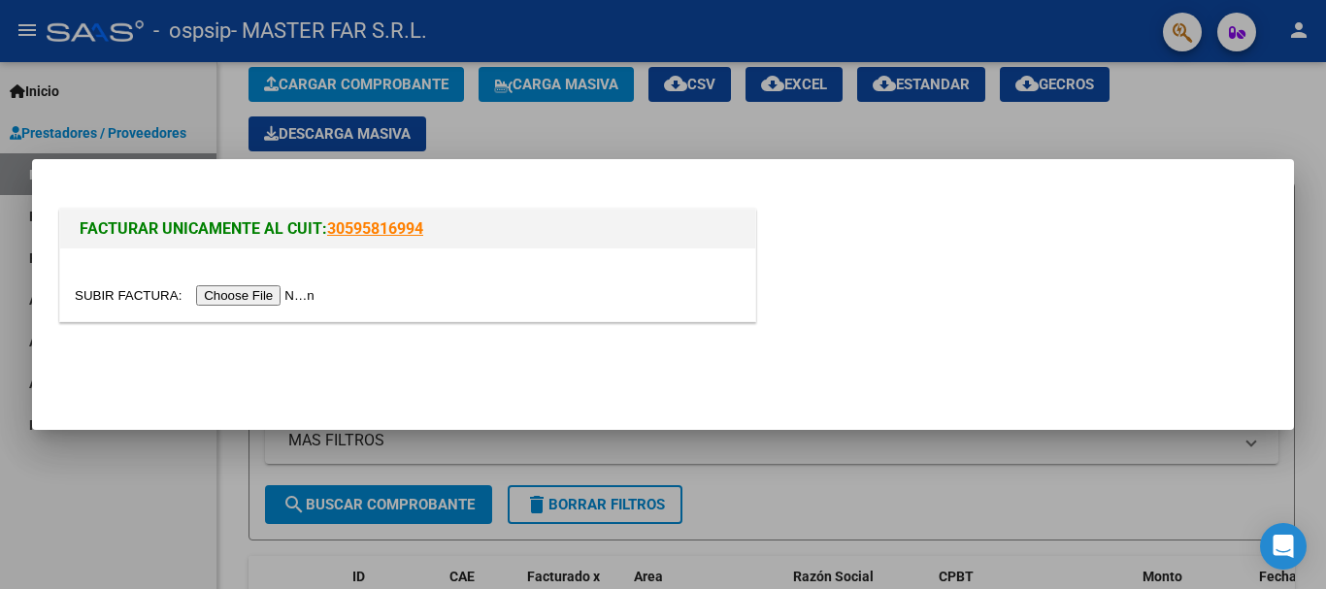
click at [292, 289] on input "file" at bounding box center [198, 295] width 246 height 20
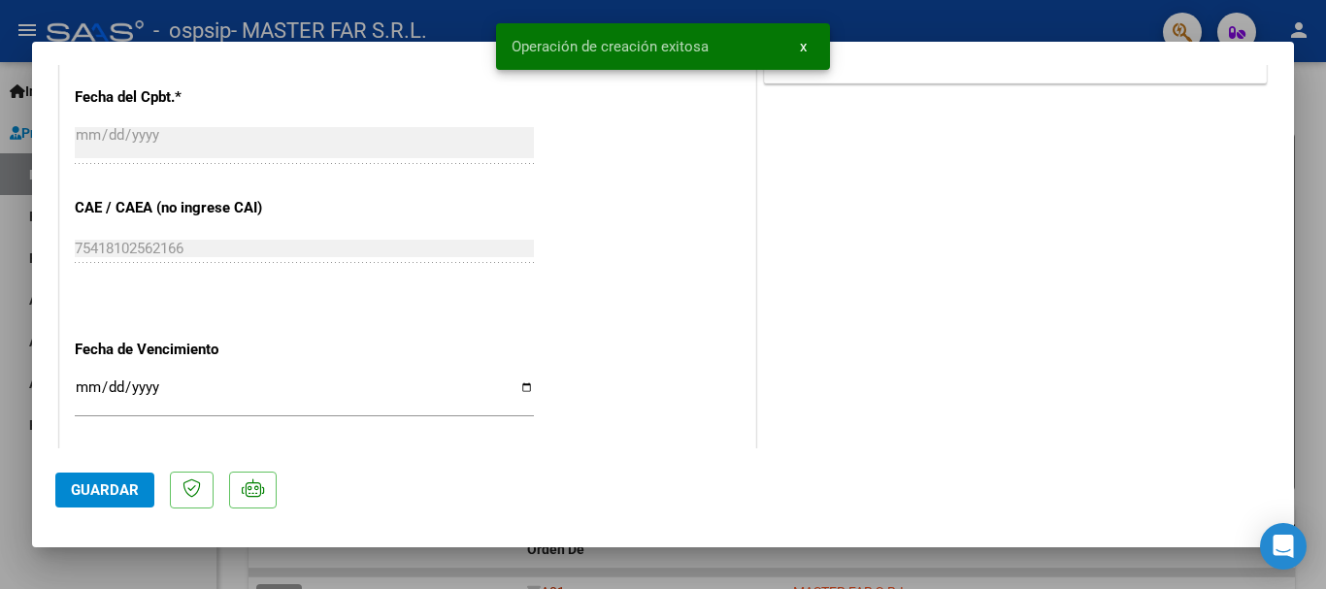
scroll to position [1068, 0]
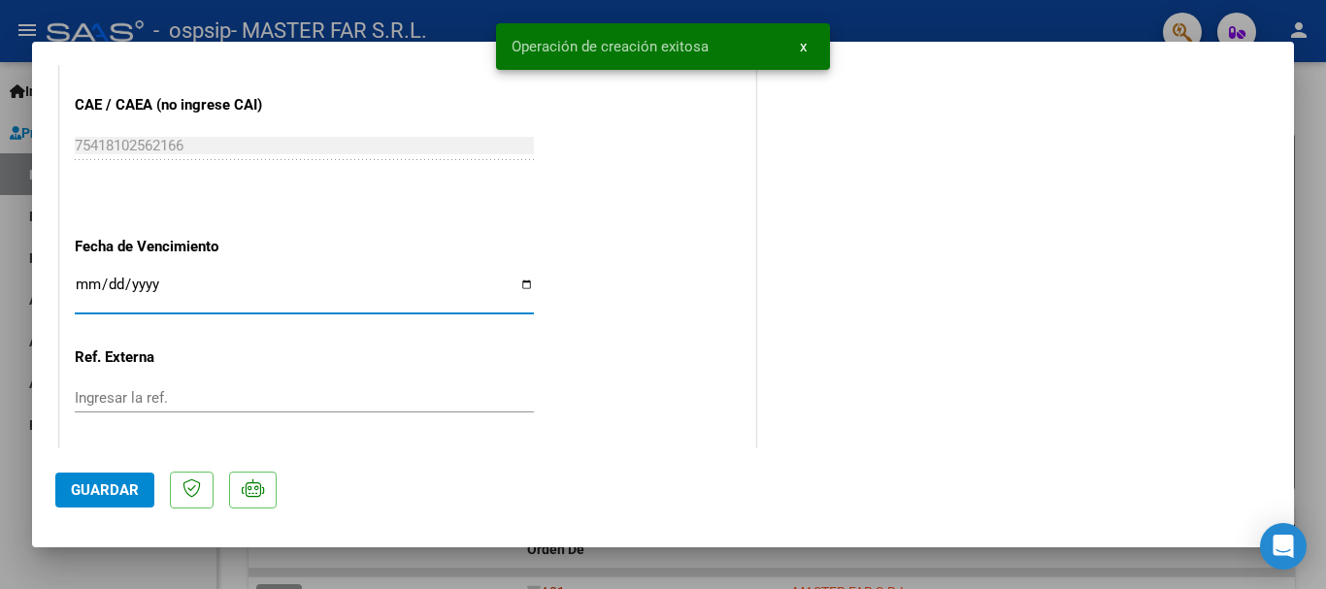
click at [317, 277] on input "Ingresar la fecha" at bounding box center [304, 292] width 459 height 31
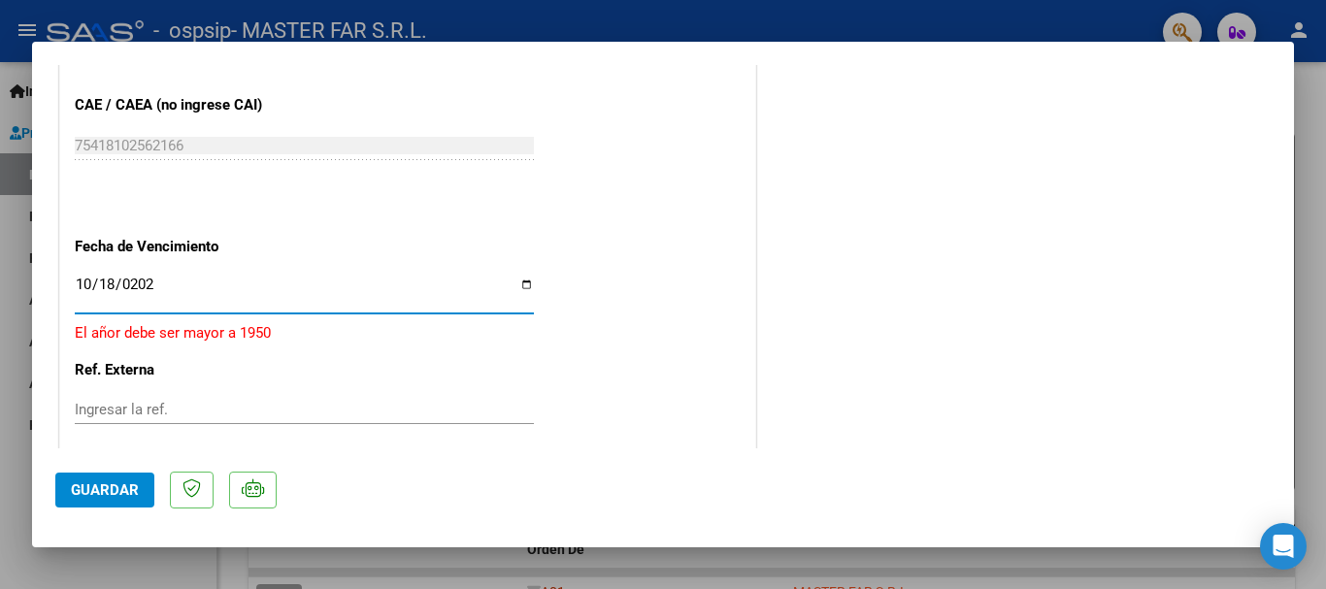
type input "[DATE]"
click at [86, 489] on span "Guardar" at bounding box center [105, 489] width 68 height 17
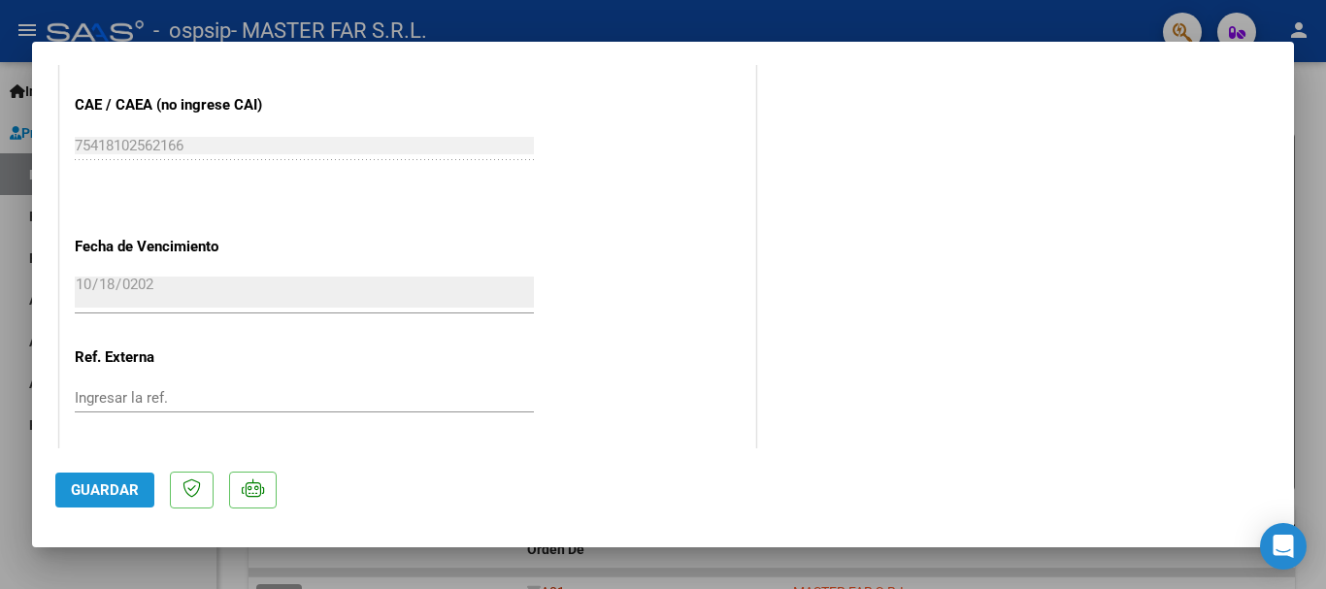
click at [101, 494] on span "Guardar" at bounding box center [105, 489] width 68 height 17
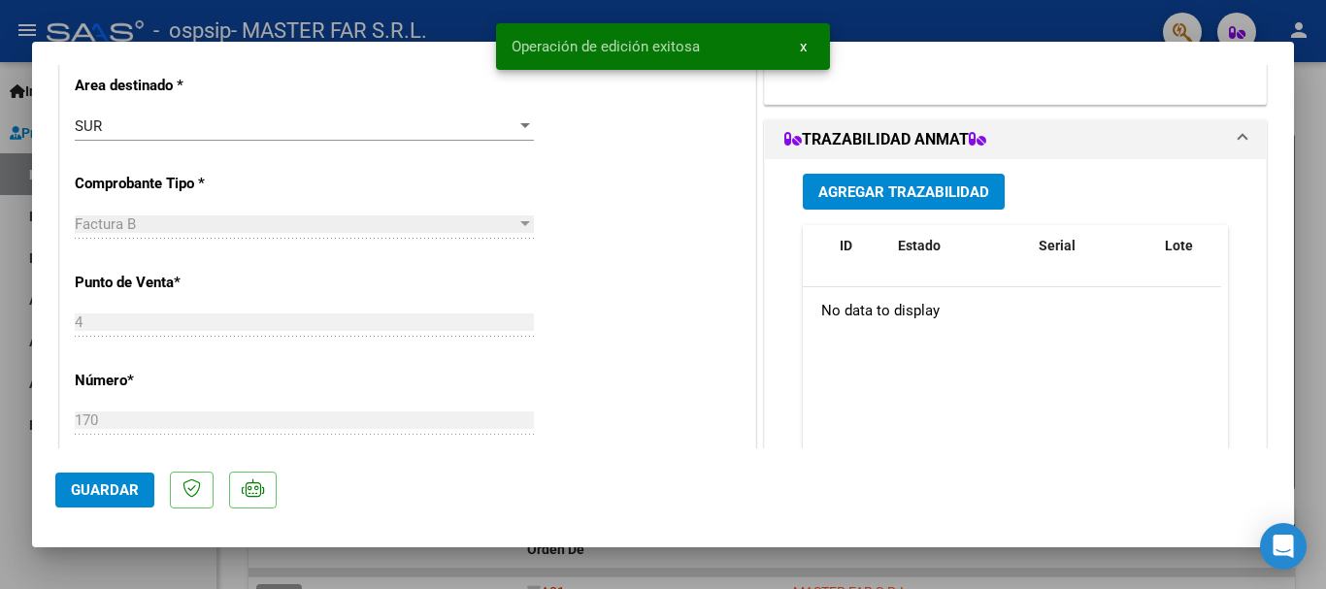
scroll to position [97, 0]
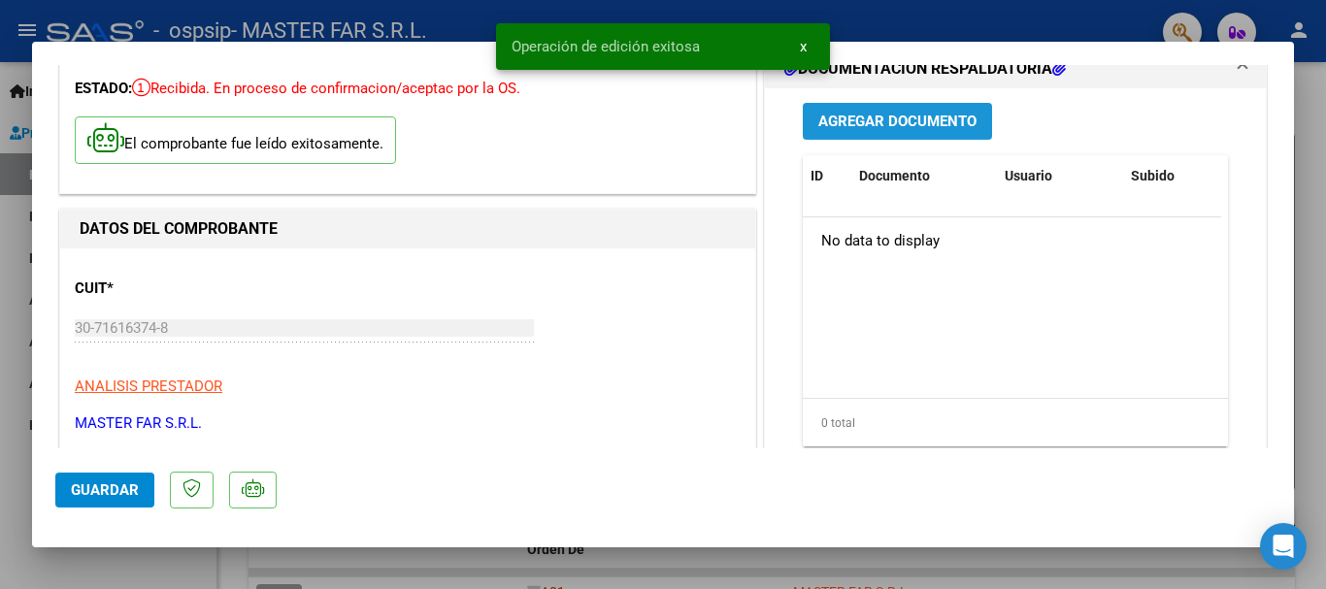
click at [900, 116] on span "Agregar Documento" at bounding box center [897, 122] width 158 height 17
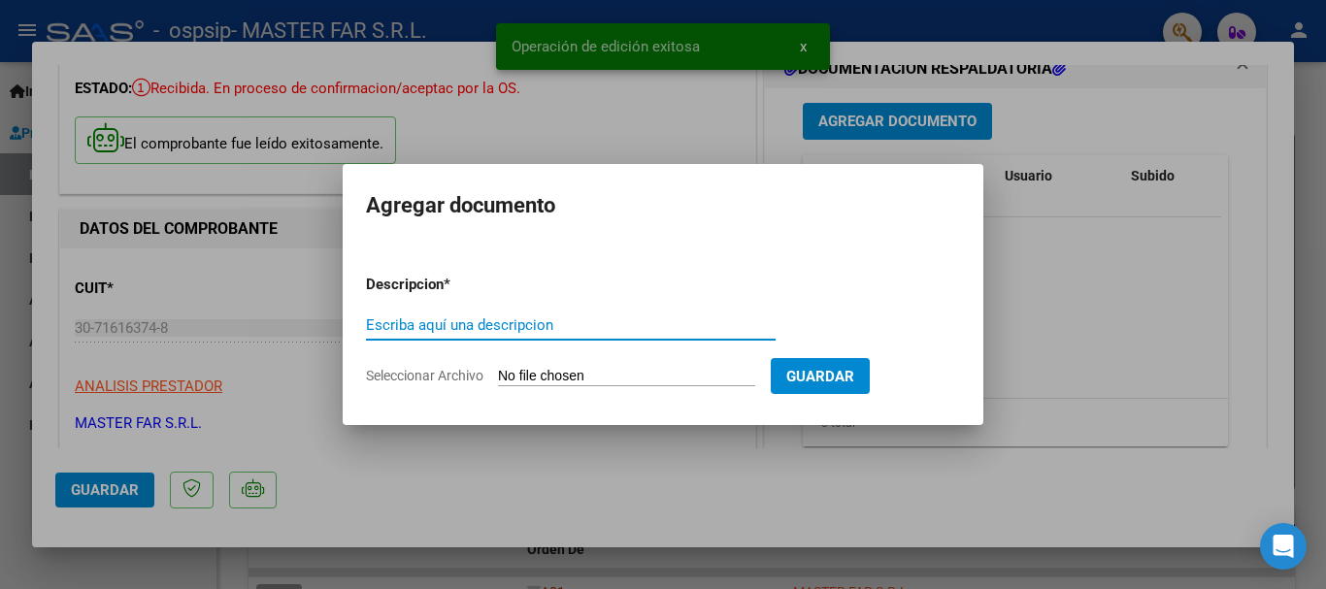
click at [628, 325] on input "Escriba aquí una descripcion" at bounding box center [571, 324] width 410 height 17
click at [435, 319] on input "Escriba aquí una descripcion" at bounding box center [571, 324] width 410 height 17
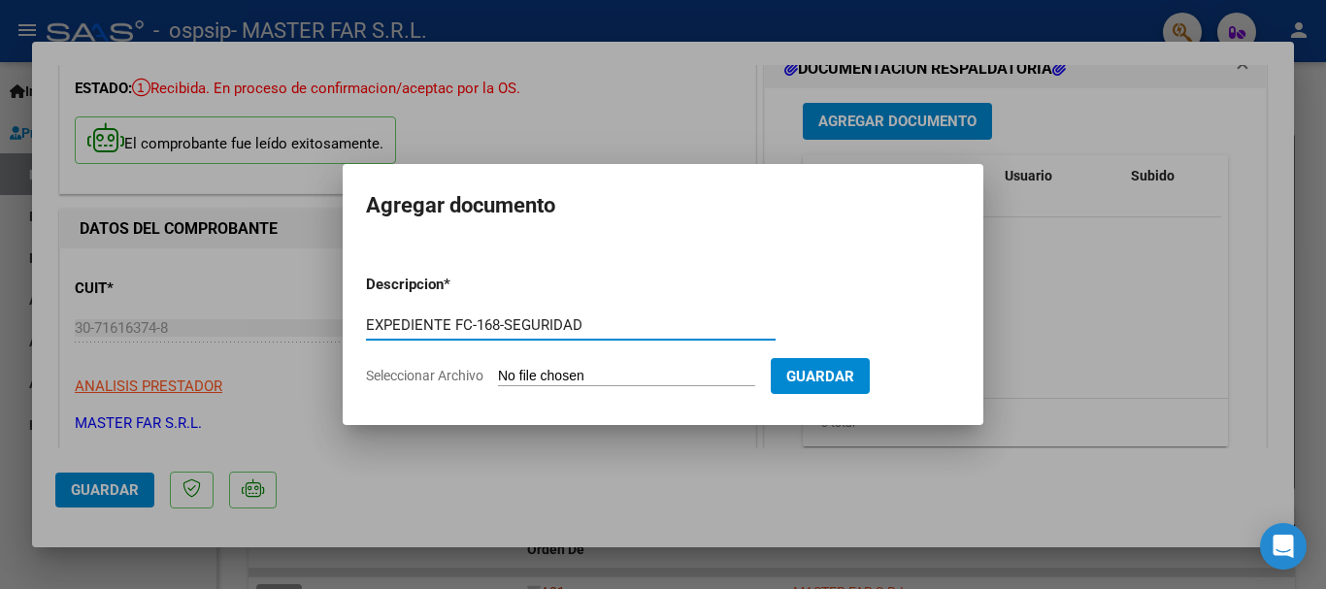
click at [498, 318] on input "EXPEDIENTE FC-168-SEGURIDAD" at bounding box center [571, 324] width 410 height 17
type input "EXPEDIENTE FC-170-SEGURIDAD"
click at [573, 375] on input "Seleccionar Archivo" at bounding box center [626, 377] width 257 height 18
type input "C:\fakepath\EXPEDIENTE FC-170-SEGURIDAD.pdf"
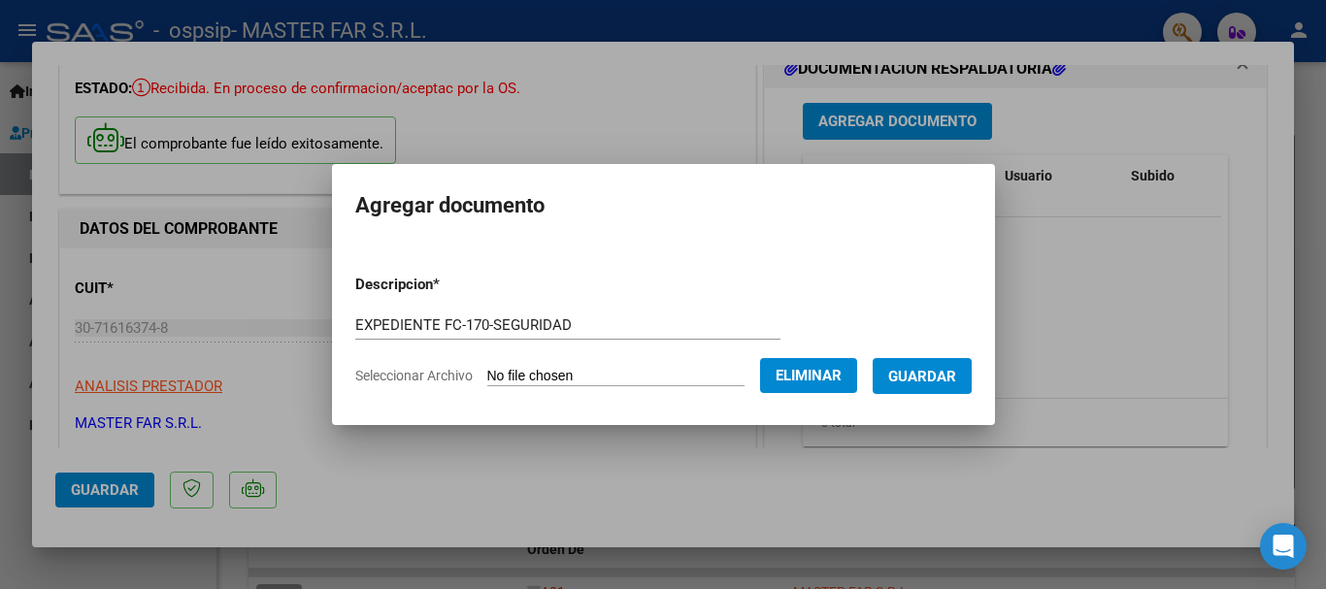
click at [948, 379] on span "Guardar" at bounding box center [922, 376] width 68 height 17
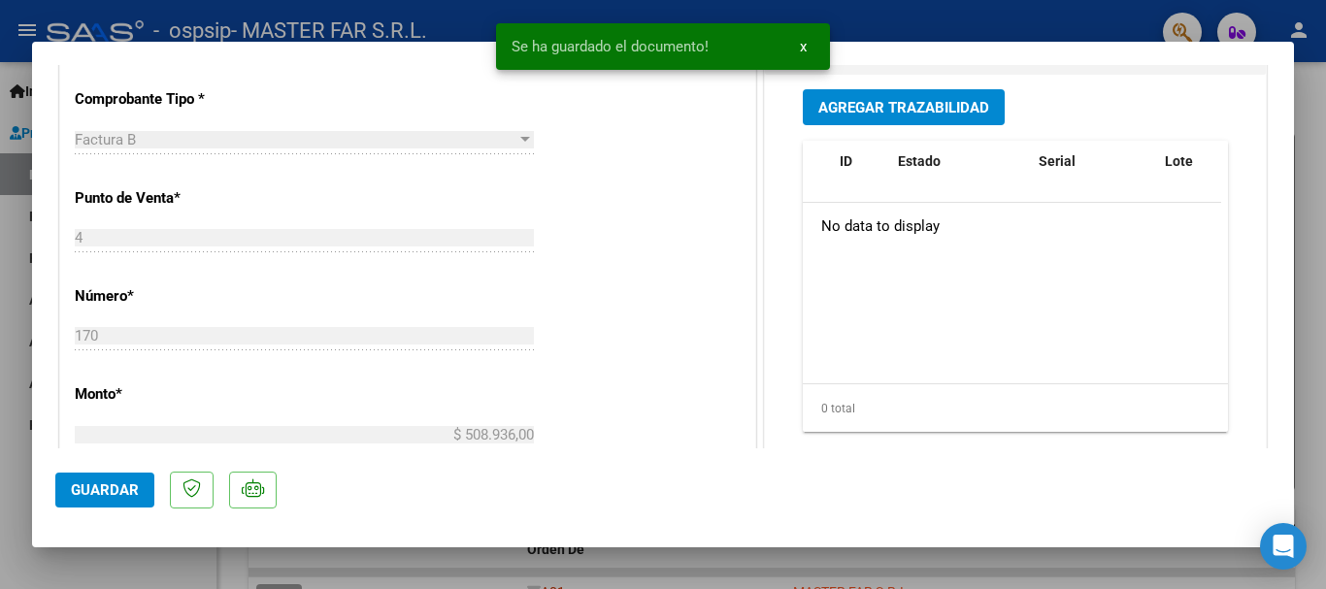
scroll to position [582, 0]
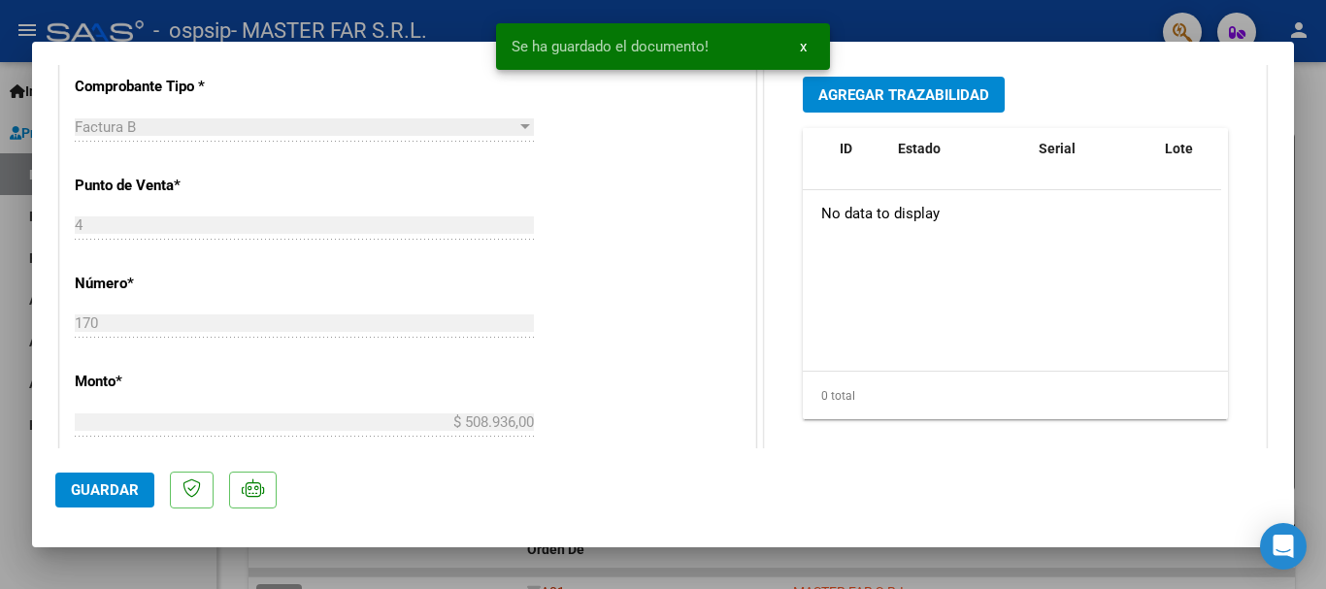
click at [862, 88] on span "Agregar Trazabilidad" at bounding box center [903, 94] width 171 height 17
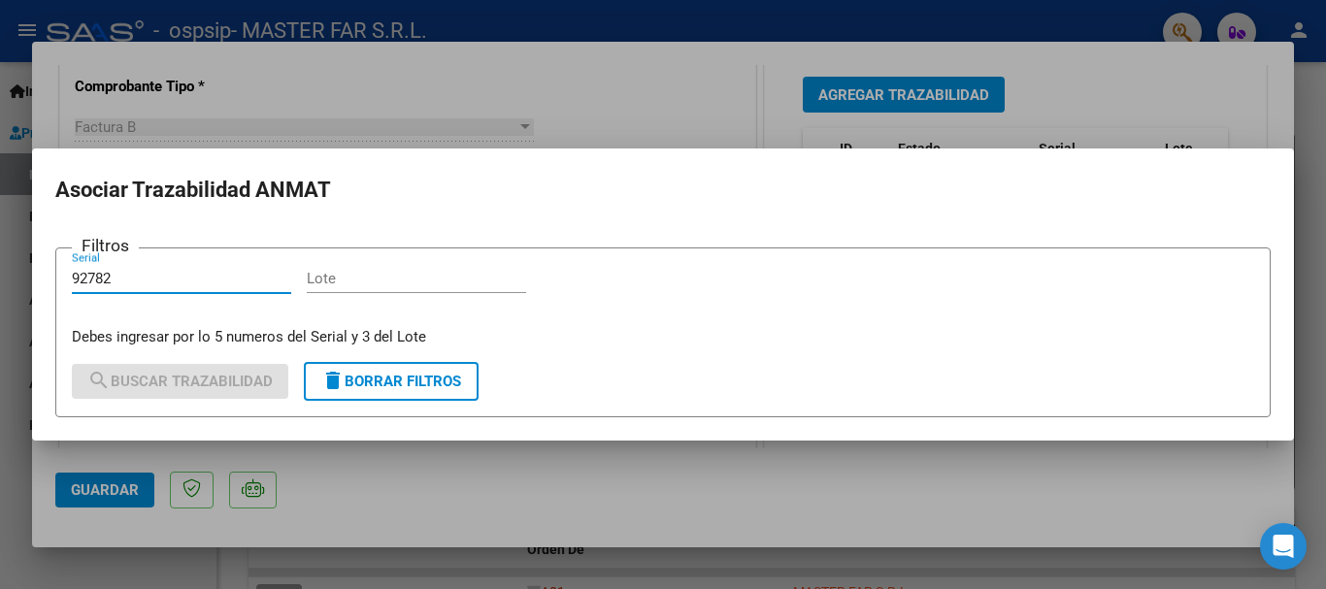
type input "92782"
click at [350, 280] on input "Lote" at bounding box center [416, 278] width 219 height 17
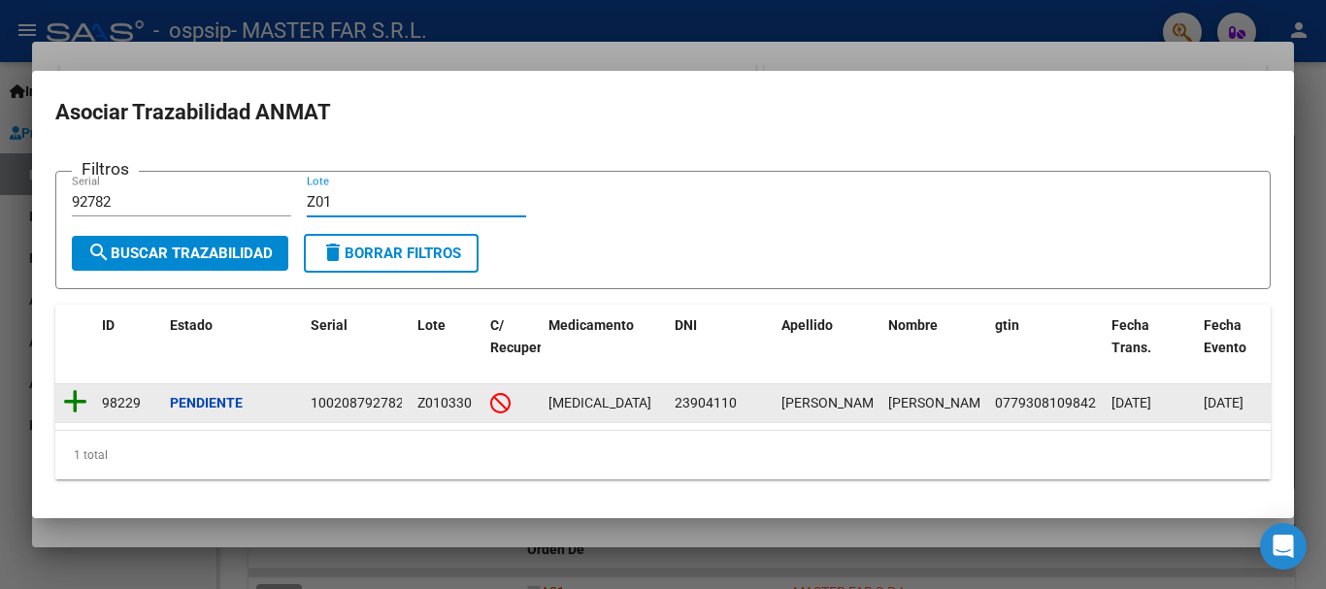
type input "Z01"
click at [66, 403] on icon at bounding box center [75, 401] width 24 height 27
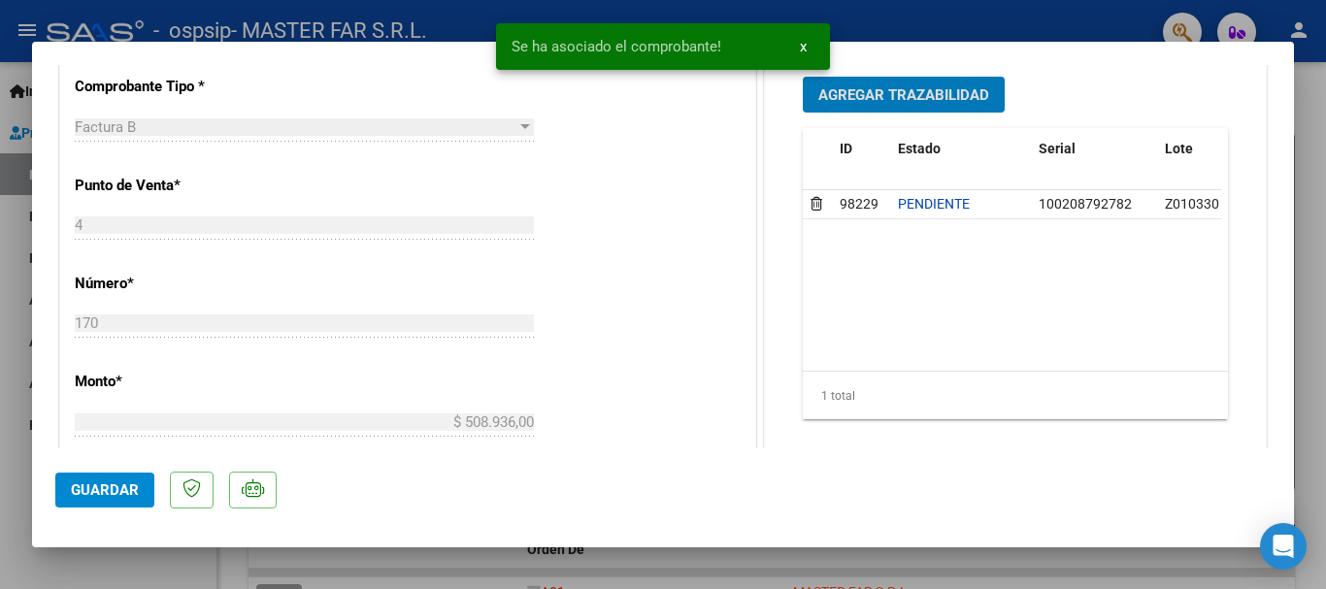
click at [107, 488] on span "Guardar" at bounding box center [105, 489] width 68 height 17
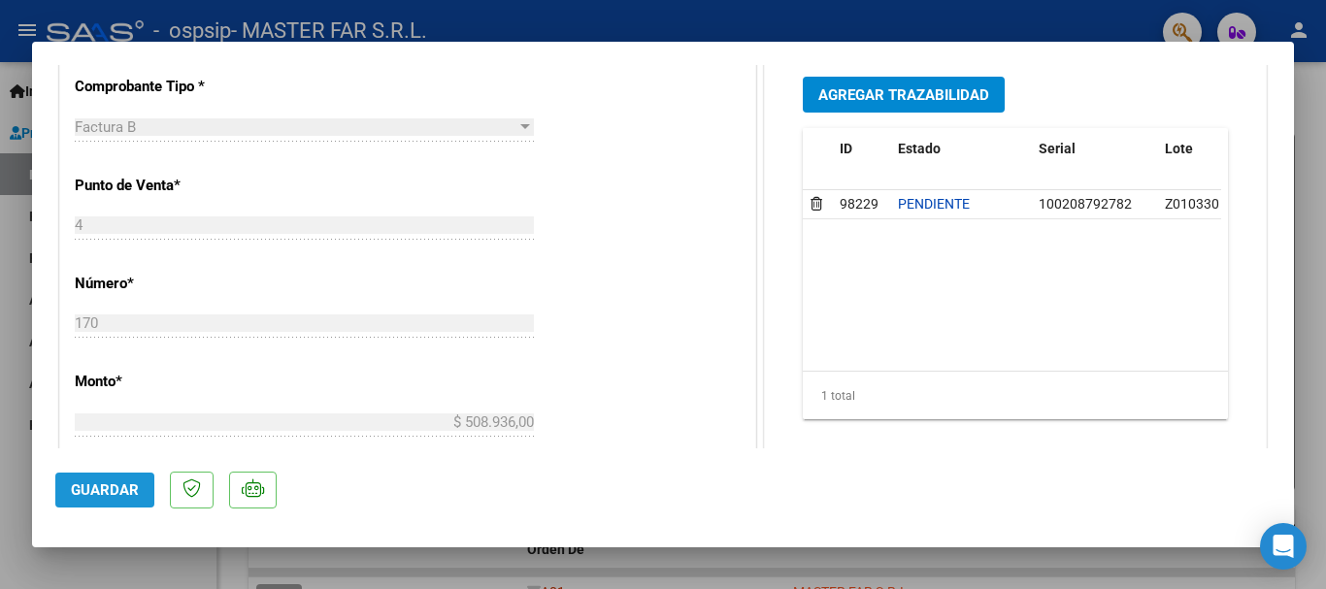
click at [136, 497] on span "Guardar" at bounding box center [105, 489] width 68 height 17
click at [1303, 135] on div at bounding box center [663, 294] width 1326 height 589
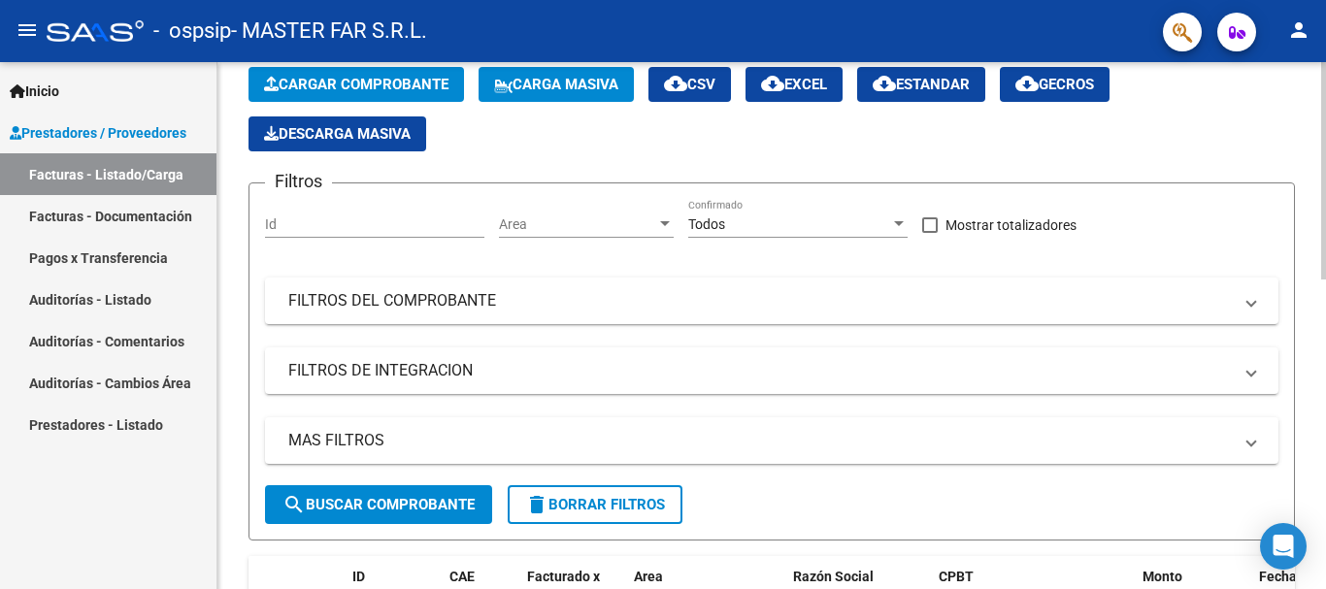
click at [356, 82] on span "Cargar Comprobante" at bounding box center [356, 84] width 184 height 17
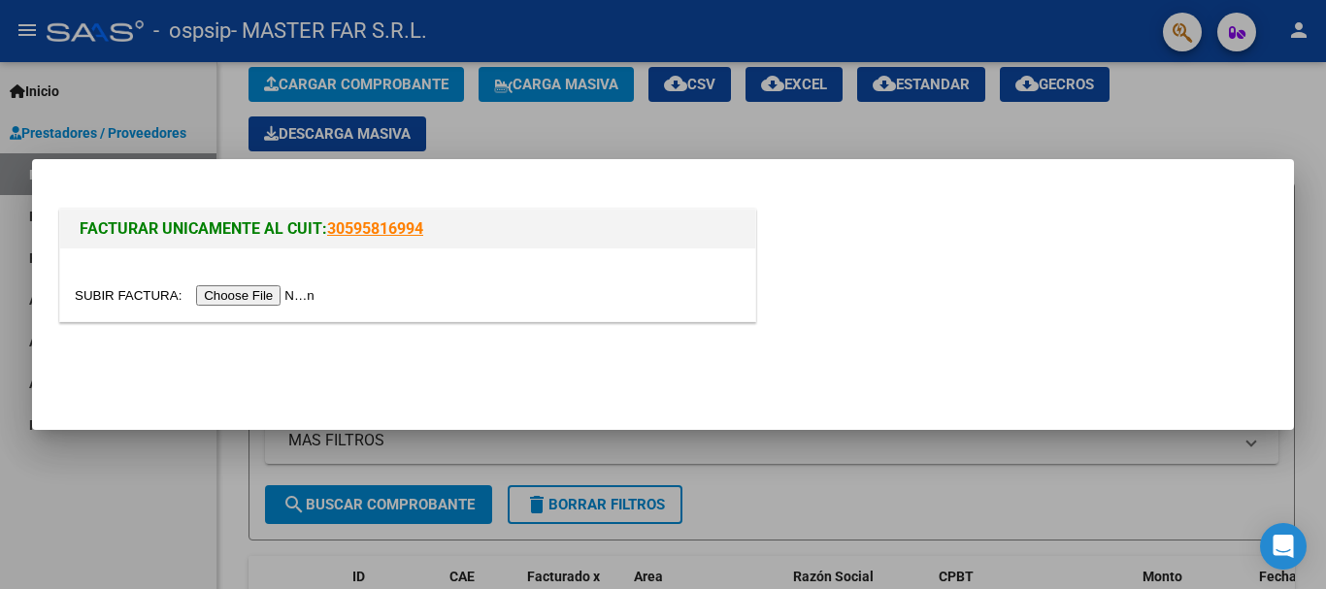
click at [313, 290] on input "file" at bounding box center [198, 295] width 246 height 20
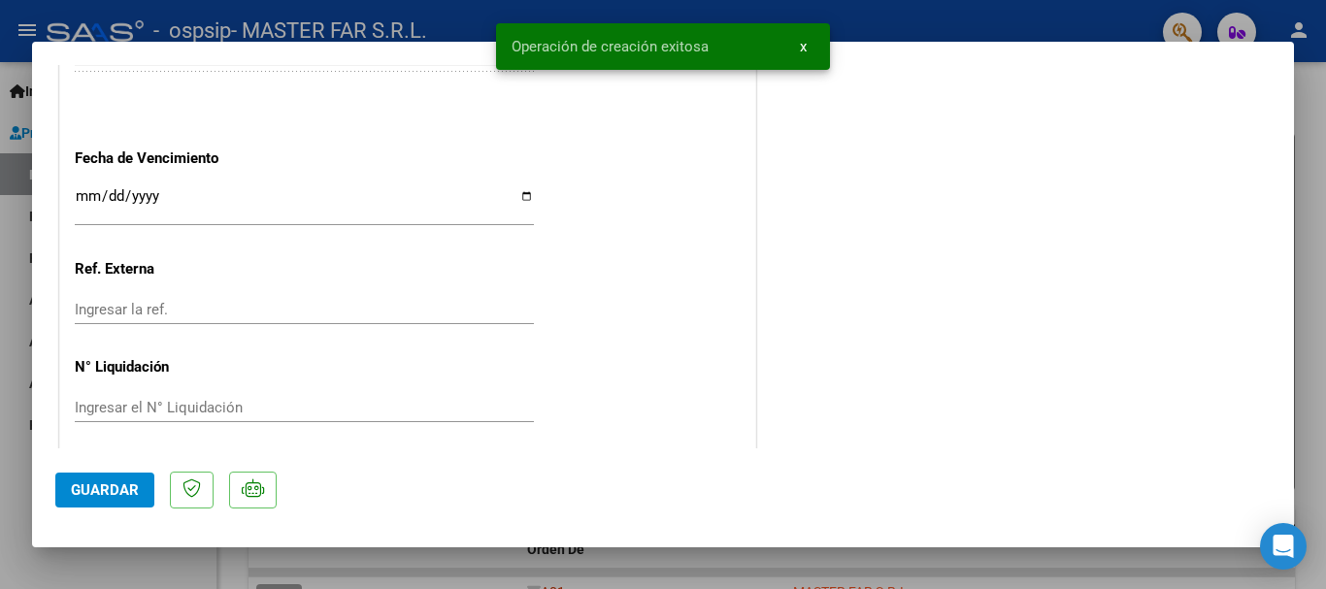
scroll to position [1165, 0]
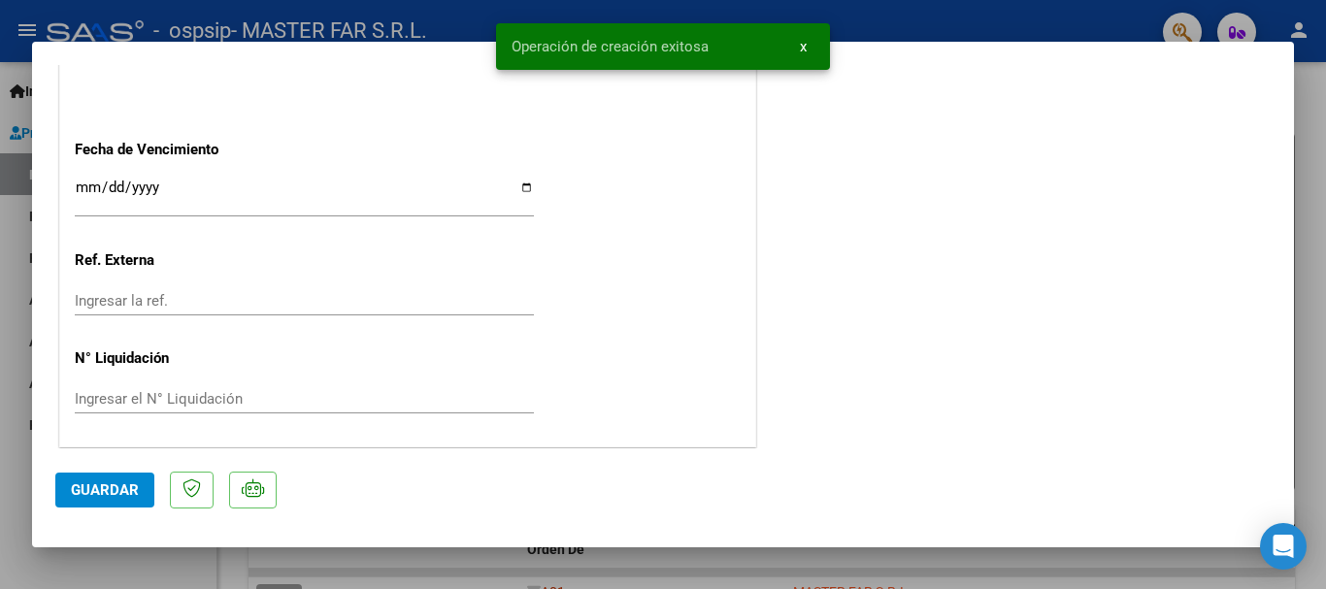
click at [413, 196] on input "Ingresar la fecha" at bounding box center [304, 195] width 459 height 31
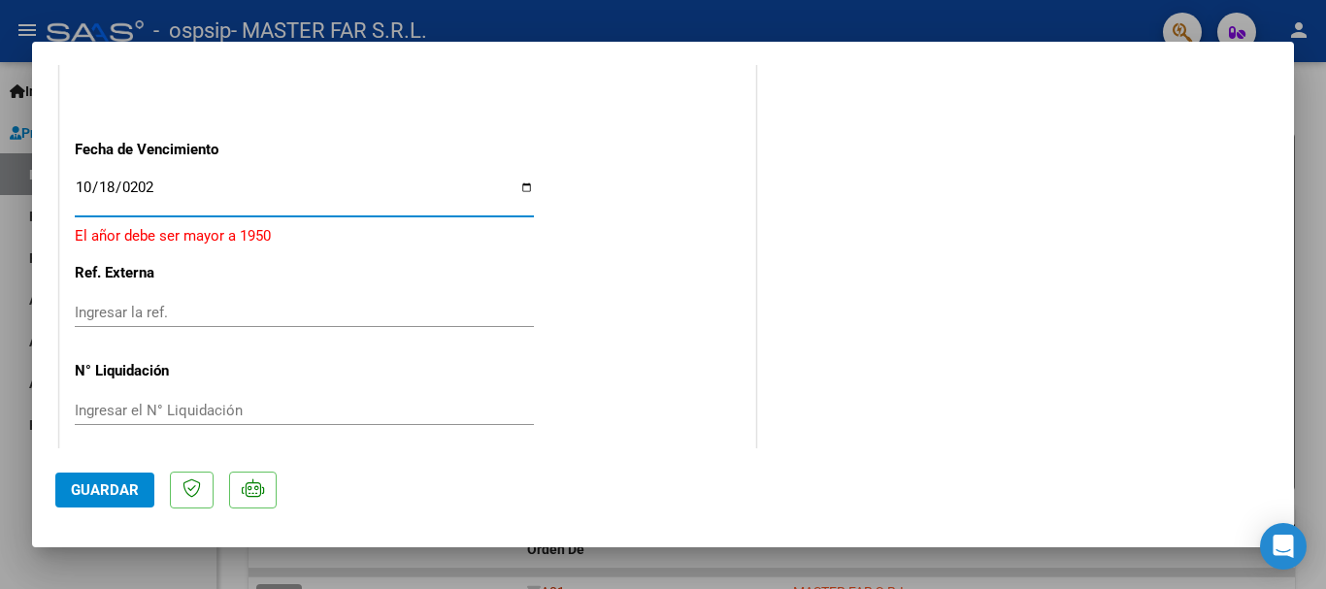
type input "[DATE]"
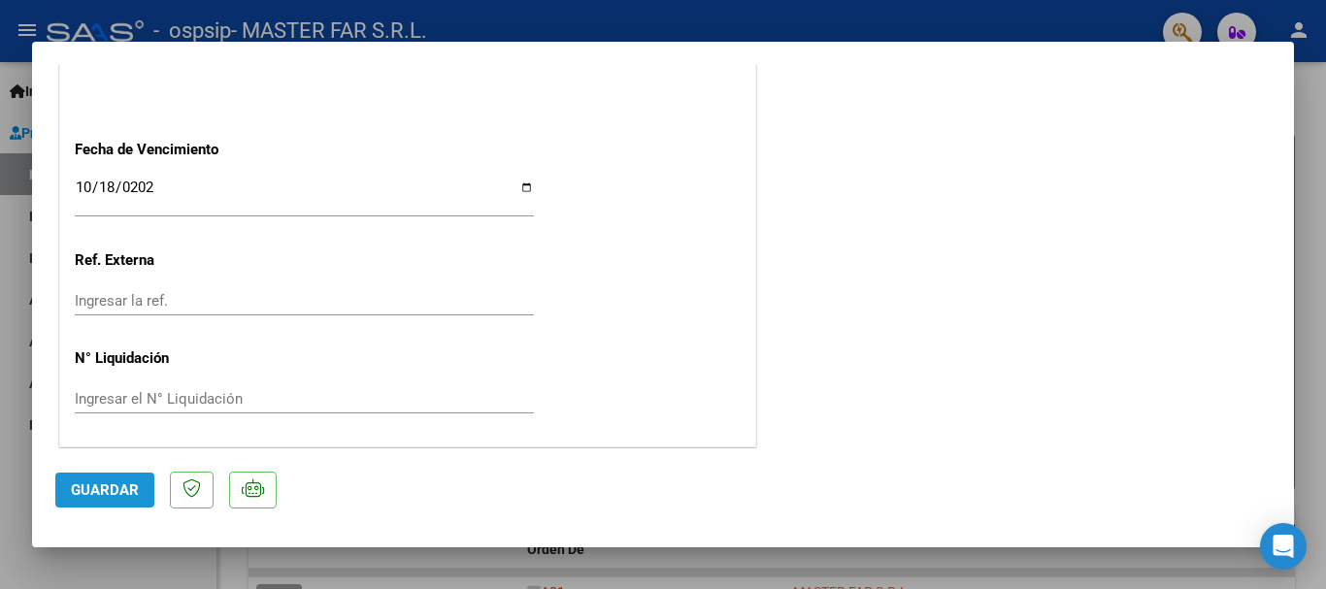
click at [148, 487] on button "Guardar" at bounding box center [104, 490] width 99 height 35
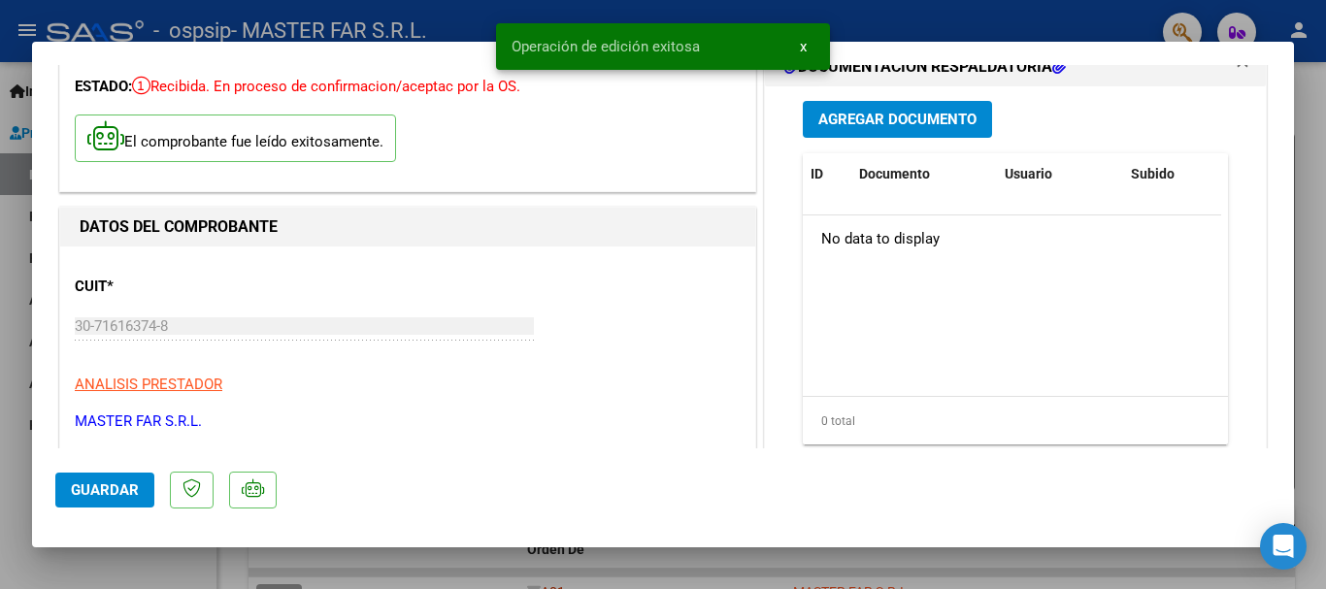
scroll to position [97, 0]
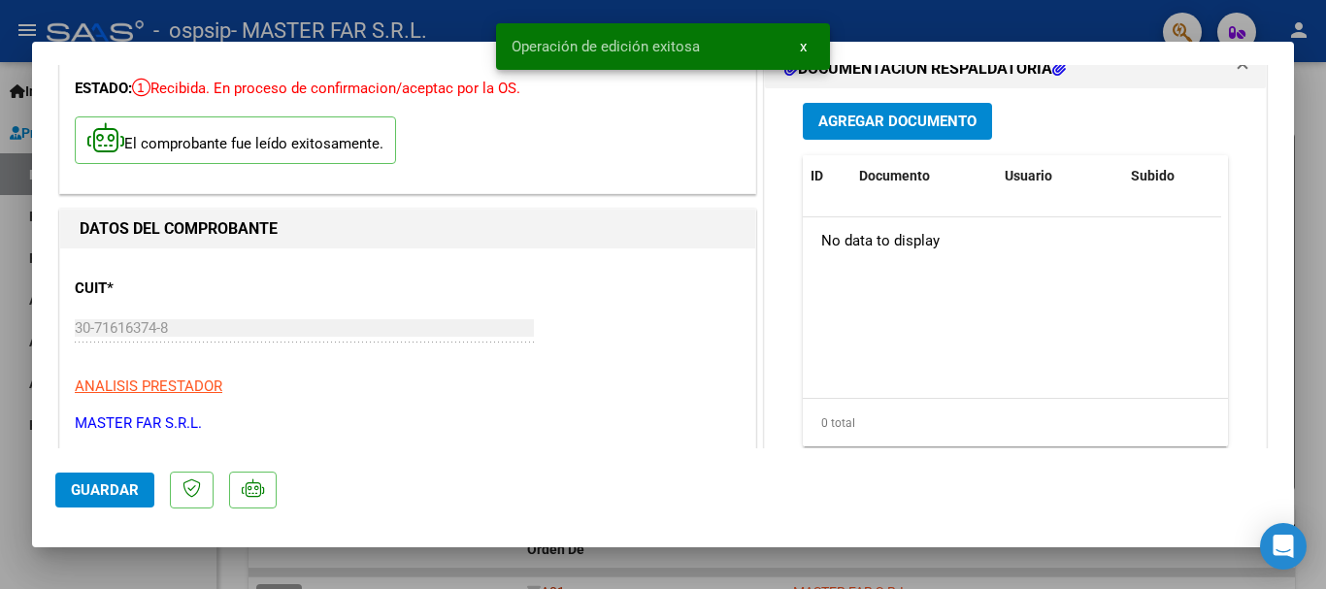
click at [950, 117] on span "Agregar Documento" at bounding box center [897, 122] width 158 height 17
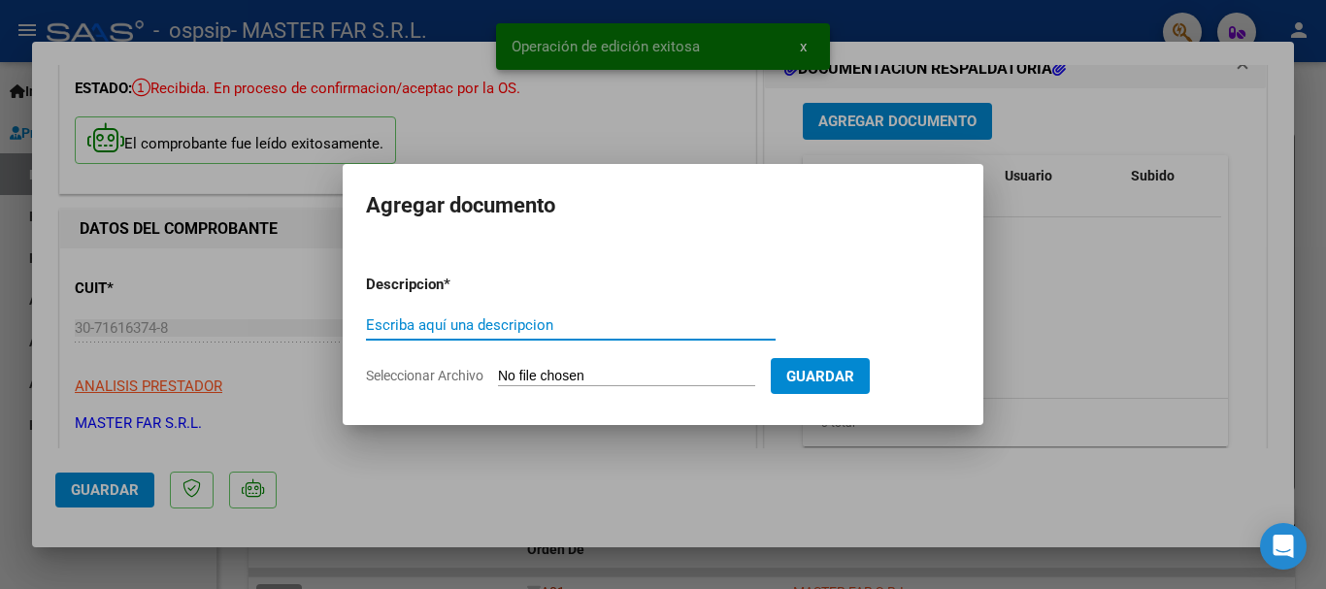
click at [475, 329] on input "Escriba aquí una descripcion" at bounding box center [571, 324] width 410 height 17
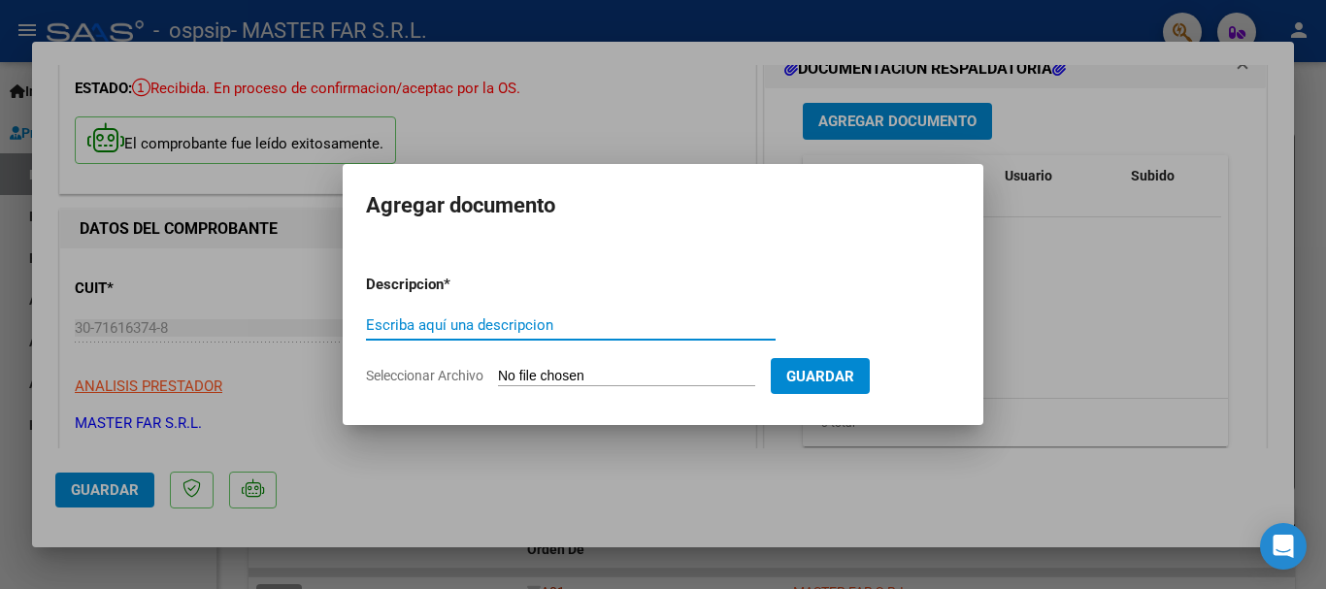
paste input "EXPEDIENTE FC-168-SEGURIDAD"
click at [496, 319] on input "EXPEDIENTE FC-168-SEGURIDAD" at bounding box center [571, 324] width 410 height 17
type input "EXPEDIENTE FC-171-SEGURIDAD"
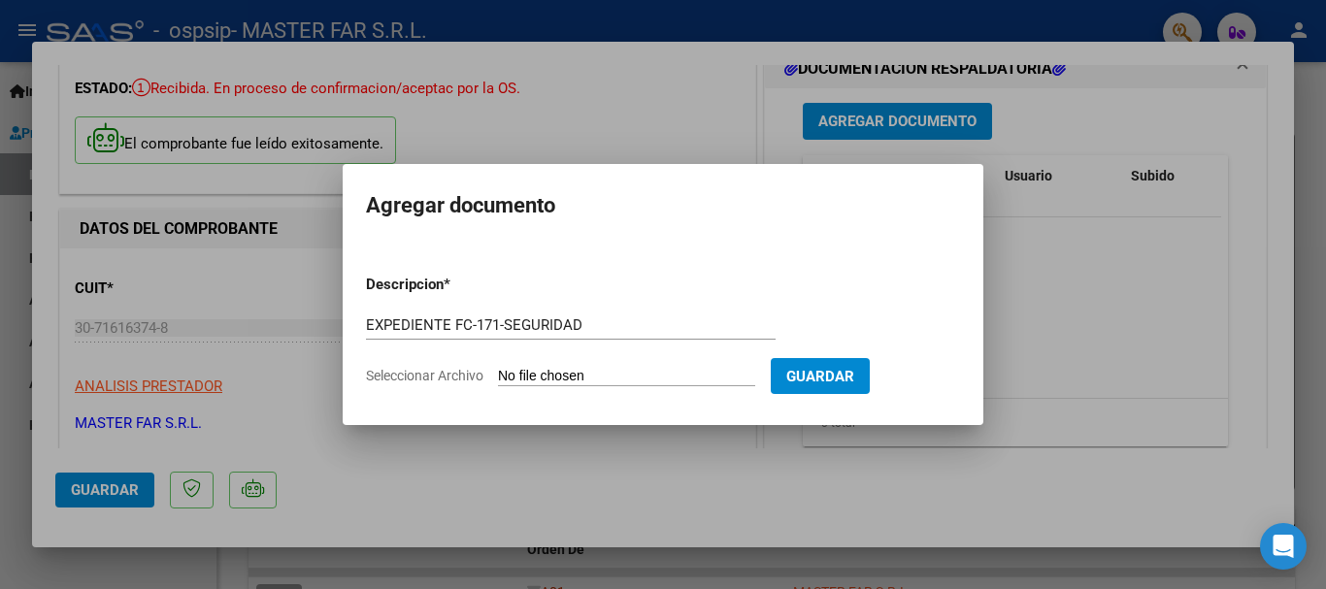
click at [583, 378] on input "Seleccionar Archivo" at bounding box center [626, 377] width 257 height 18
type input "C:\fakepath\FC_B_0004_00000171_SEGURIDAD.pdf"
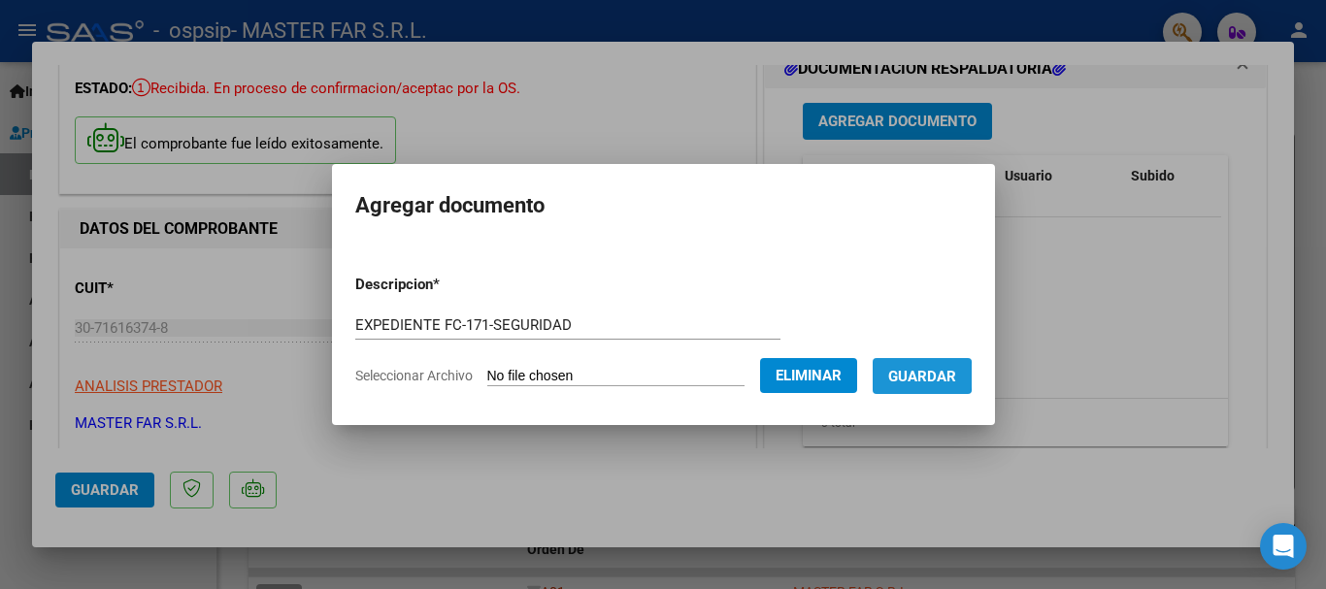
click at [924, 376] on span "Guardar" at bounding box center [922, 376] width 68 height 17
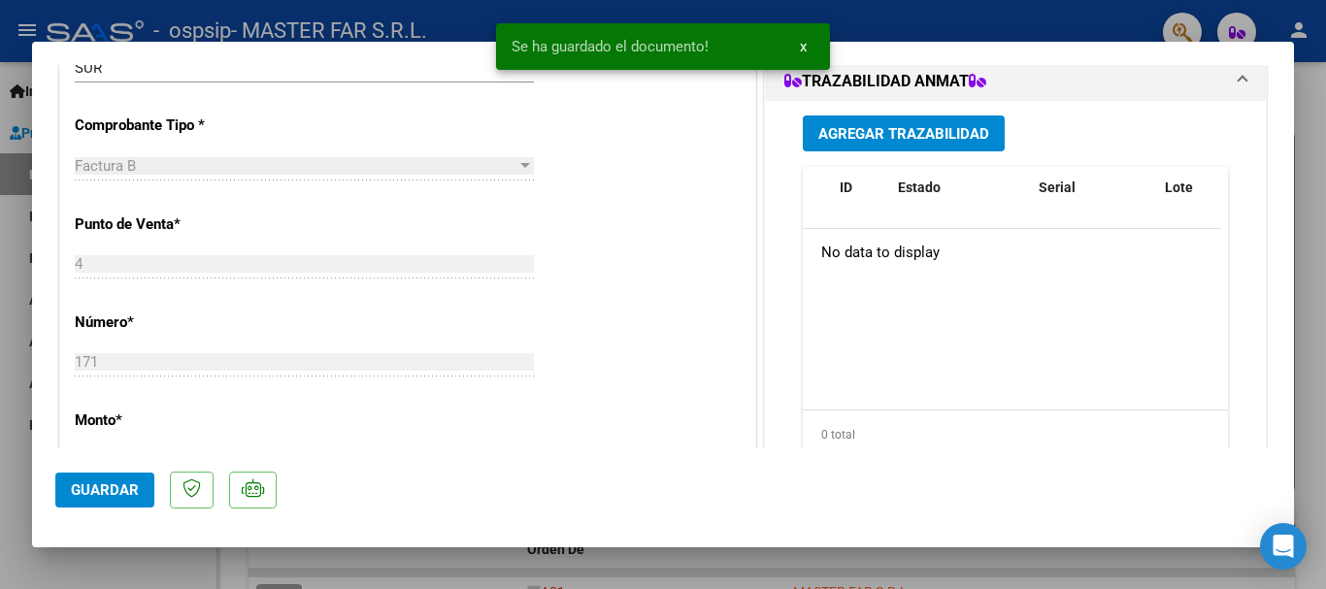
scroll to position [582, 0]
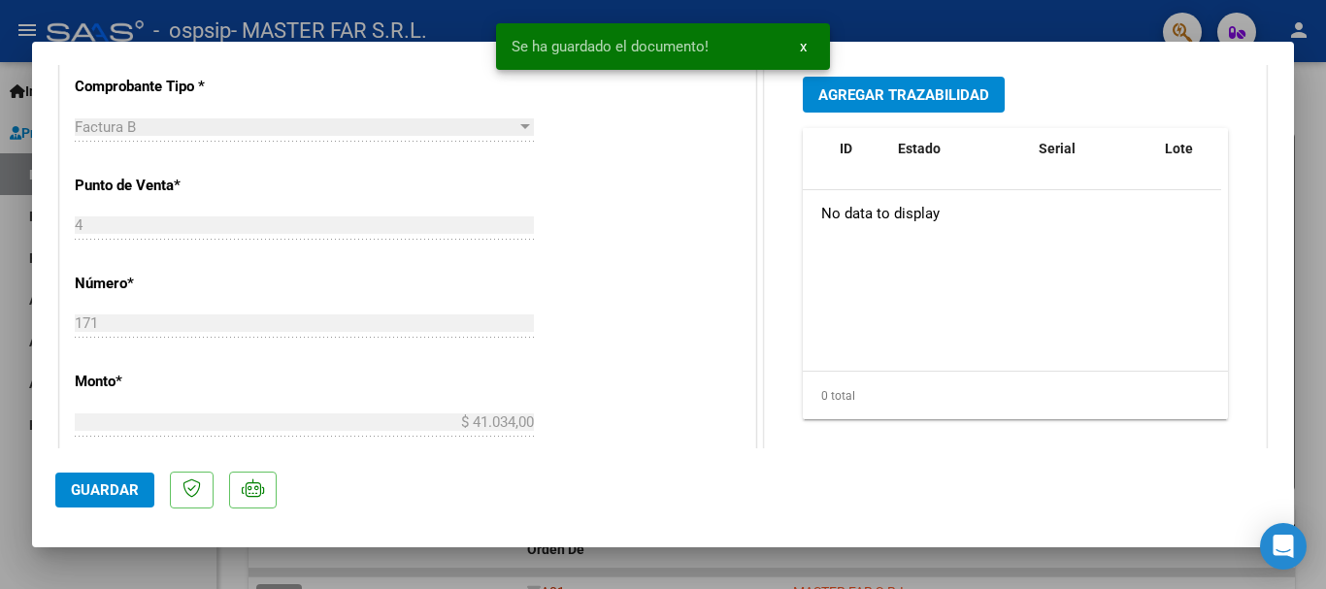
click at [939, 100] on span "Agregar Trazabilidad" at bounding box center [903, 94] width 171 height 17
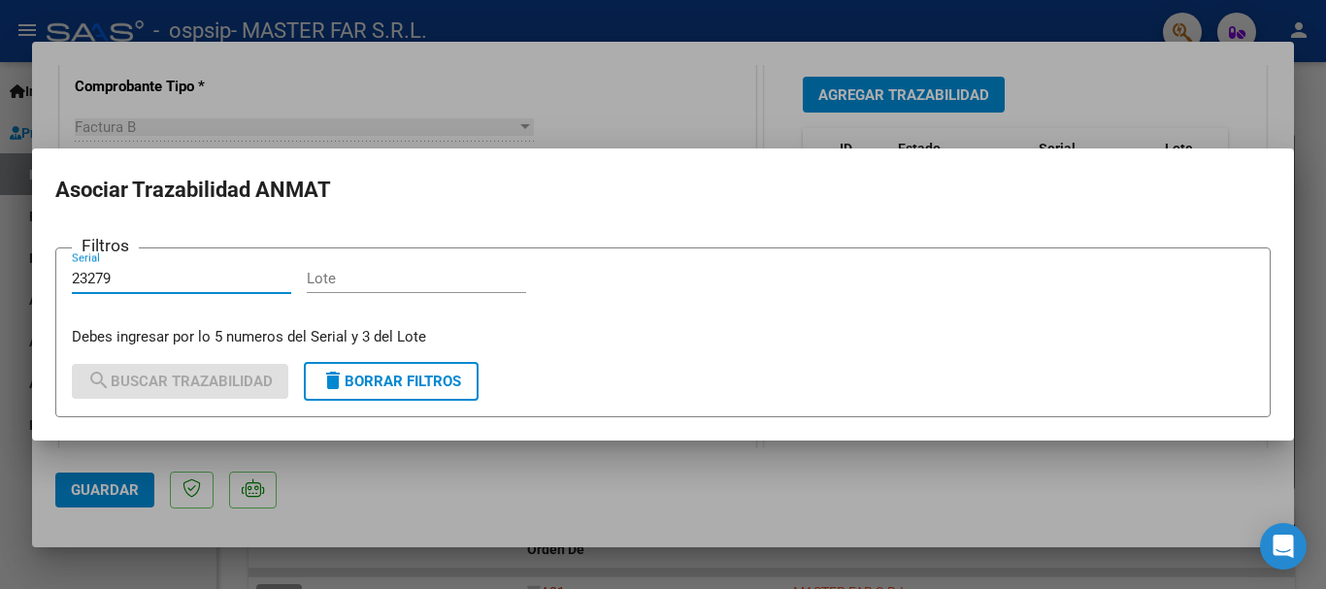
type input "23279"
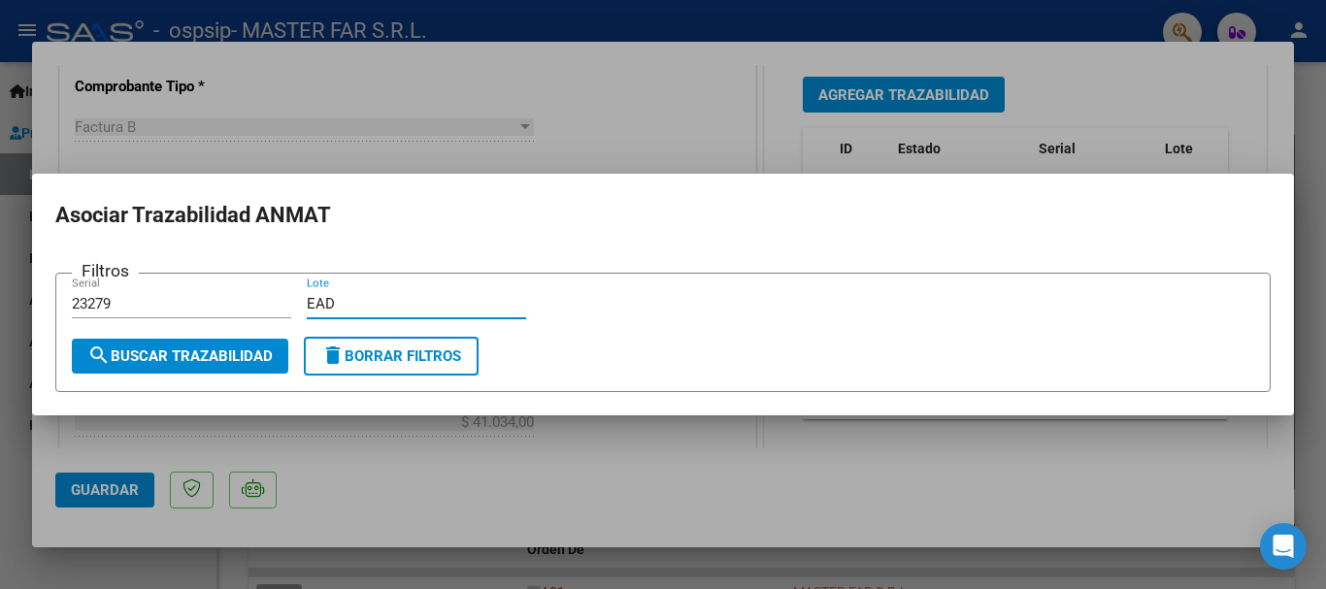
type input "EAD"
click at [214, 353] on span "search Buscar Trazabilidad" at bounding box center [179, 355] width 185 height 17
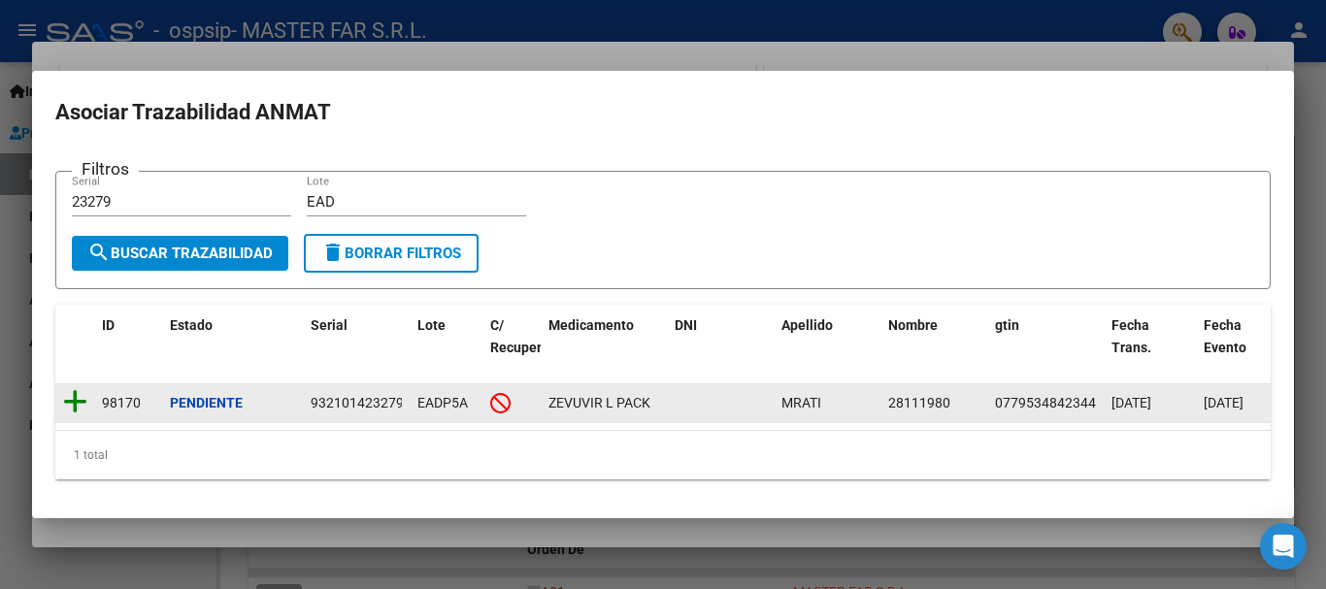
click at [73, 394] on icon at bounding box center [75, 401] width 24 height 27
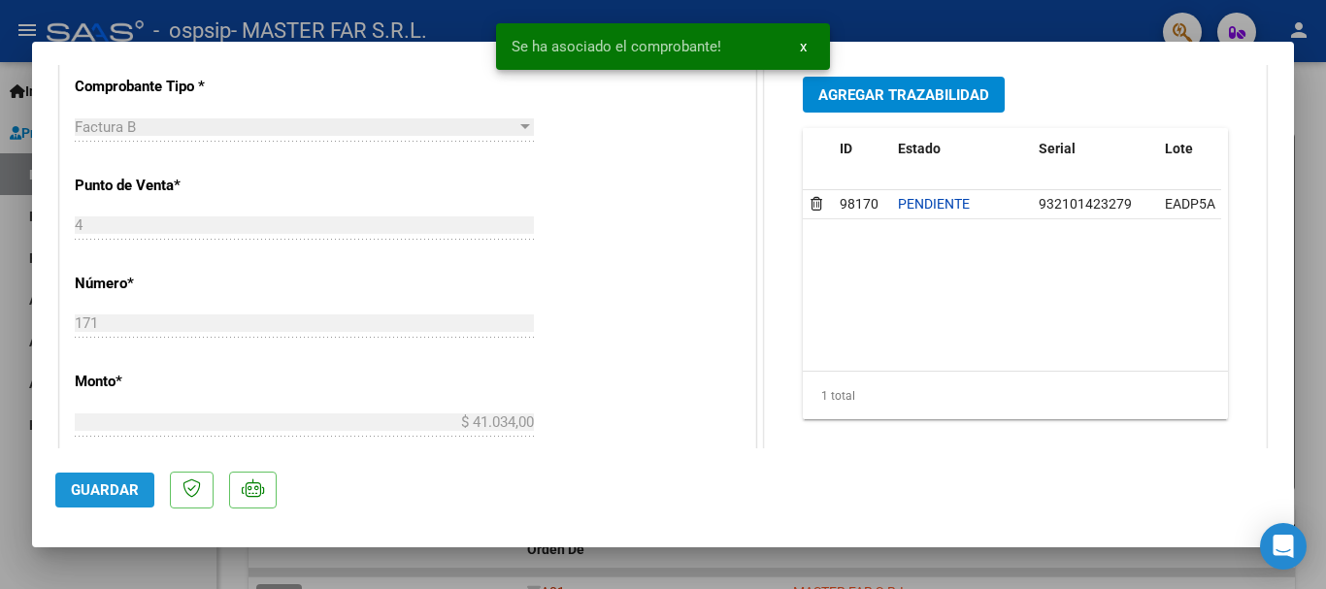
click at [78, 492] on span "Guardar" at bounding box center [105, 489] width 68 height 17
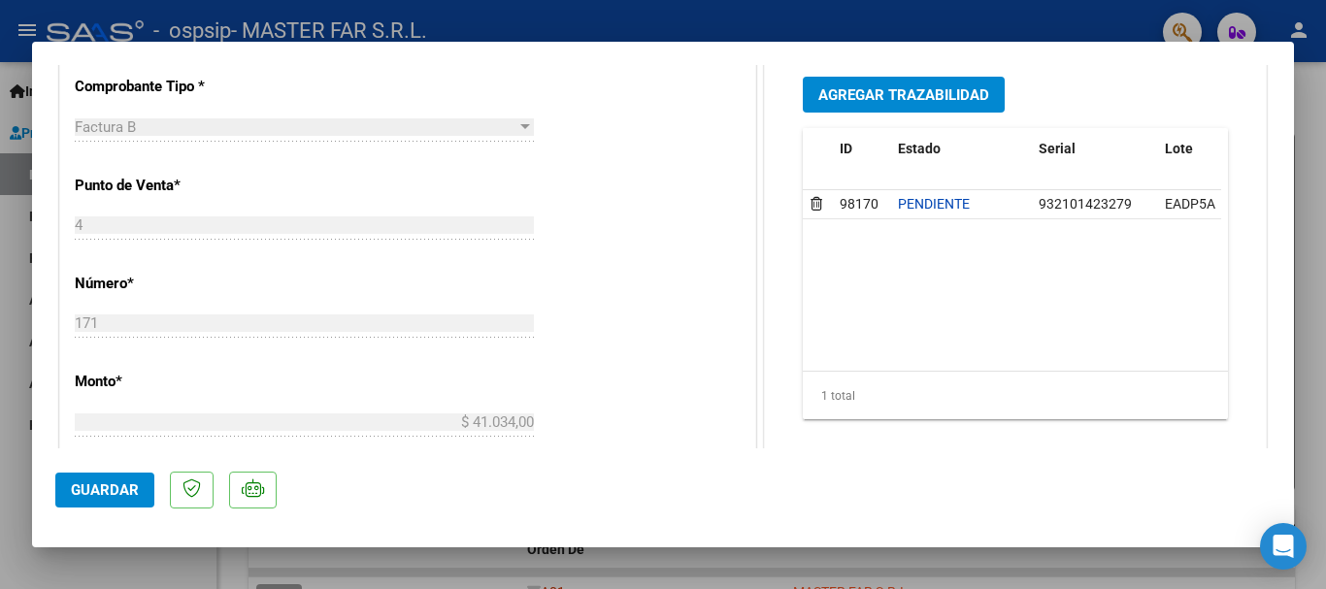
click at [1298, 126] on div at bounding box center [663, 294] width 1326 height 589
type input "$ 0,00"
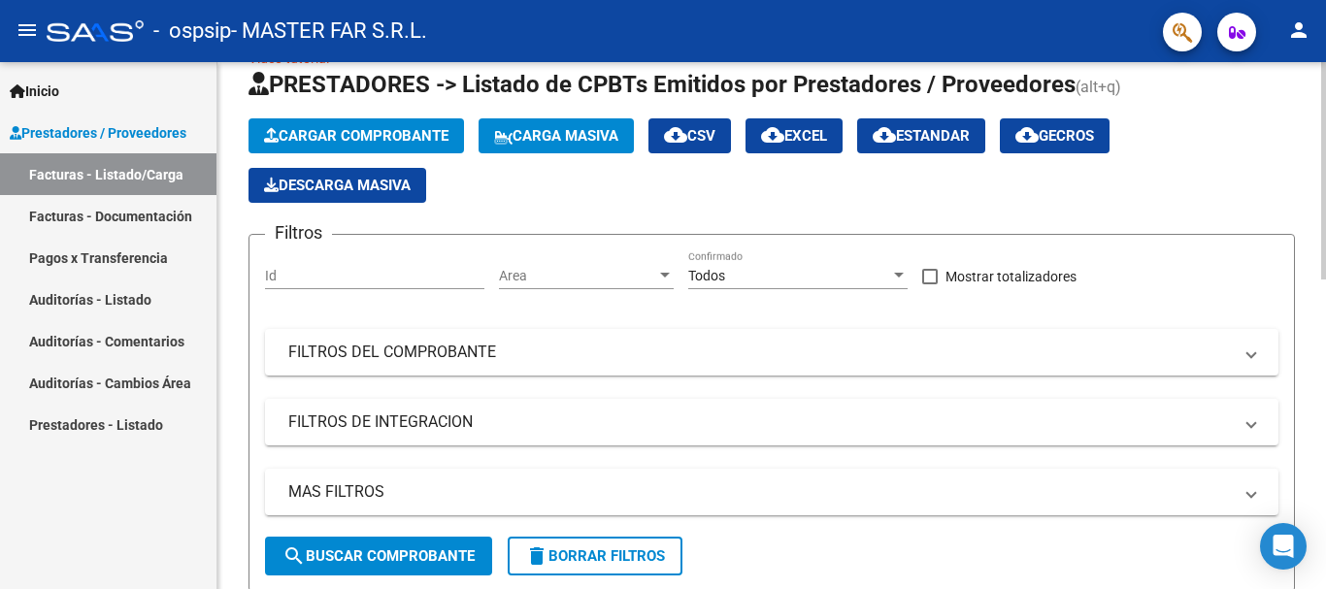
scroll to position [0, 0]
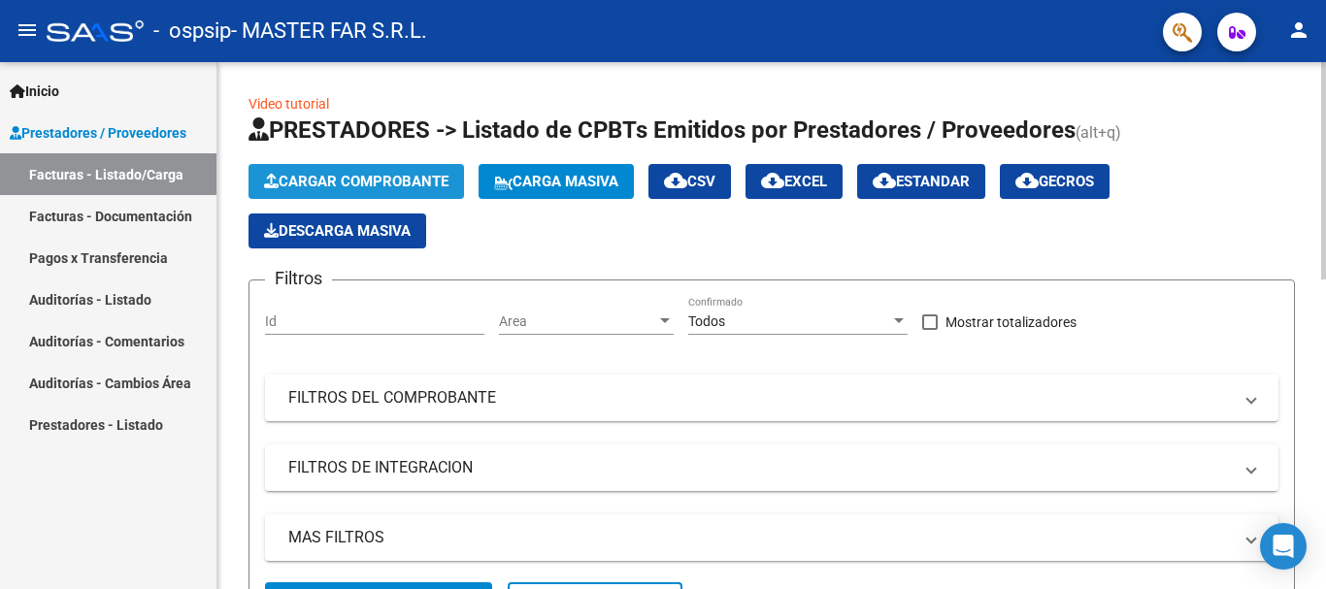
click at [352, 178] on span "Cargar Comprobante" at bounding box center [356, 181] width 184 height 17
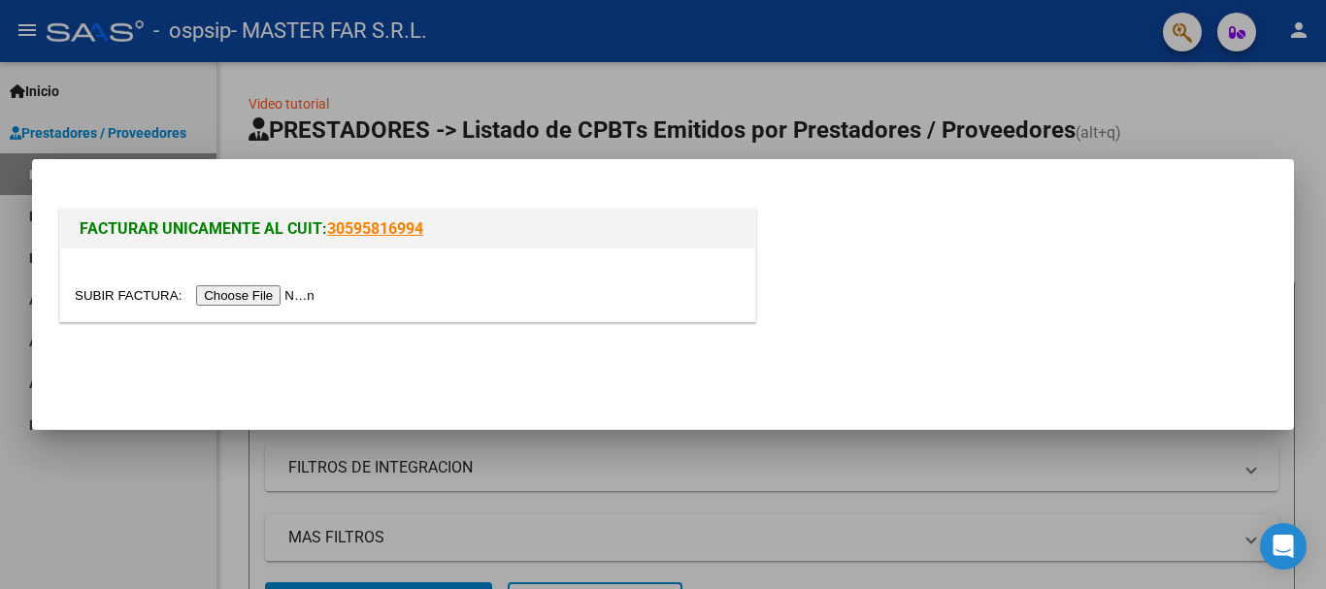
click at [255, 295] on input "file" at bounding box center [198, 295] width 246 height 20
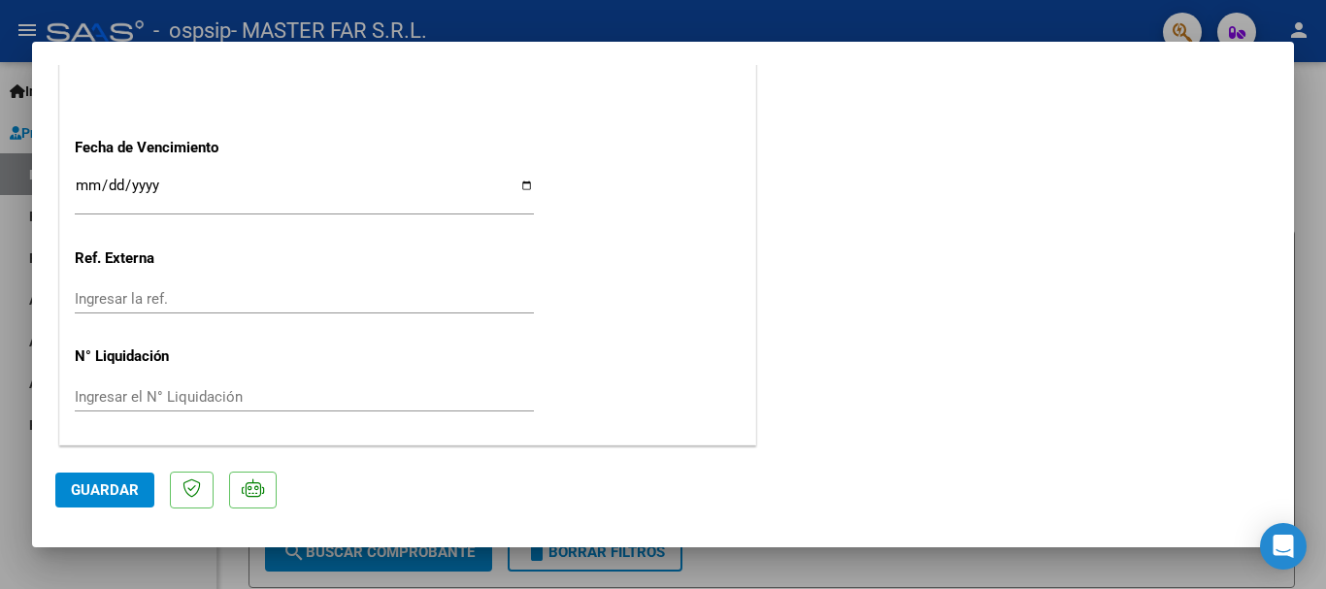
scroll to position [1168, 0]
click at [381, 187] on input "Ingresar la fecha" at bounding box center [304, 192] width 459 height 31
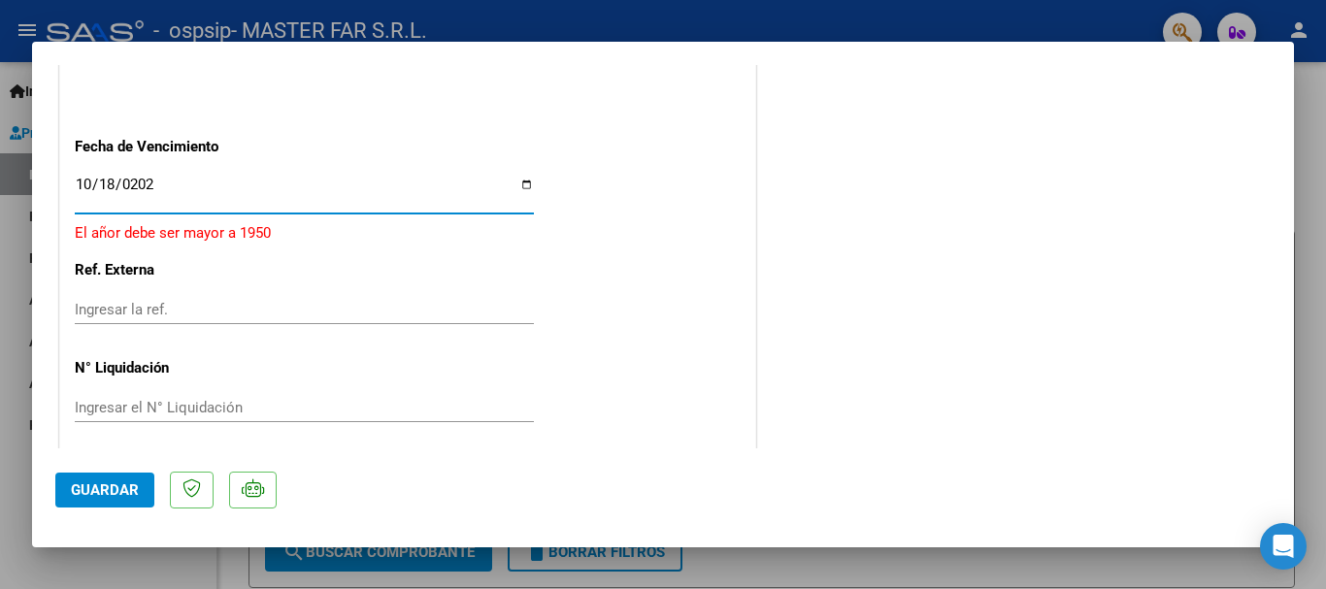
type input "[DATE]"
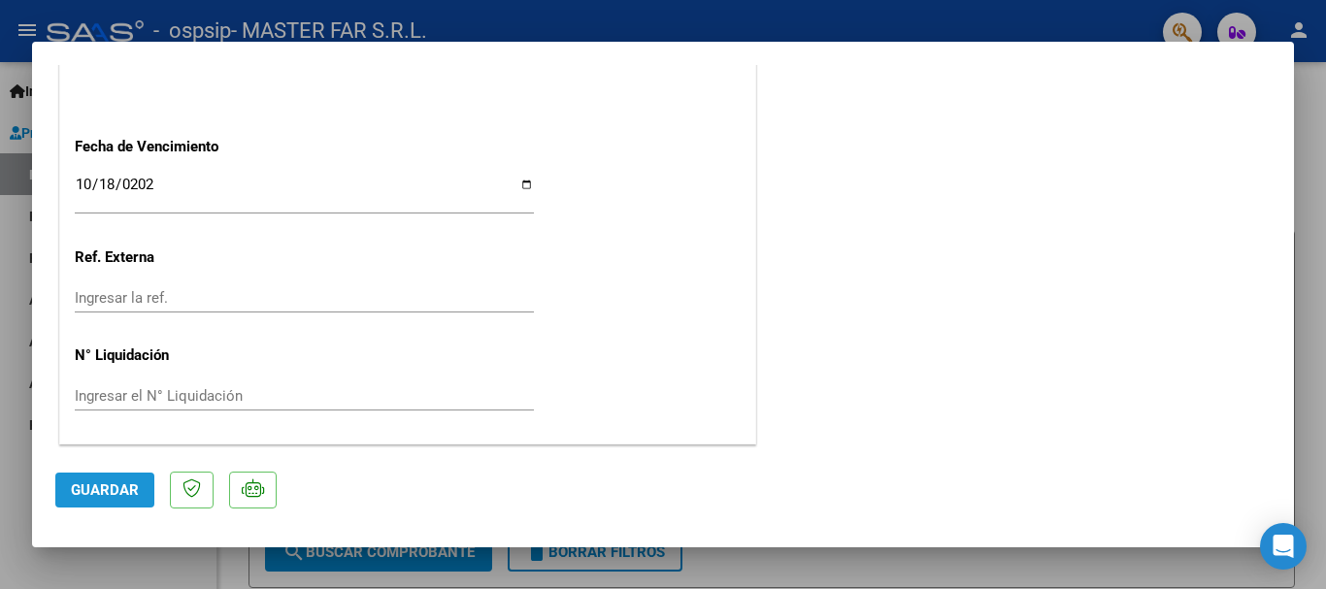
click at [130, 490] on span "Guardar" at bounding box center [105, 489] width 68 height 17
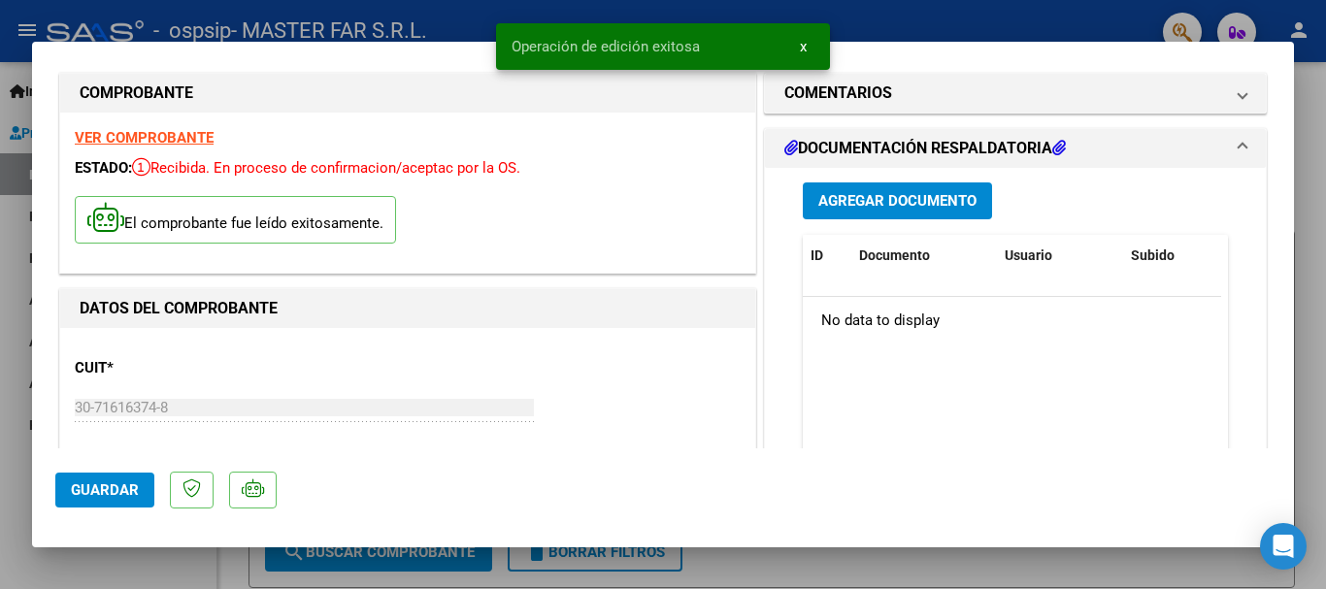
scroll to position [3, 0]
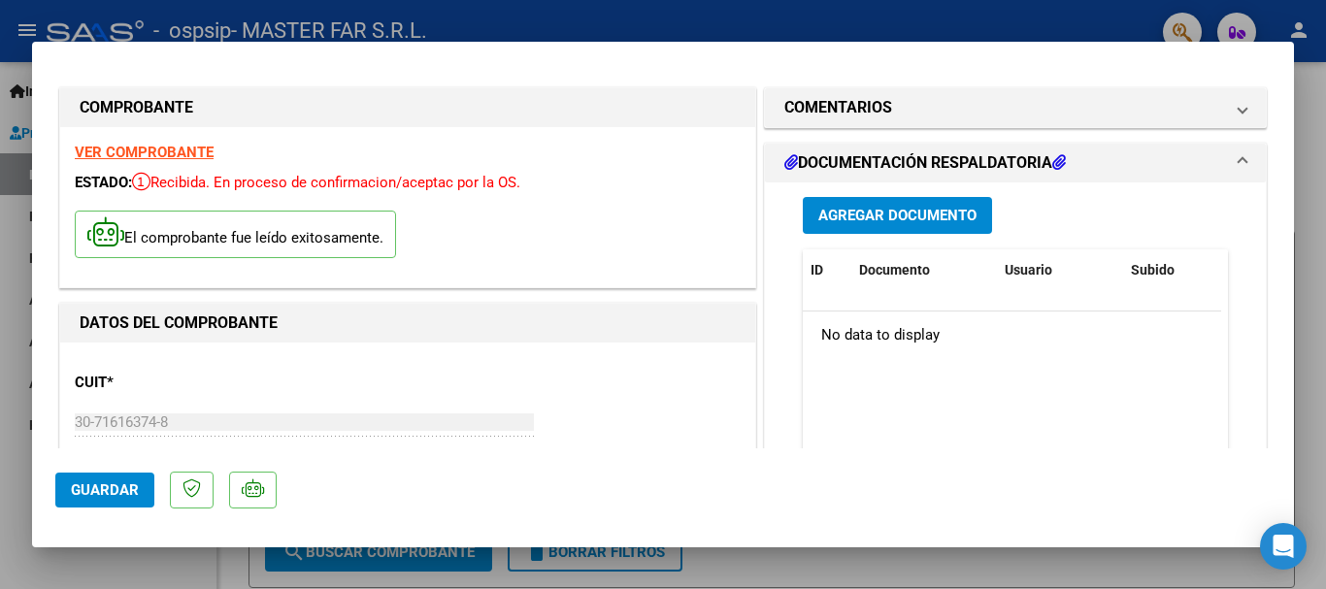
click at [933, 221] on span "Agregar Documento" at bounding box center [897, 216] width 158 height 17
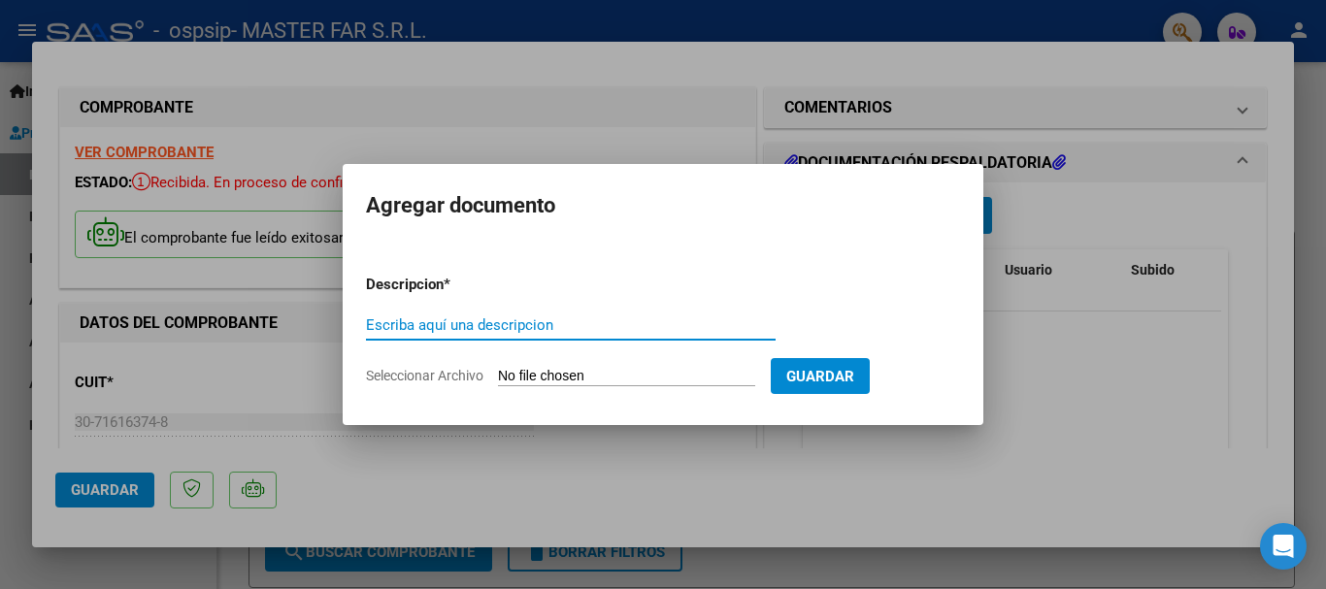
click at [569, 330] on input "Escriba aquí una descripcion" at bounding box center [571, 324] width 410 height 17
paste input "EXPEDIENTE FC-168-SEGURIDAD"
click at [497, 329] on input "EXPEDIENTE FC-168-SEGURIDAD" at bounding box center [571, 324] width 410 height 17
type input "EXPEDIENTE FC-172-SEGURIDAD"
click at [606, 376] on input "Seleccionar Archivo" at bounding box center [626, 377] width 257 height 18
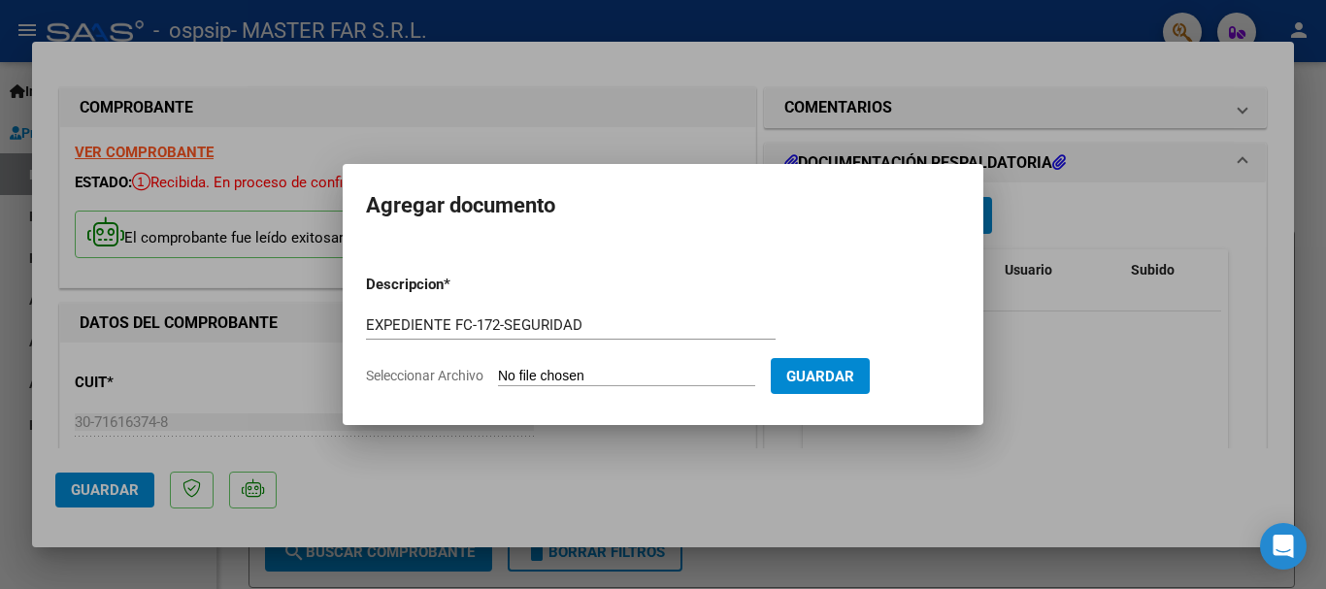
type input "C:\fakepath\EXPEDIENTE FC-172-SEGURIDAD.pdf"
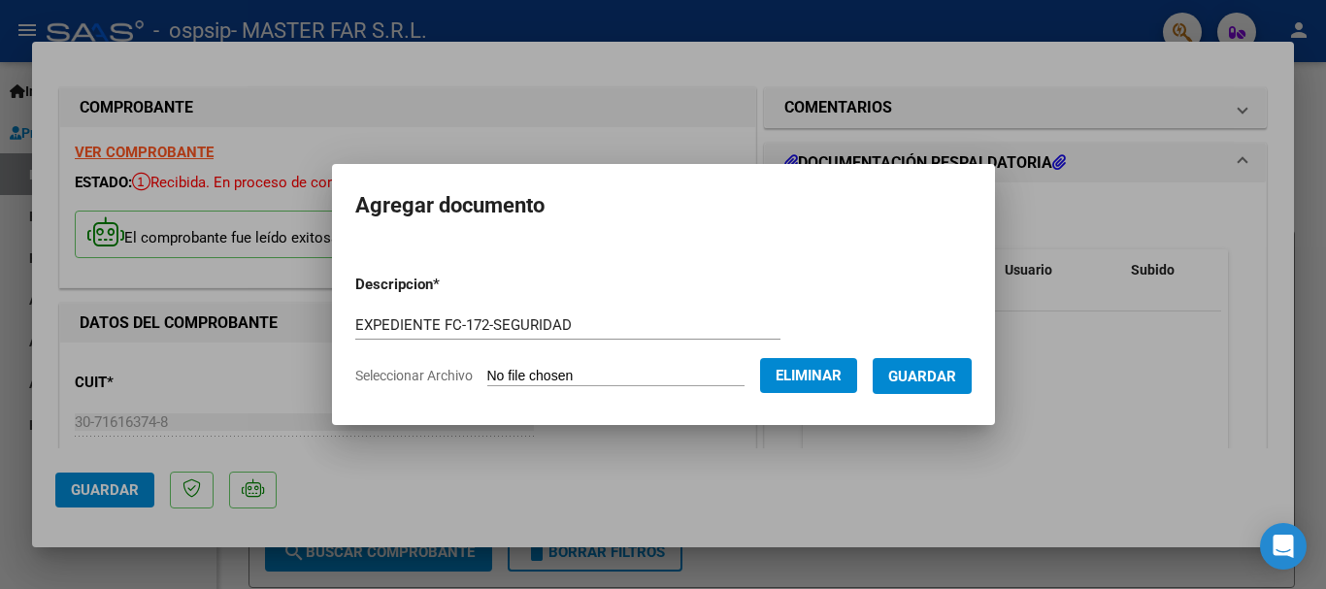
click at [924, 369] on span "Guardar" at bounding box center [922, 376] width 68 height 17
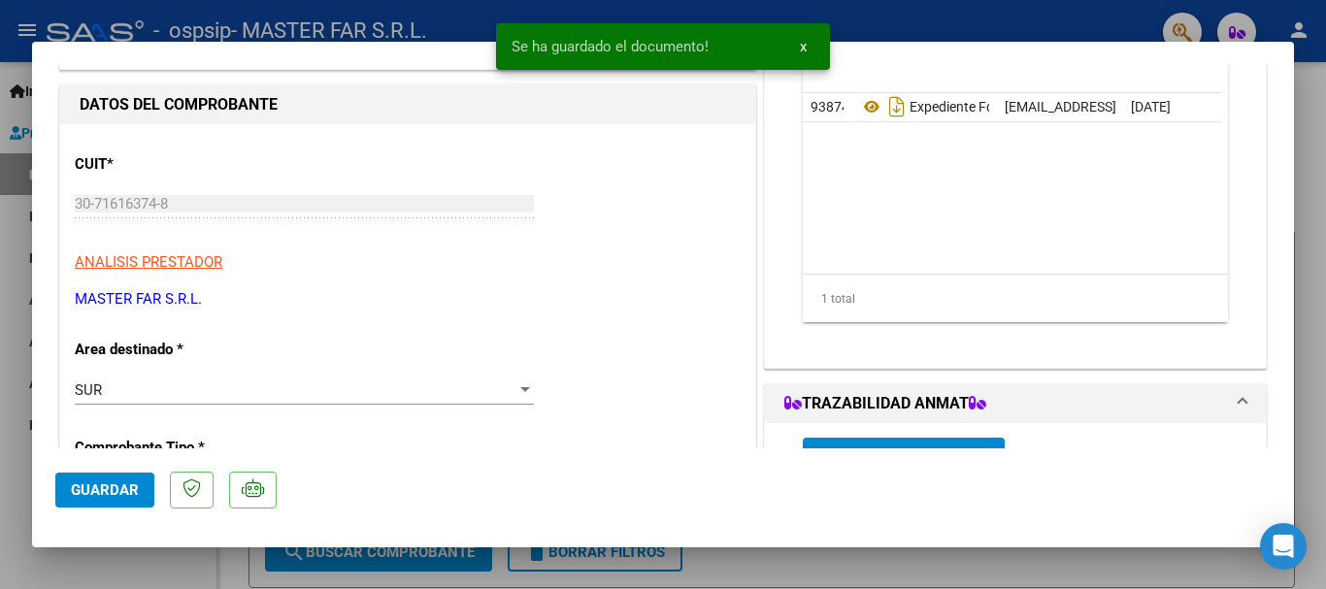
scroll to position [391, 0]
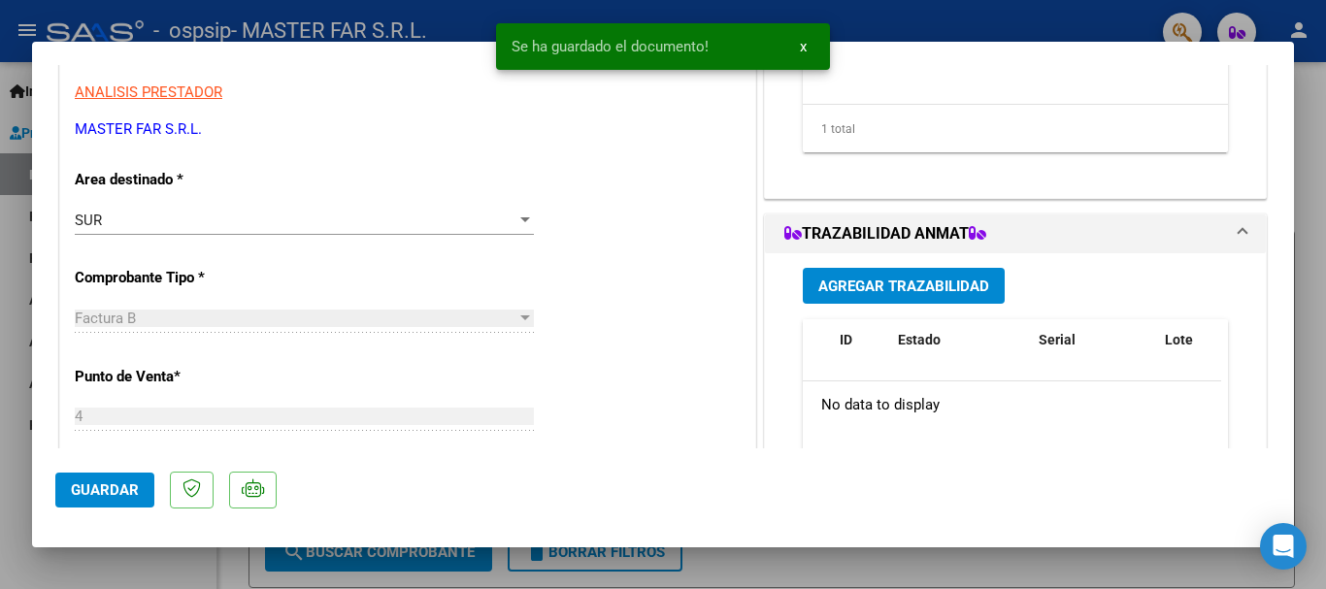
click at [915, 291] on span "Agregar Trazabilidad" at bounding box center [903, 286] width 171 height 17
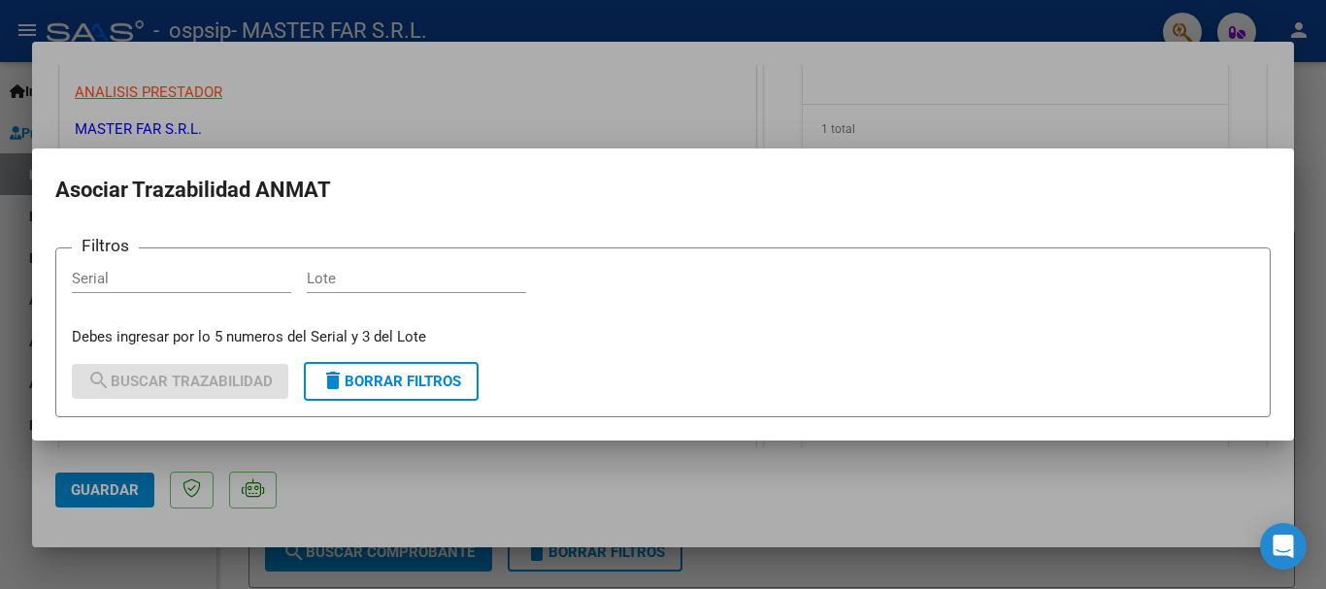
click at [226, 264] on div "Serial" at bounding box center [181, 278] width 219 height 29
type input "61079"
click at [349, 276] on input "Lote" at bounding box center [416, 278] width 219 height 17
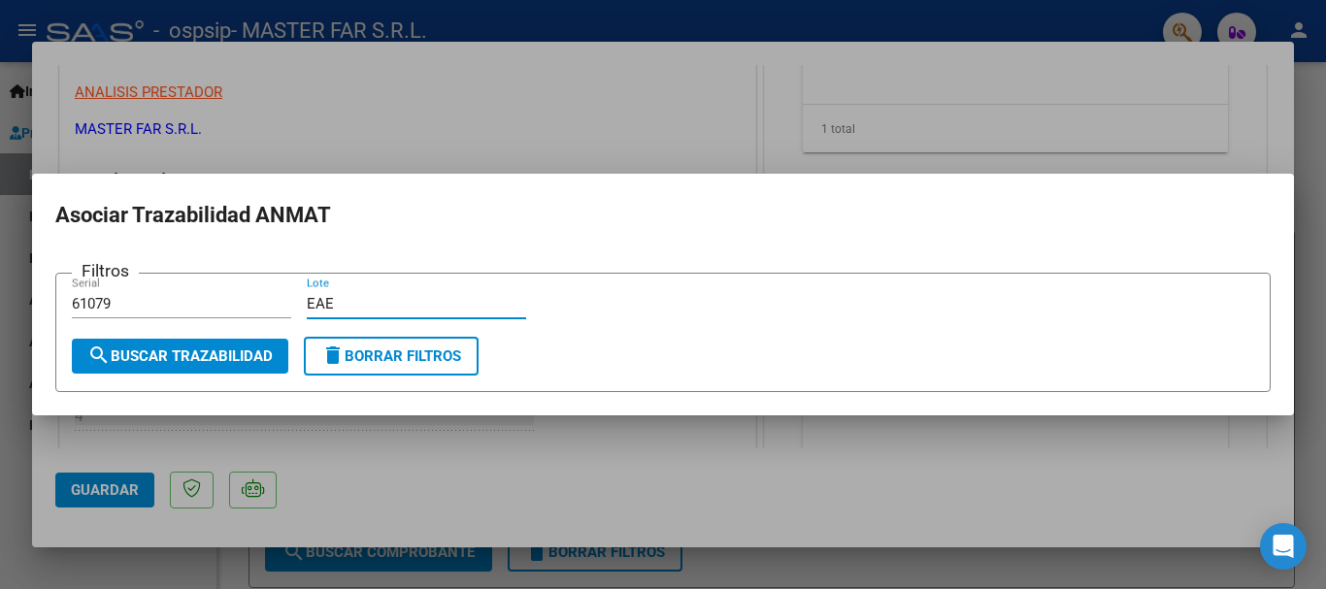
type input "EAE"
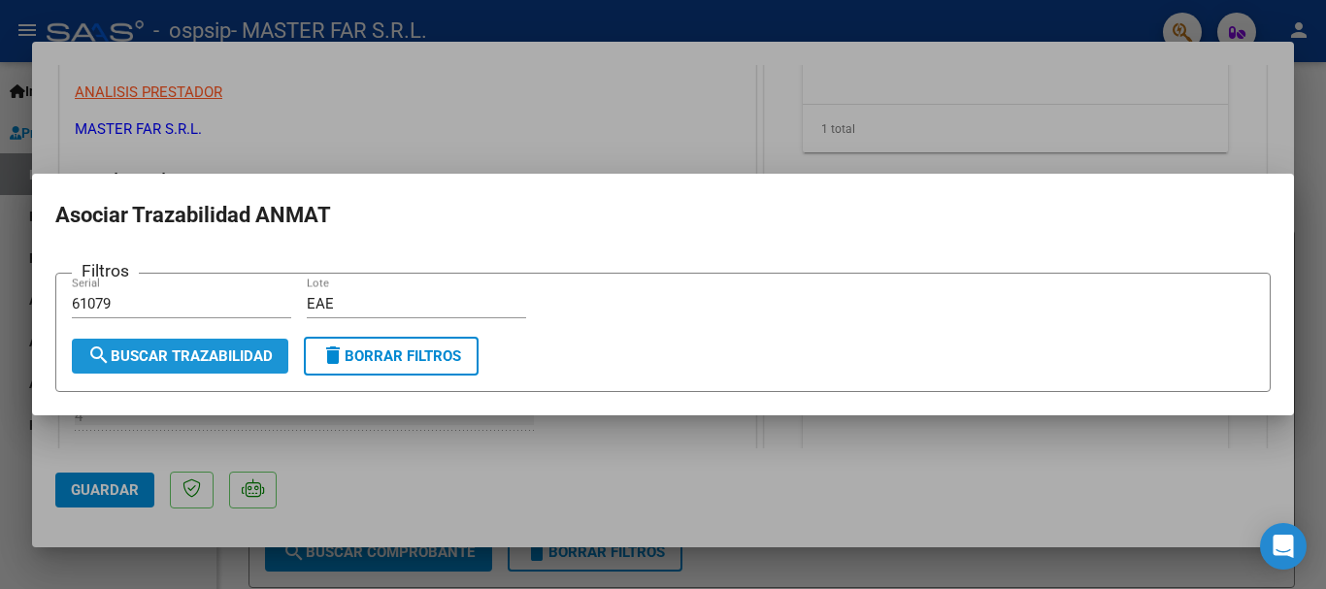
click at [231, 347] on span "search Buscar Trazabilidad" at bounding box center [179, 355] width 185 height 17
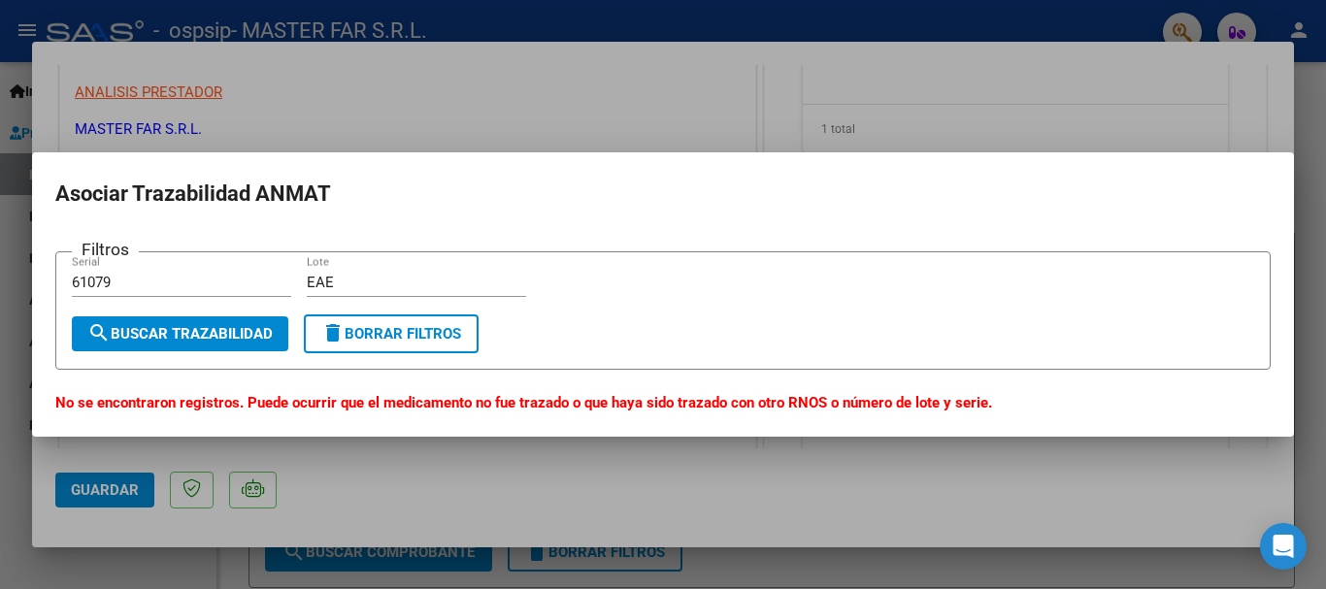
click at [104, 280] on input "61079" at bounding box center [181, 282] width 219 height 17
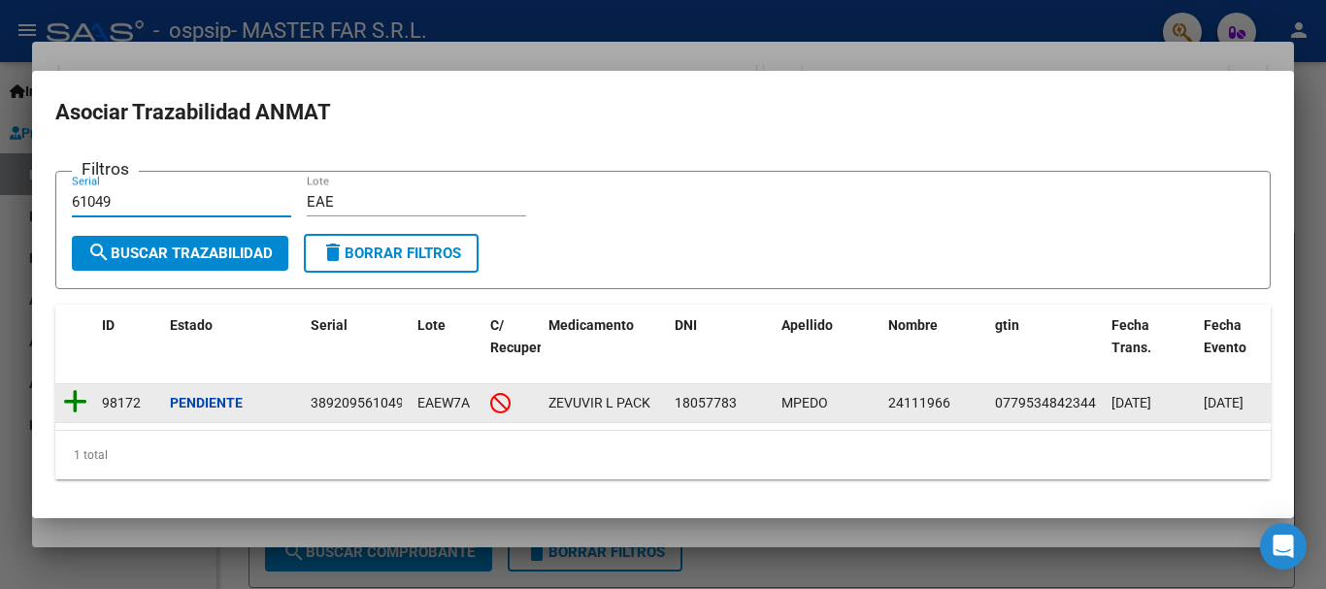
type input "61049"
click at [68, 395] on icon at bounding box center [75, 401] width 24 height 27
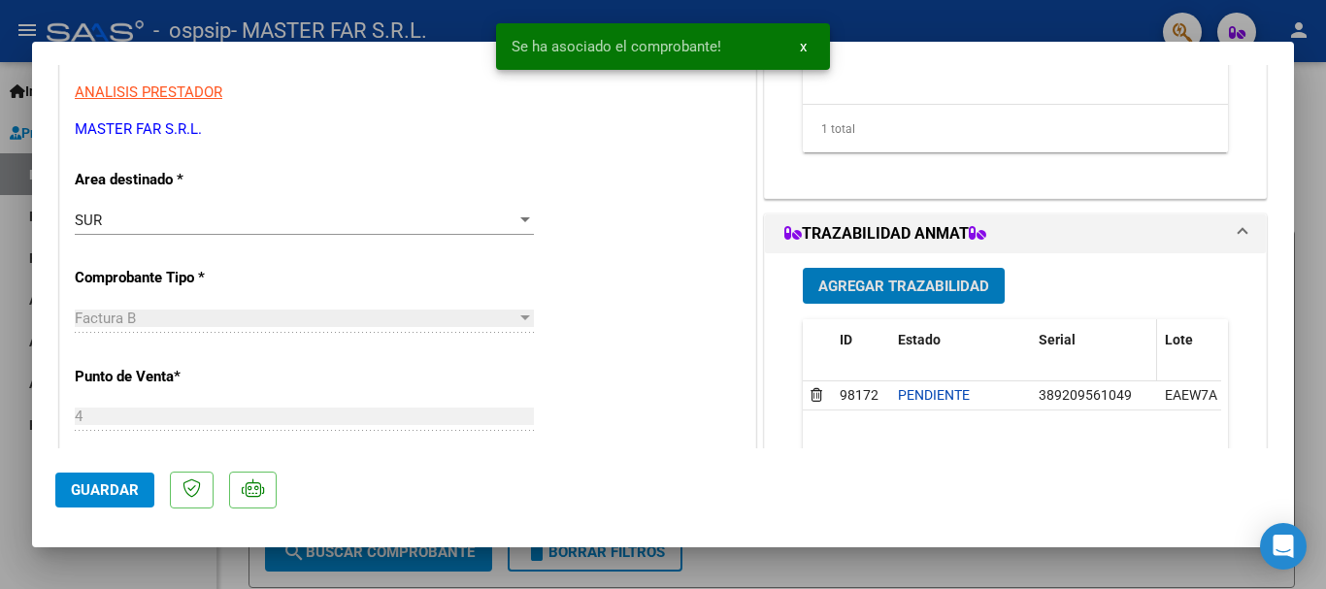
scroll to position [876, 0]
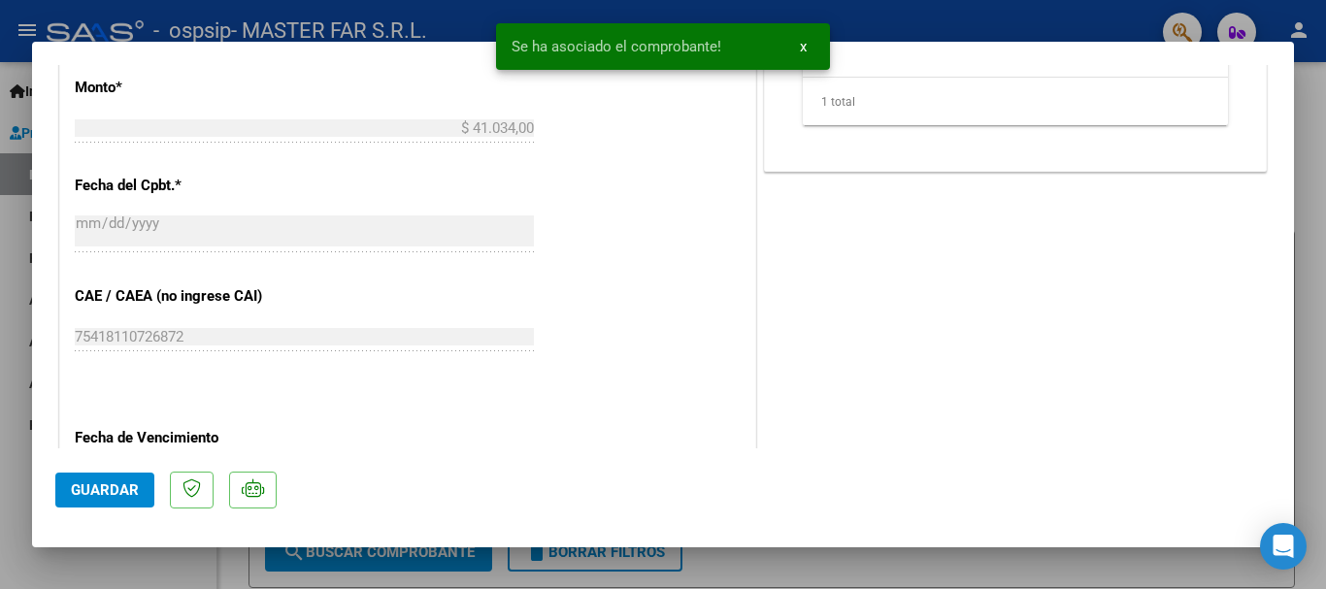
click at [107, 495] on span "Guardar" at bounding box center [105, 489] width 68 height 17
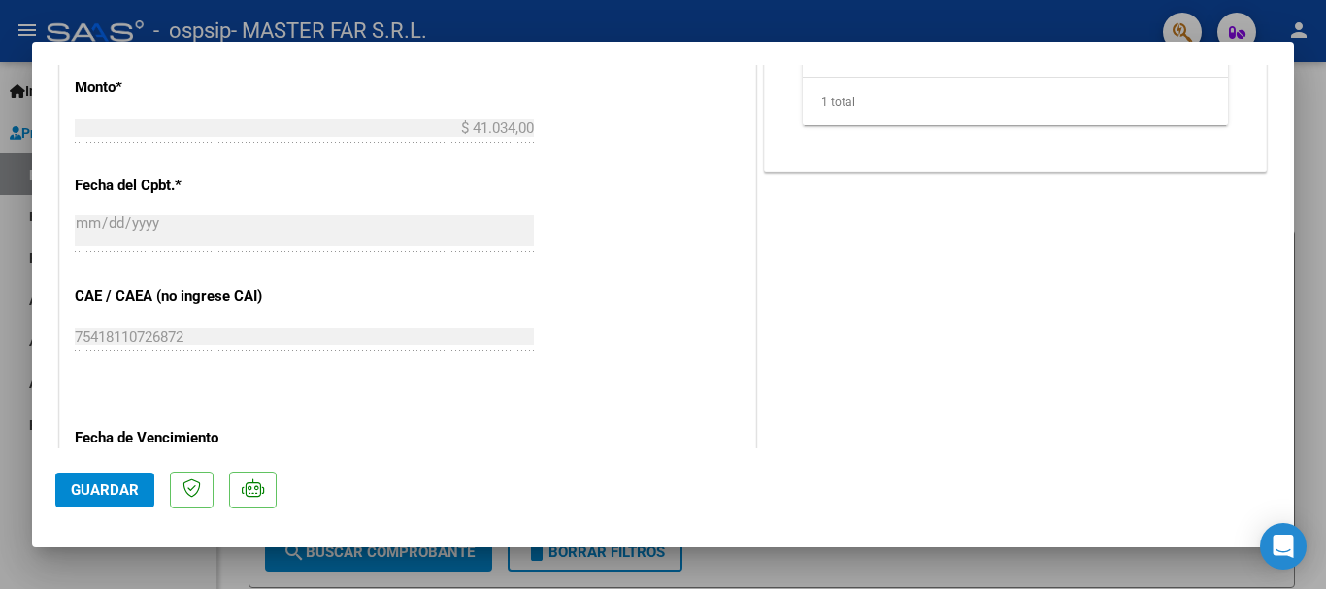
click at [107, 495] on span "Guardar" at bounding box center [105, 489] width 68 height 17
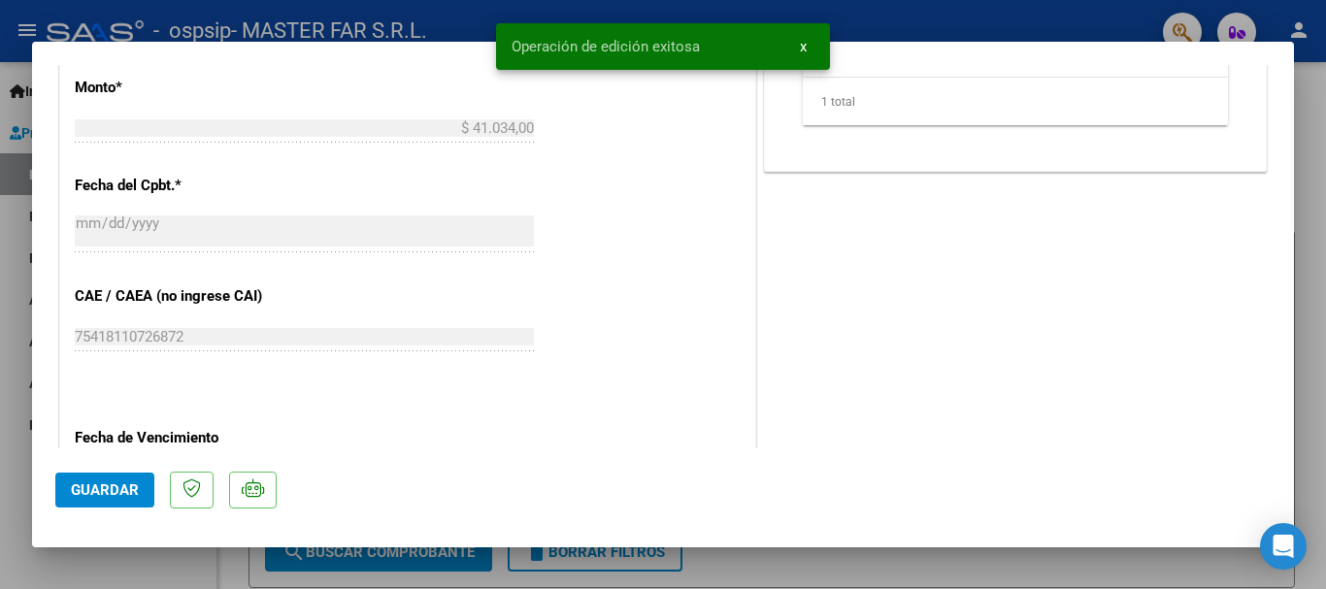
click at [1312, 110] on div at bounding box center [663, 294] width 1326 height 589
type input "$ 0,00"
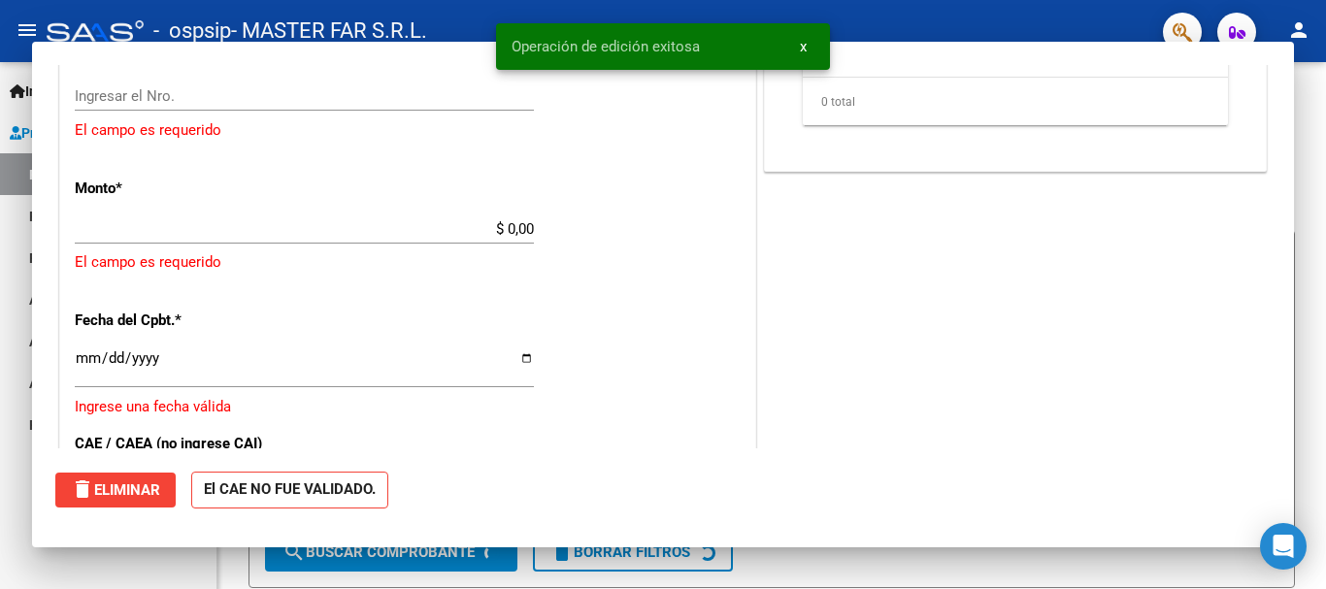
scroll to position [817, 0]
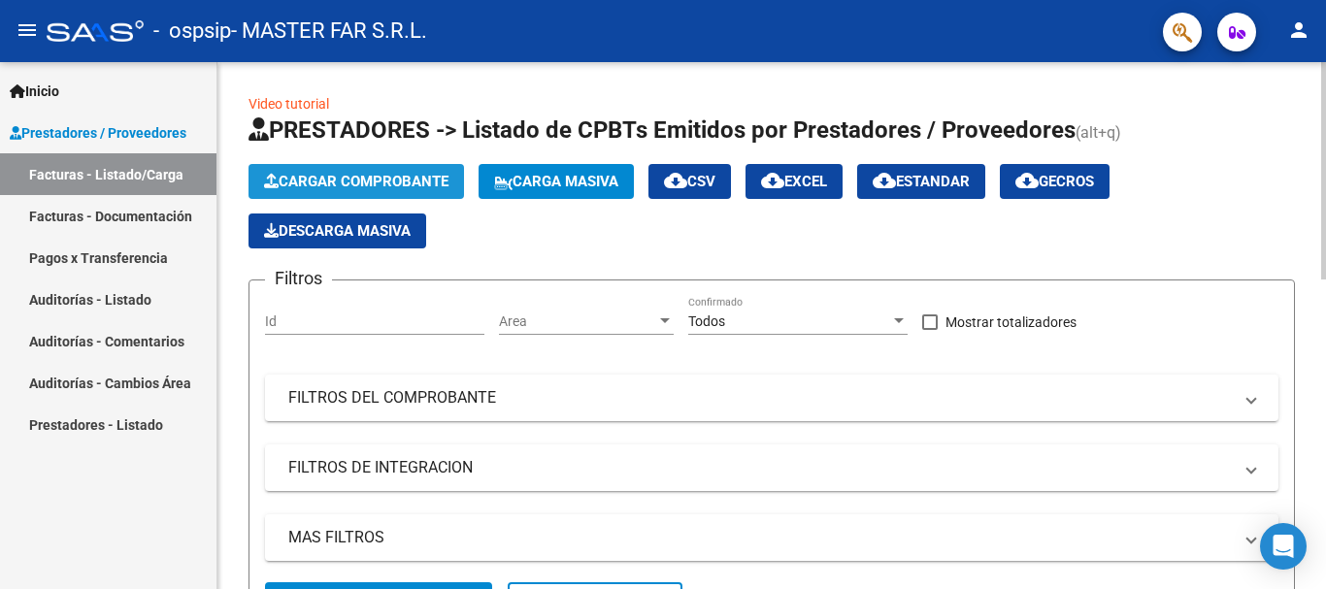
click at [390, 180] on span "Cargar Comprobante" at bounding box center [356, 181] width 184 height 17
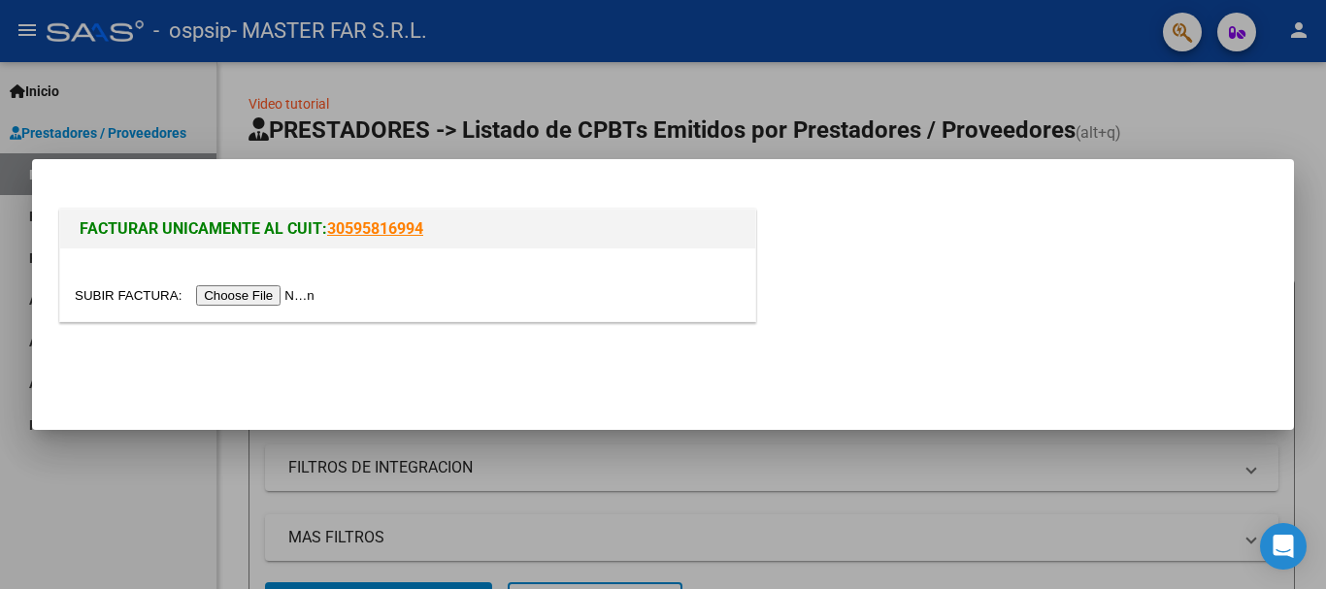
click at [314, 298] on input "file" at bounding box center [198, 295] width 246 height 20
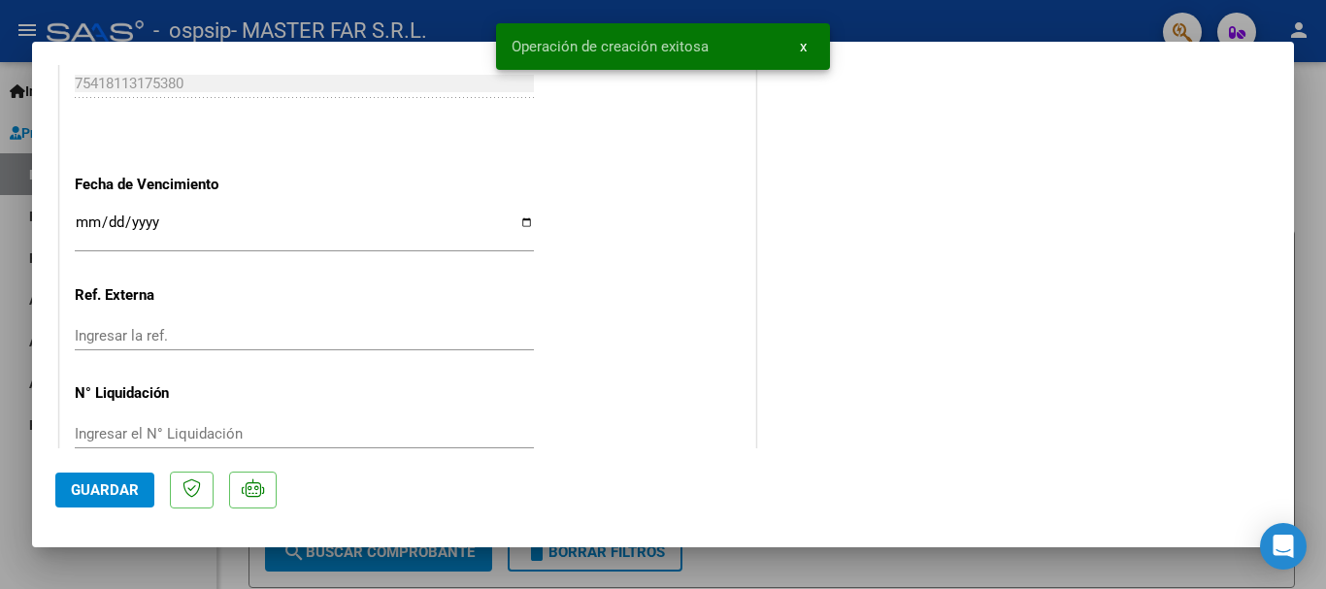
scroll to position [1165, 0]
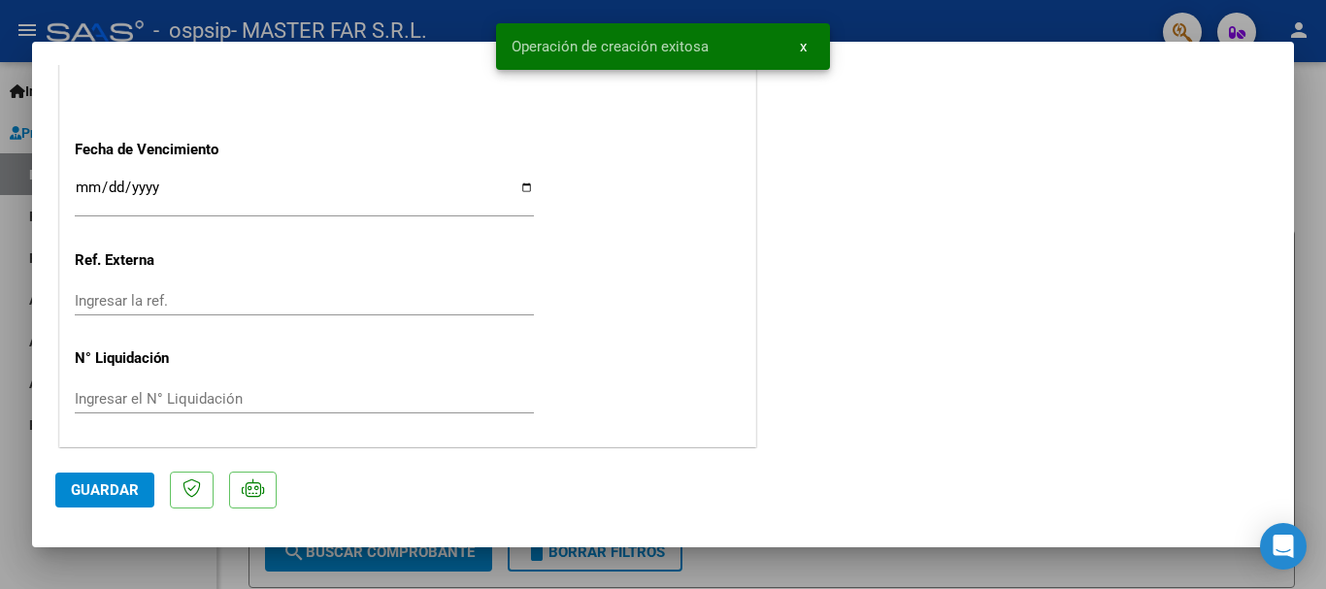
click at [313, 187] on input "Ingresar la fecha" at bounding box center [304, 195] width 459 height 31
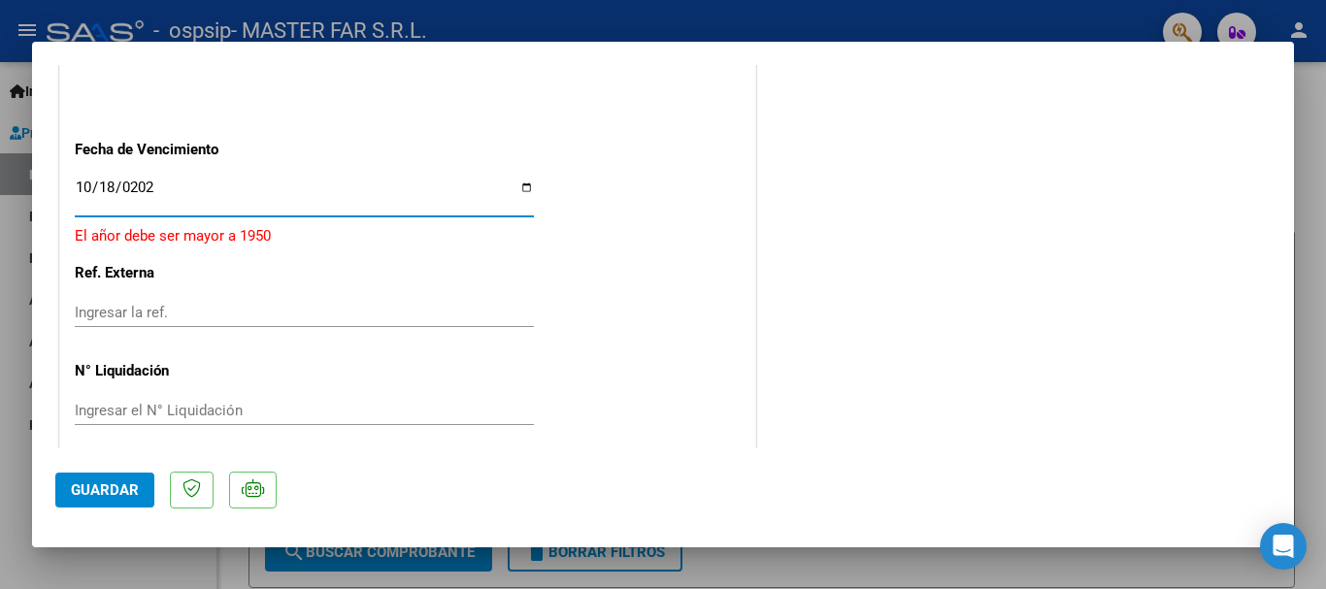
type input "[DATE]"
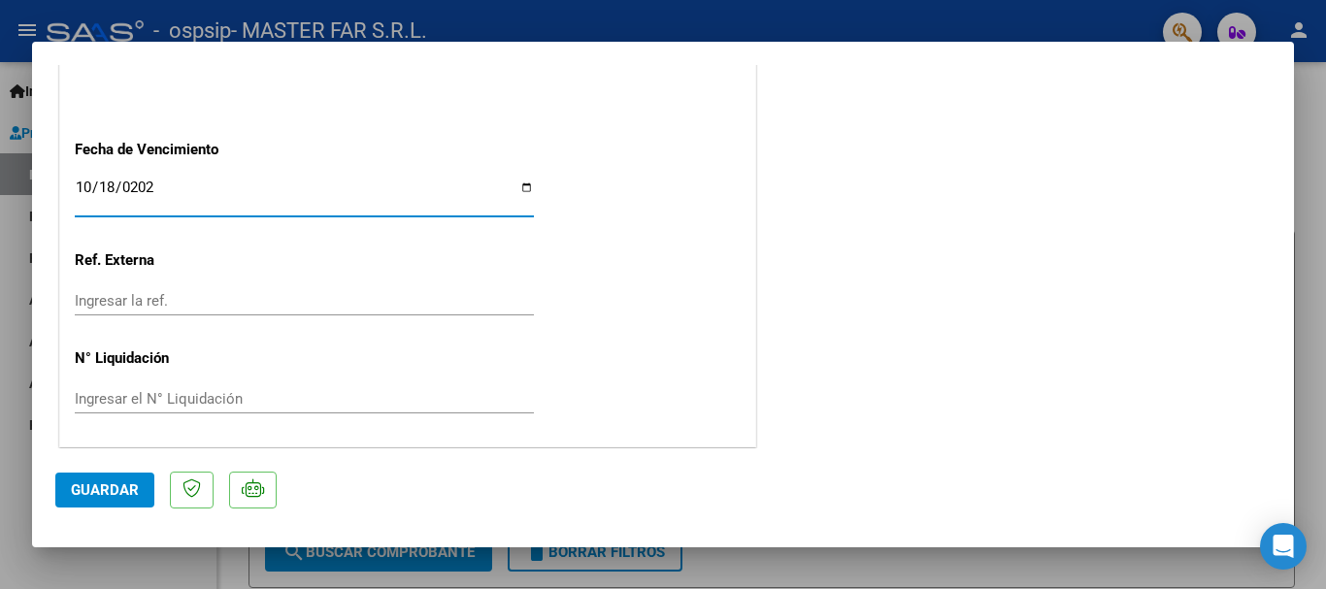
click at [143, 490] on button "Guardar" at bounding box center [104, 490] width 99 height 35
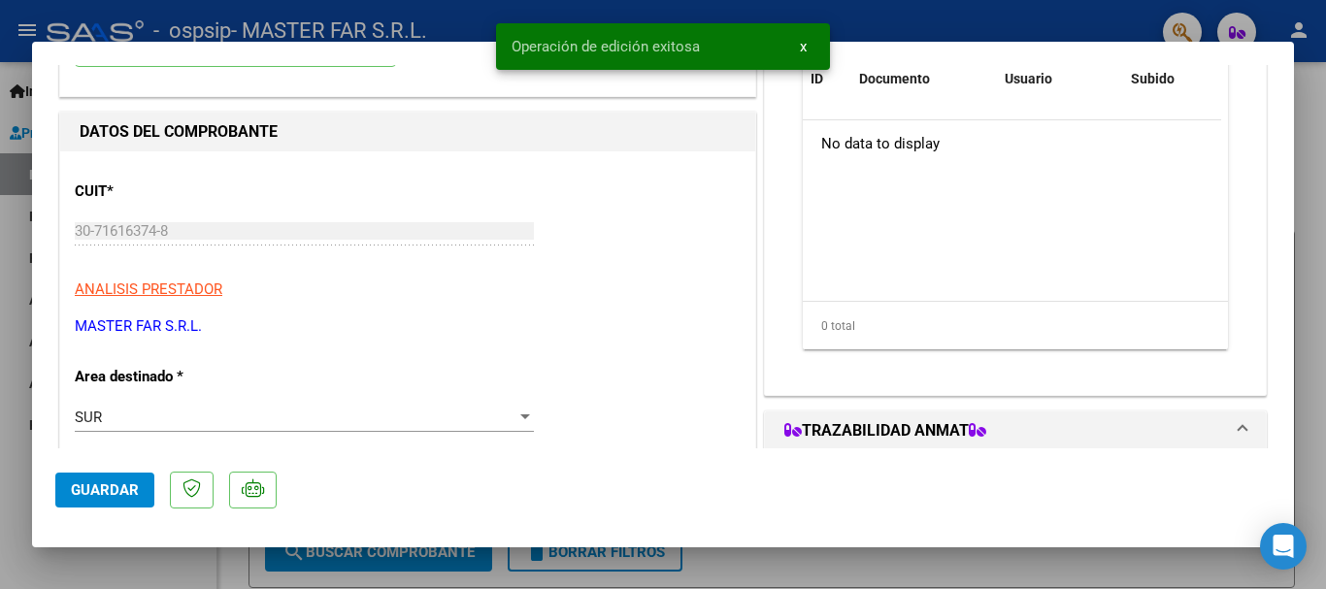
scroll to position [97, 0]
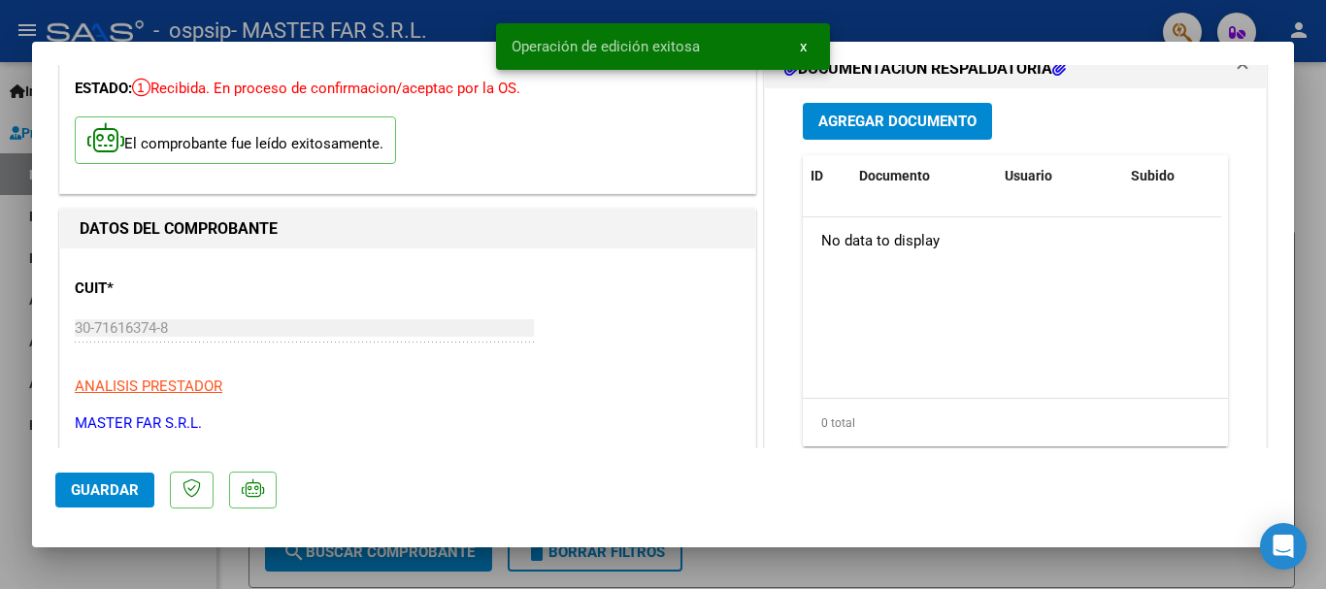
click at [872, 126] on span "Agregar Documento" at bounding box center [897, 122] width 158 height 17
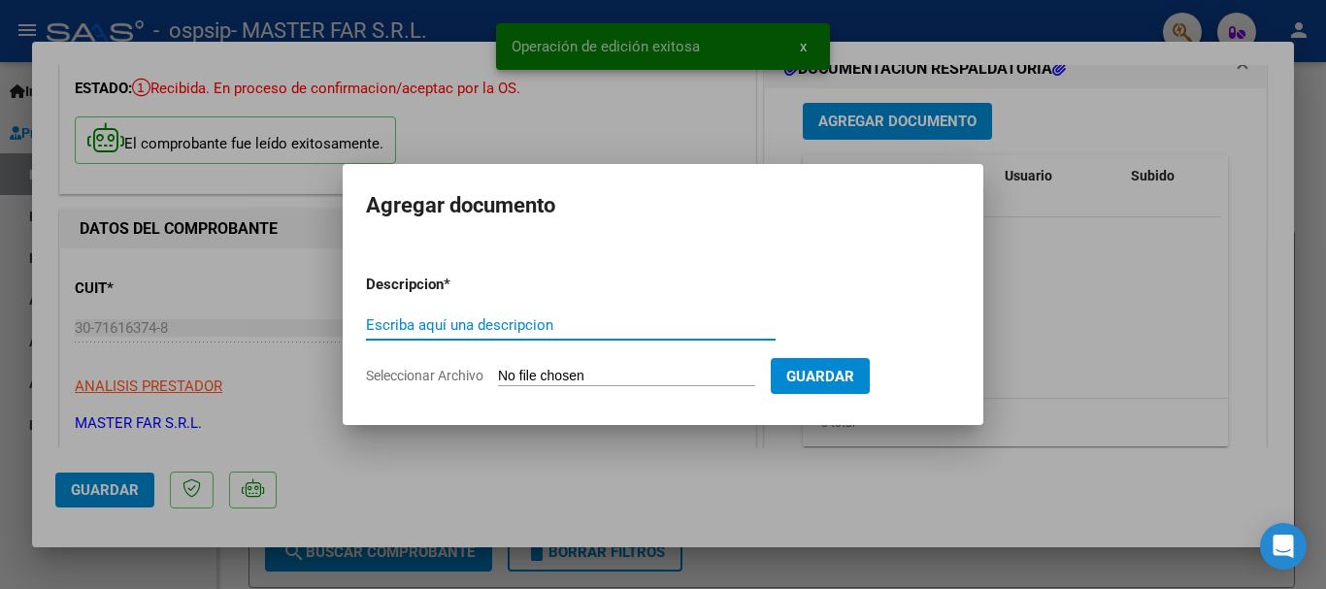
click at [551, 318] on input "Escriba aquí una descripcion" at bounding box center [571, 324] width 410 height 17
paste input "and ( comprobantes.empresa = '01' ) and ( comprobantes.sucursal = '01' ) and ( …"
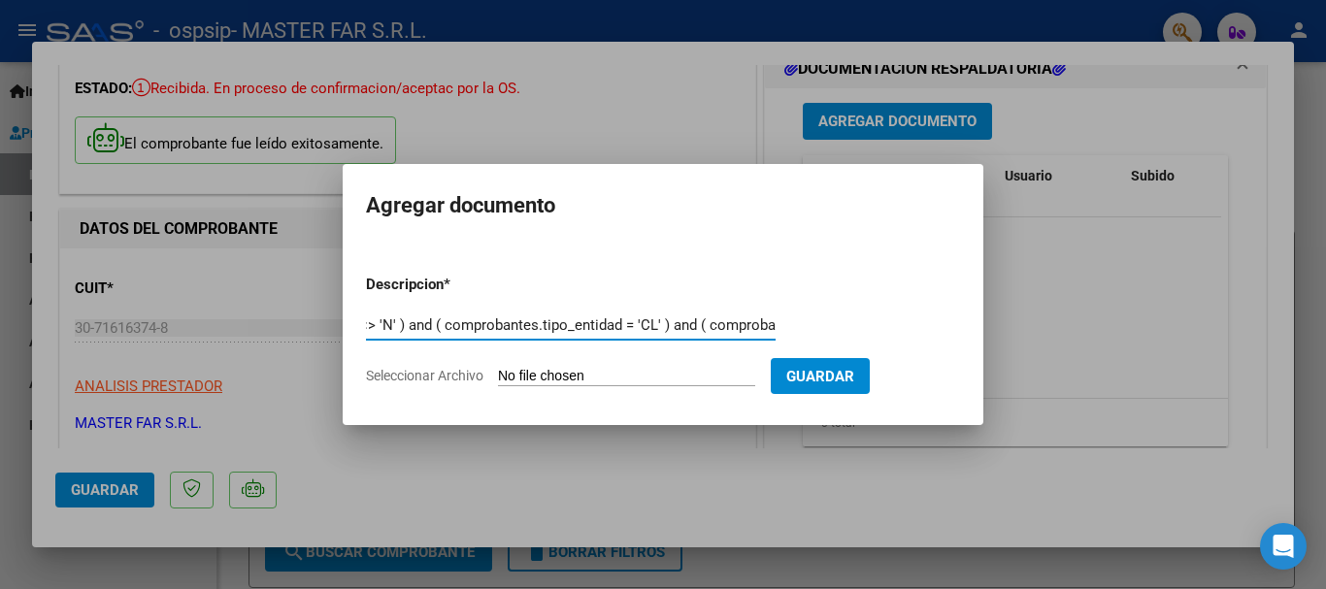
scroll to position [0, 922]
drag, startPoint x: 774, startPoint y: 327, endPoint x: 351, endPoint y: 306, distance: 422.7
click at [351, 306] on mat-dialog-content "Descripcion * and ( comprobantes.empresa = '01' ) and ( comprobantes.sucursal =…" at bounding box center [663, 322] width 641 height 157
drag, startPoint x: 769, startPoint y: 323, endPoint x: 0, endPoint y: 360, distance: 769.6
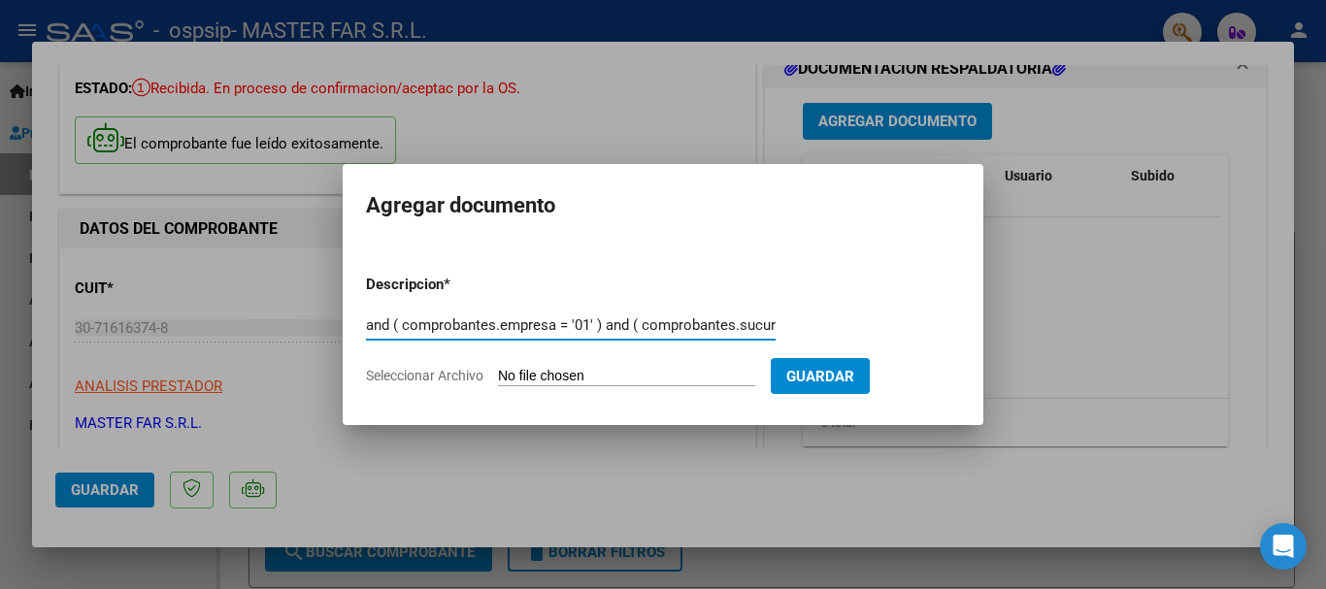
click at [80, 324] on div "COMPROBANTE VER COMPROBANTE ESTADO: Recibida. En proceso de confirmacion/acepta…" at bounding box center [663, 294] width 1326 height 589
type input "_"
click at [390, 320] on input "_" at bounding box center [571, 324] width 410 height 17
type input "EXPEDIENTE FC-173-SEGURIDAD"
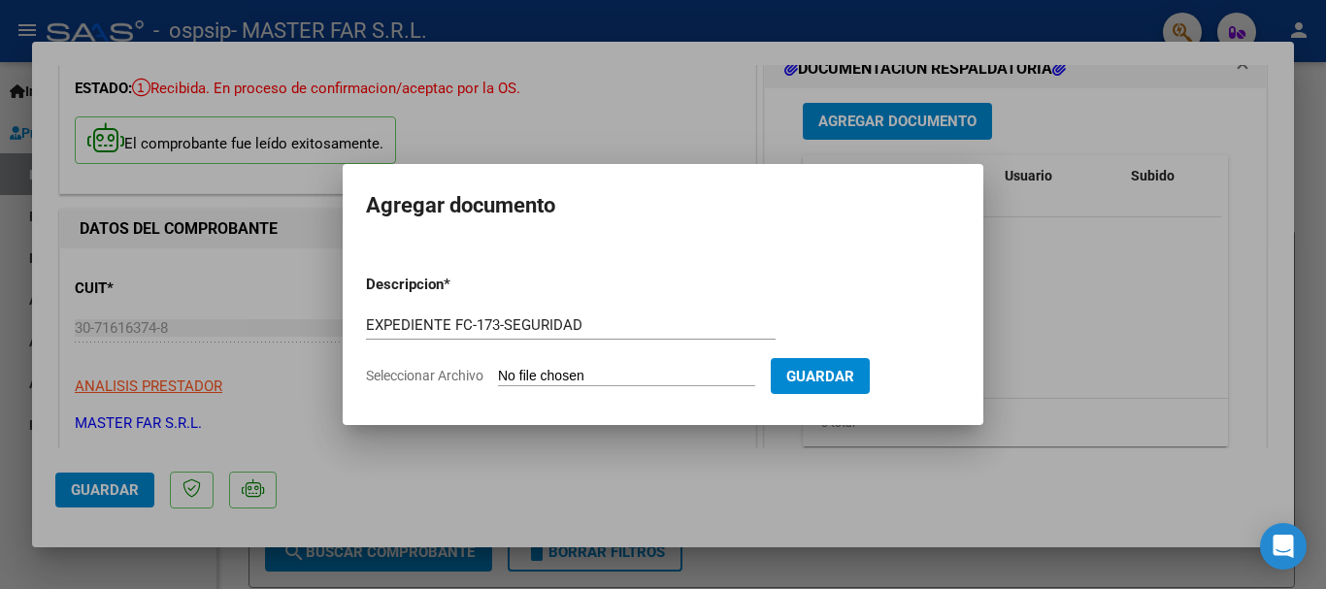
click at [556, 373] on input "Seleccionar Archivo" at bounding box center [626, 377] width 257 height 18
type input "C:\fakepath\EXPEDIENTE FC-173-SEGURIDAD.pdf"
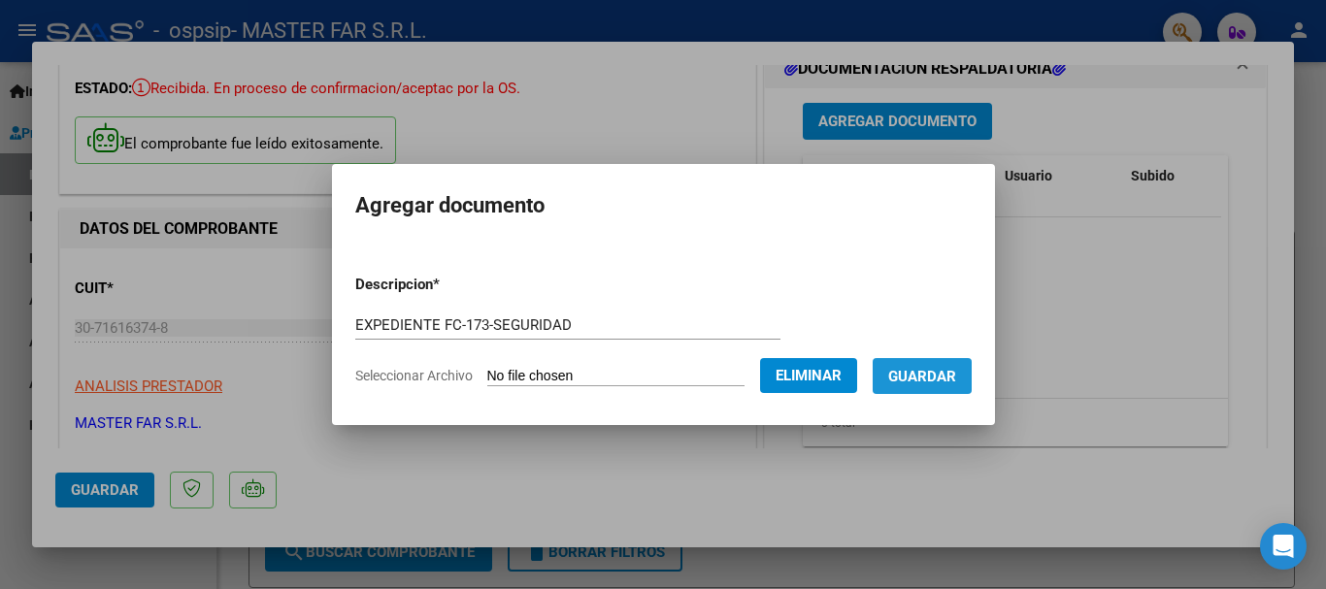
click at [938, 385] on button "Guardar" at bounding box center [922, 376] width 99 height 36
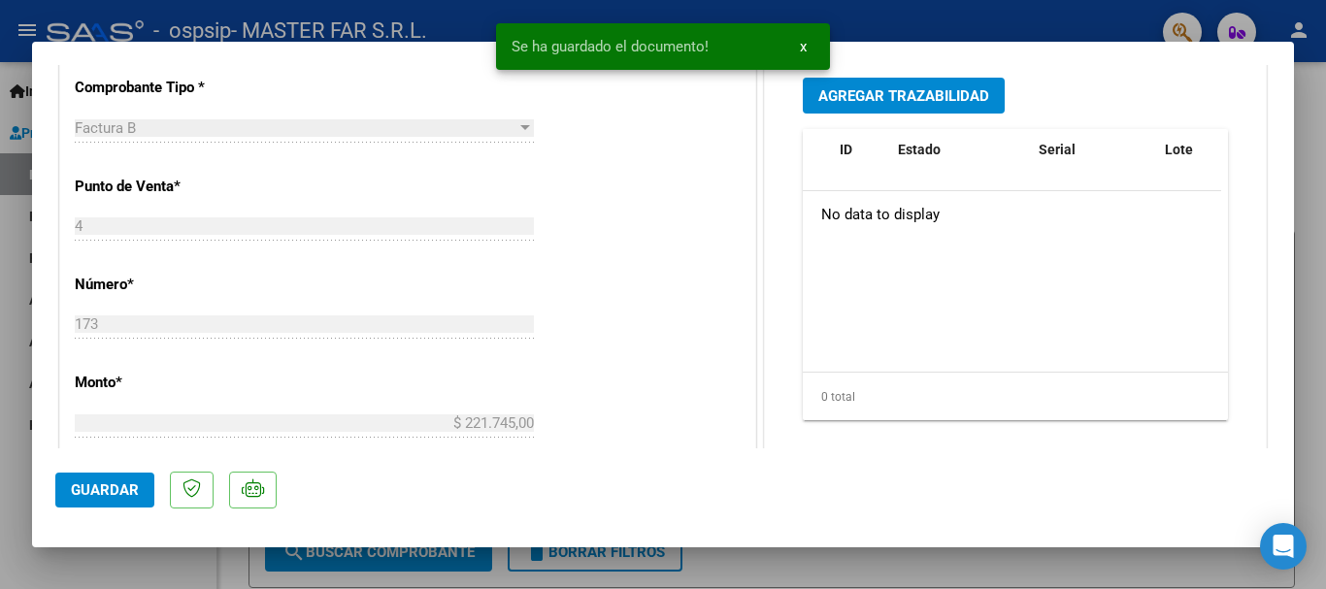
scroll to position [582, 0]
click at [863, 107] on button "Agregar Trazabilidad" at bounding box center [904, 95] width 202 height 36
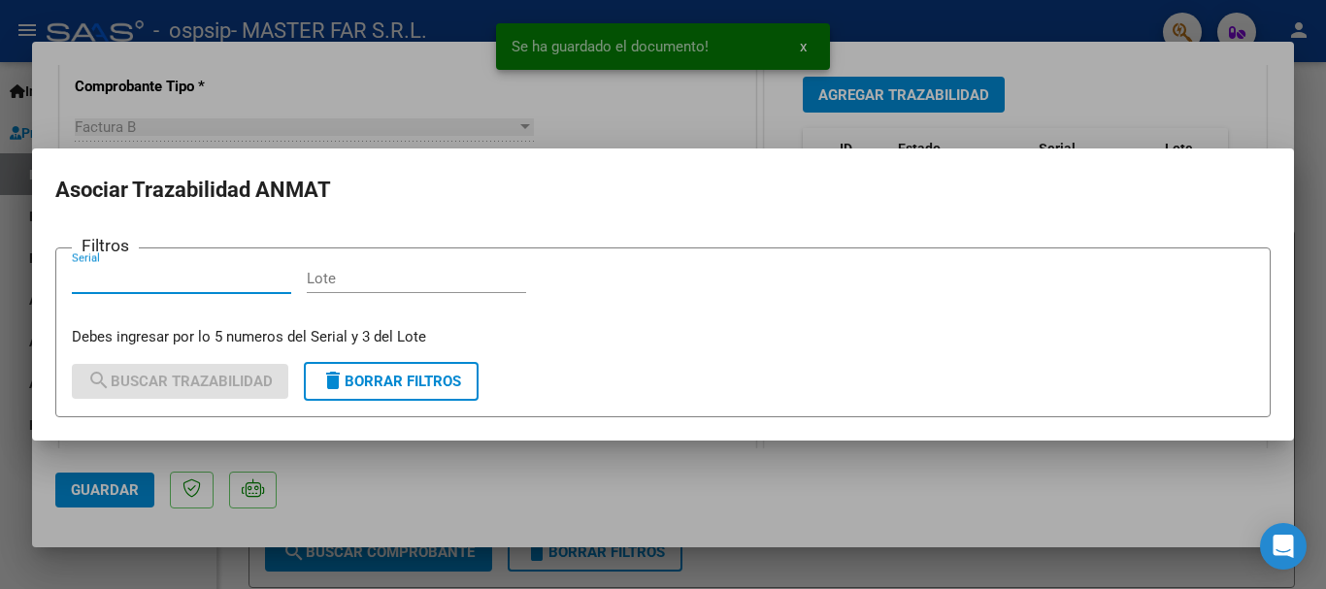
click at [267, 272] on input "Serial" at bounding box center [181, 278] width 219 height 17
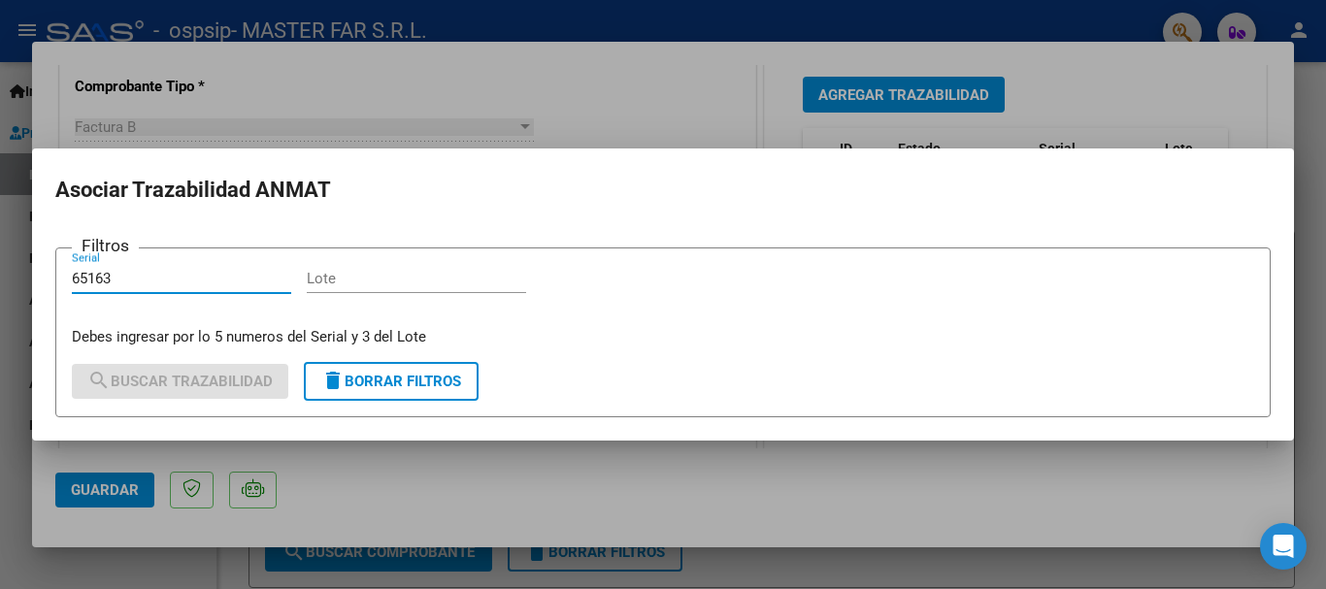
type input "65163"
click at [319, 284] on input "Lote" at bounding box center [416, 278] width 219 height 17
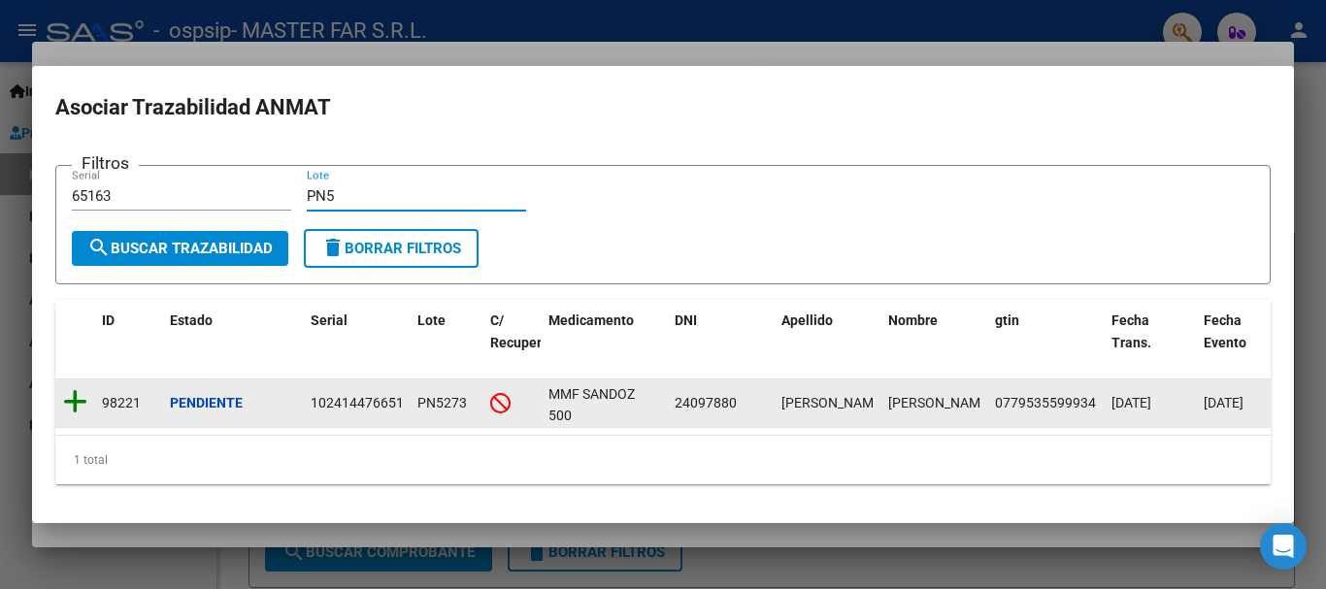
type input "PN5"
click at [78, 399] on icon at bounding box center [75, 401] width 24 height 27
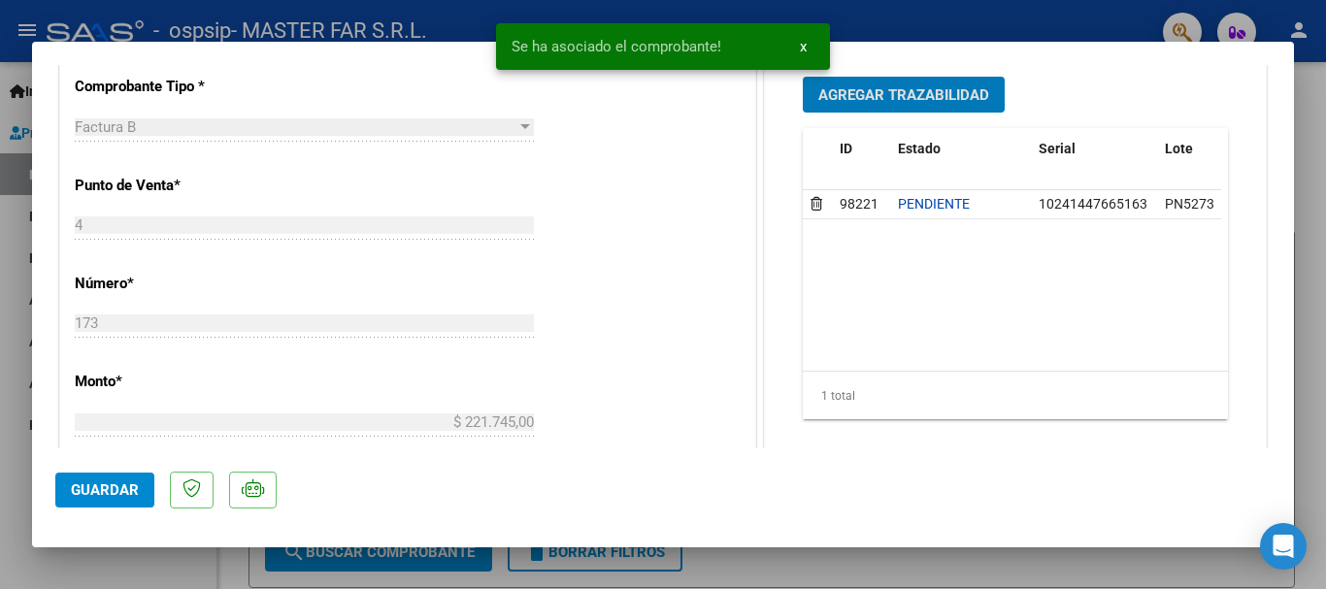
click at [939, 86] on span "Agregar Trazabilidad" at bounding box center [903, 94] width 171 height 17
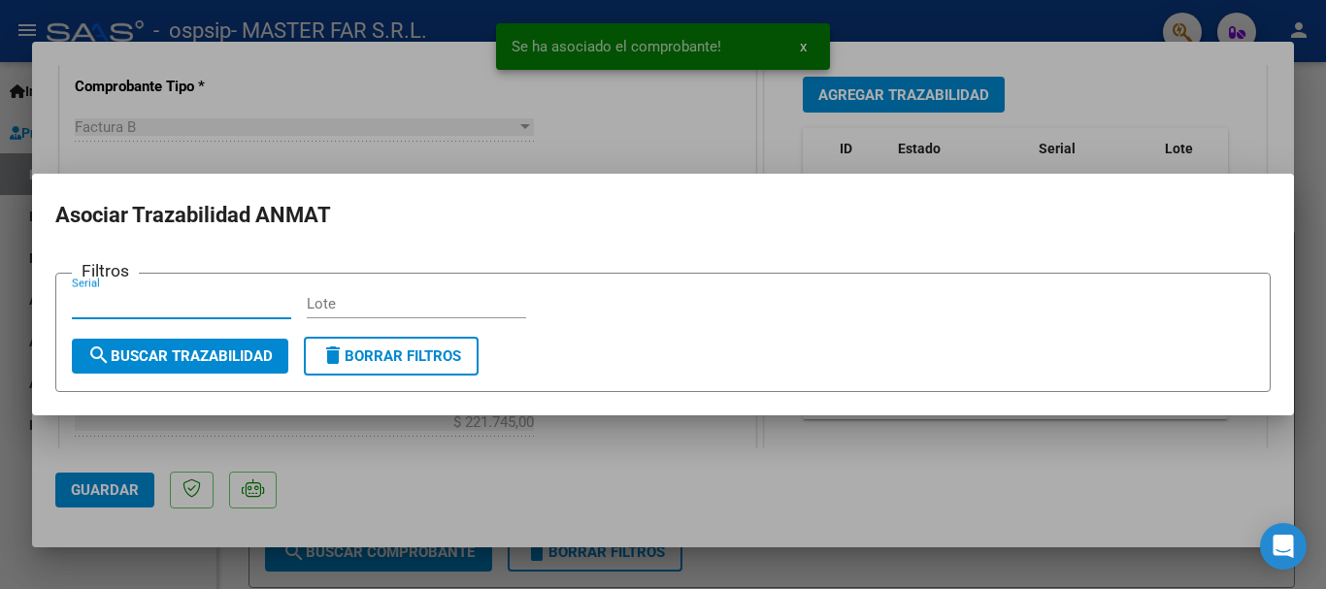
click at [200, 306] on input "Serial" at bounding box center [181, 303] width 219 height 17
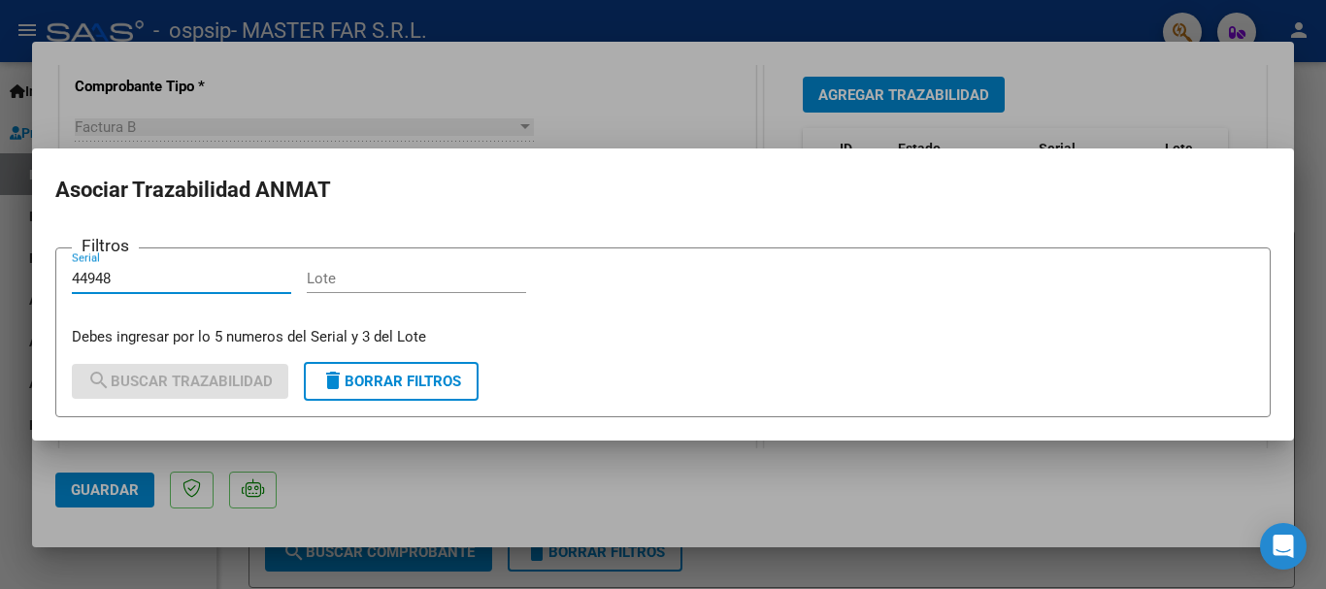
type input "44948"
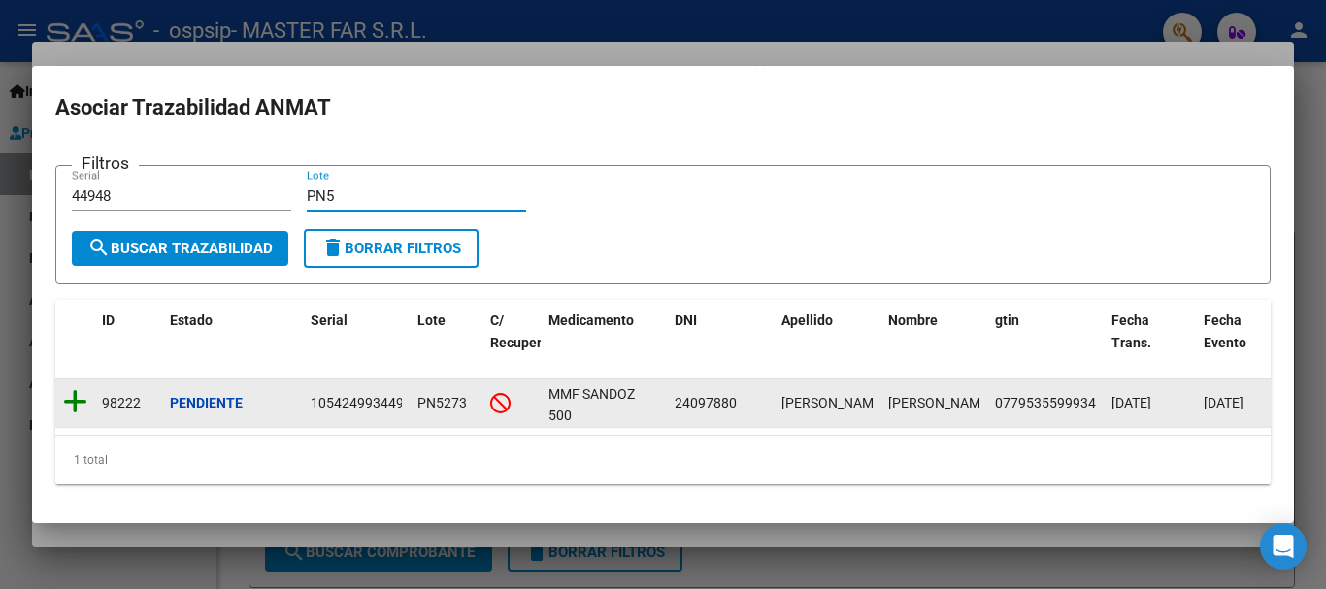
type input "PN5"
click at [79, 388] on icon at bounding box center [75, 401] width 24 height 27
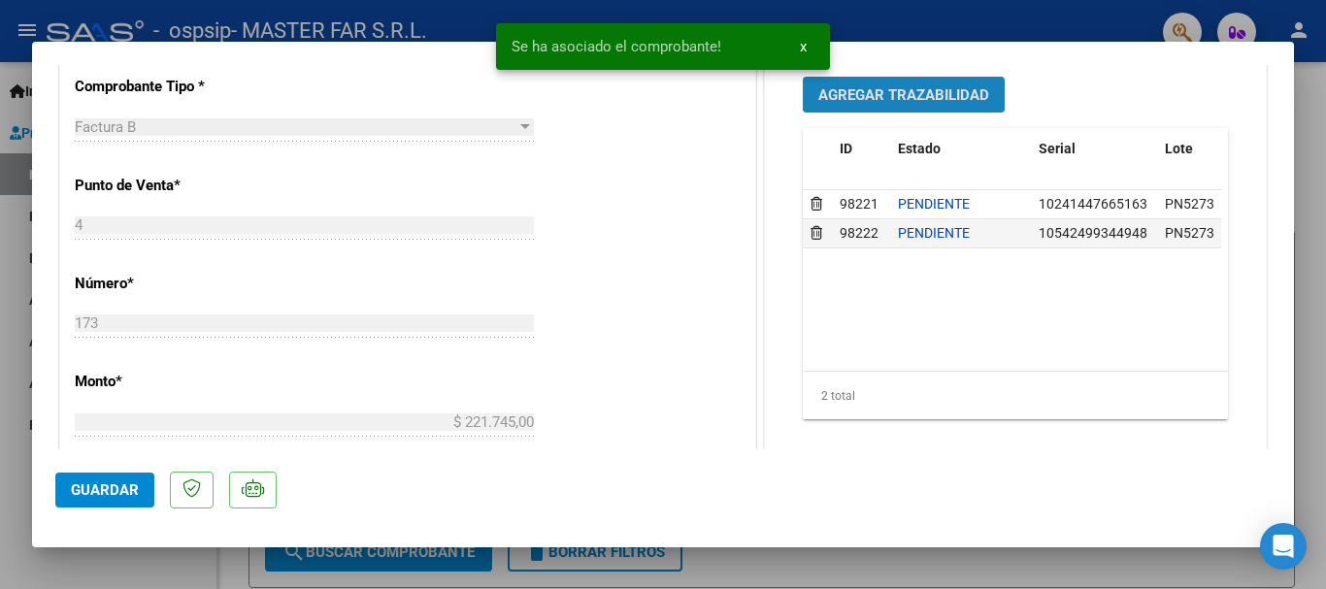
click at [908, 95] on span "Agregar Trazabilidad" at bounding box center [903, 94] width 171 height 17
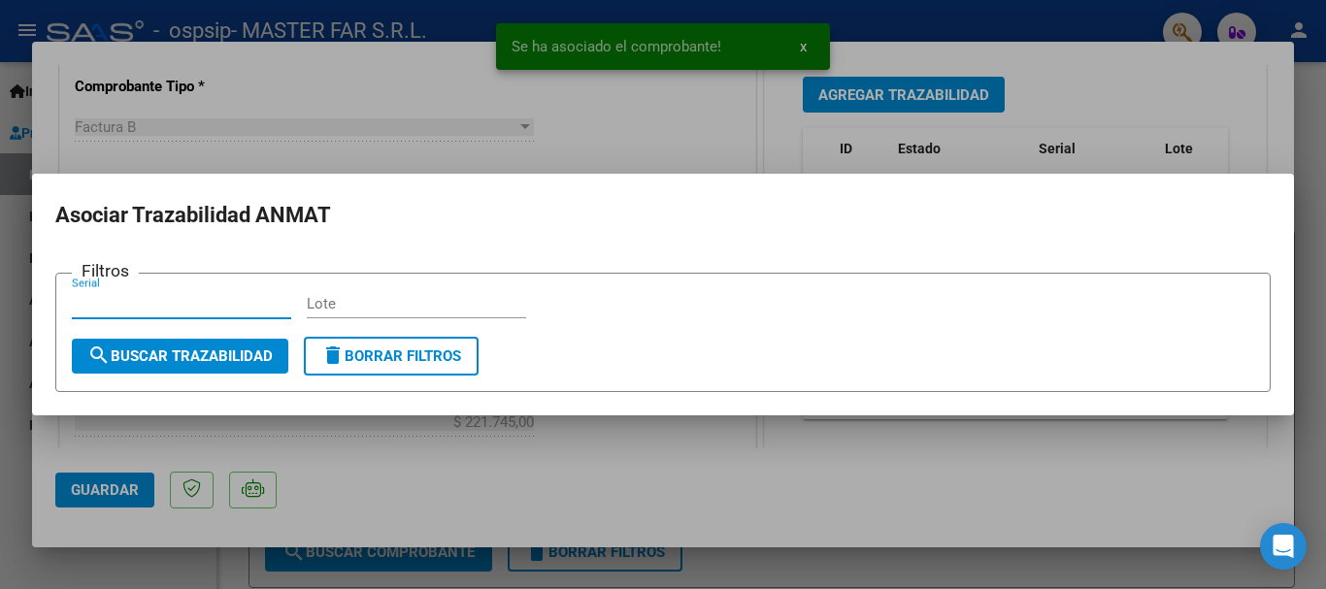
click at [273, 298] on input "Serial" at bounding box center [181, 303] width 219 height 17
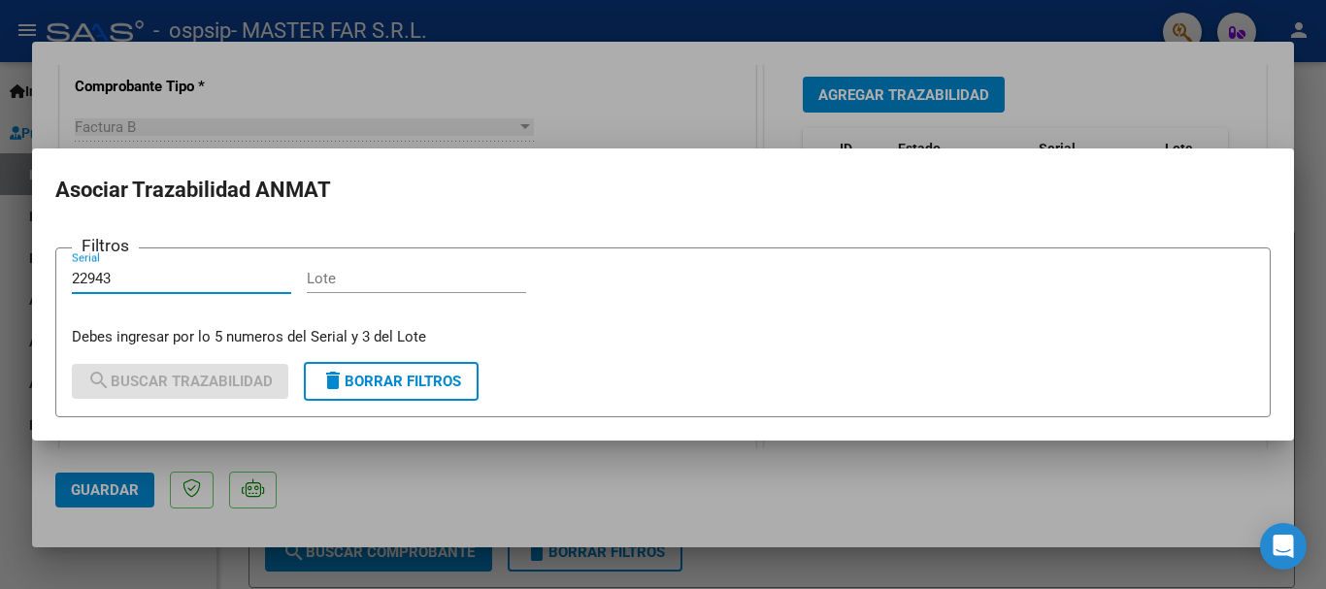
type input "22943"
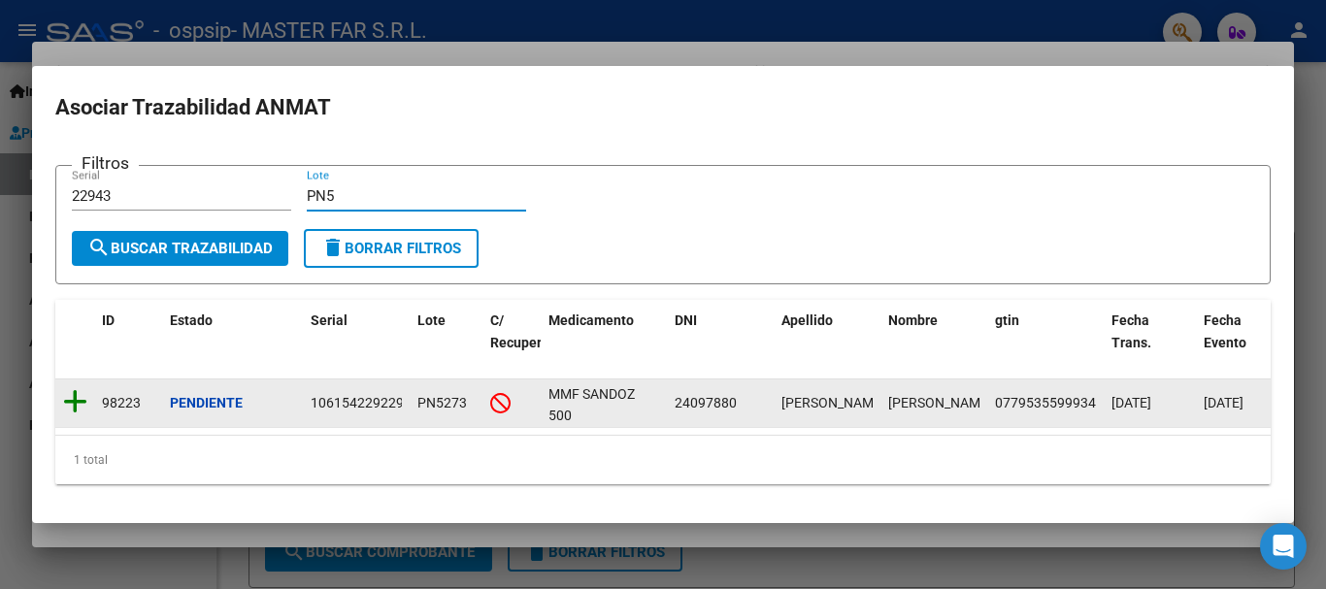
type input "PN5"
click at [79, 398] on icon at bounding box center [75, 401] width 24 height 27
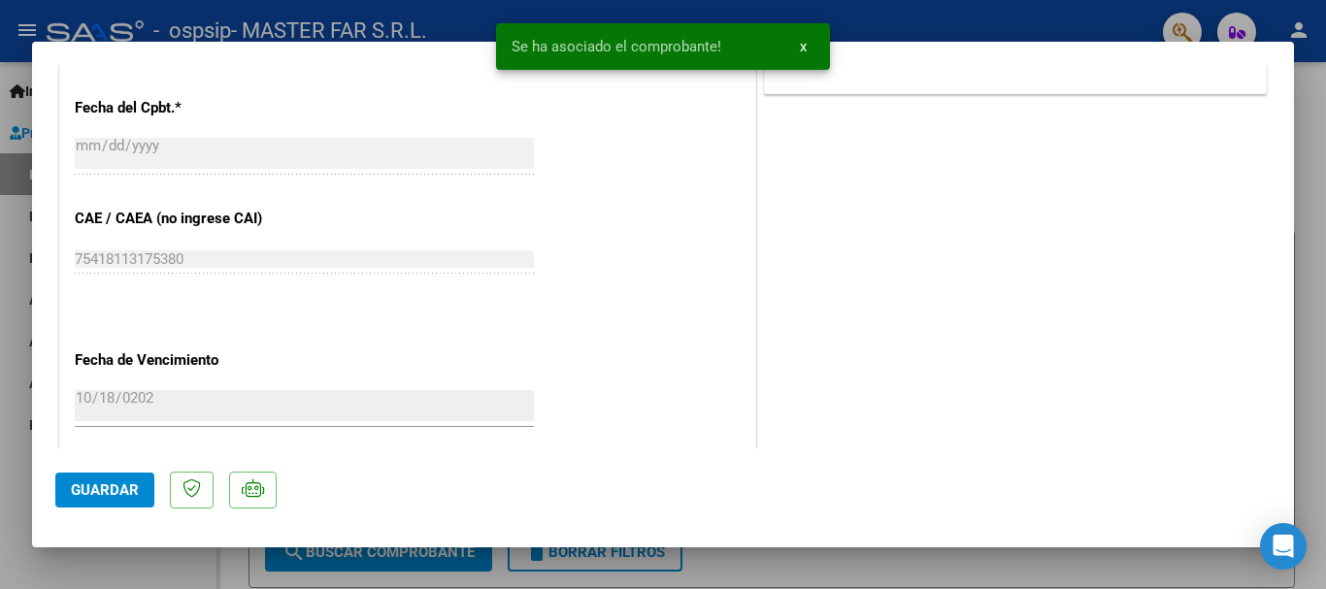
scroll to position [971, 0]
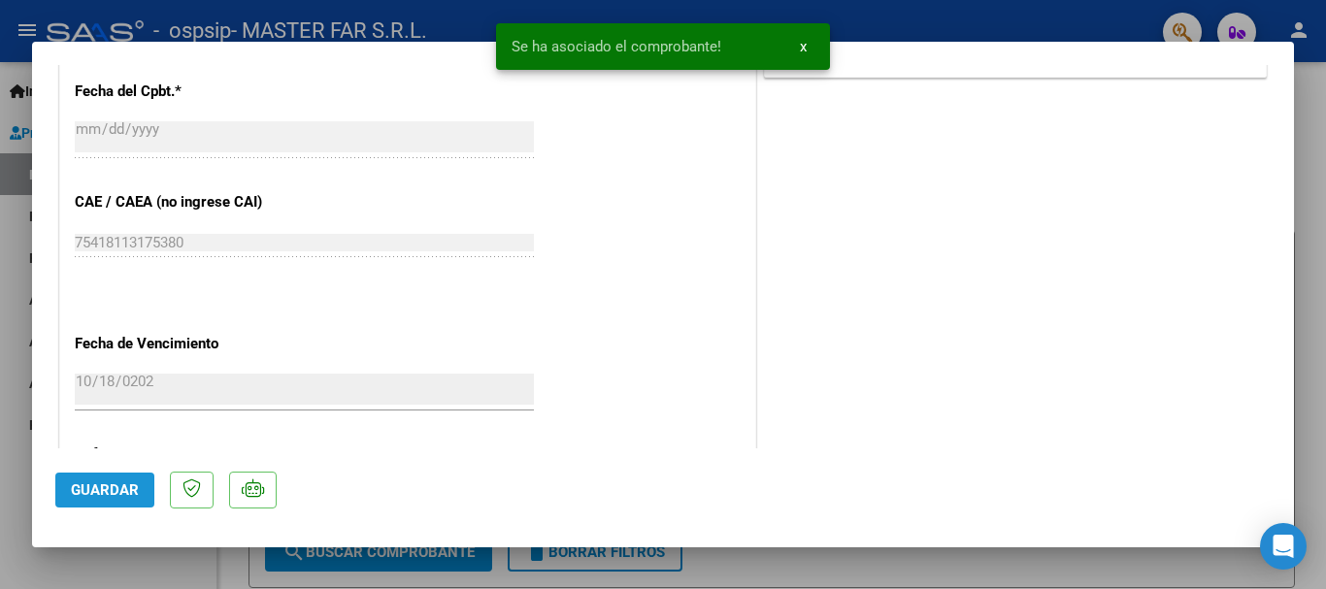
click at [131, 475] on button "Guardar" at bounding box center [104, 490] width 99 height 35
